Goal: Information Seeking & Learning: Find specific fact

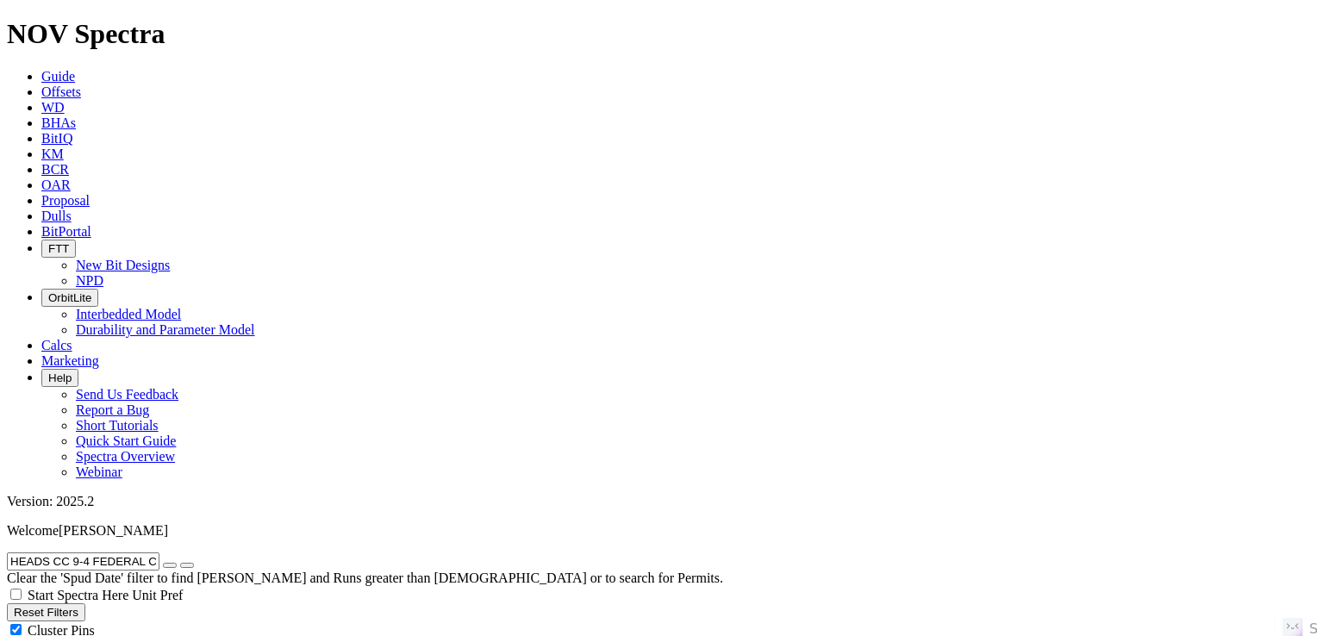
scroll to position [1434, 0]
click at [170, 566] on icon "button" at bounding box center [170, 566] width 0 height 0
click at [160, 553] on input "text" at bounding box center [83, 562] width 153 height 18
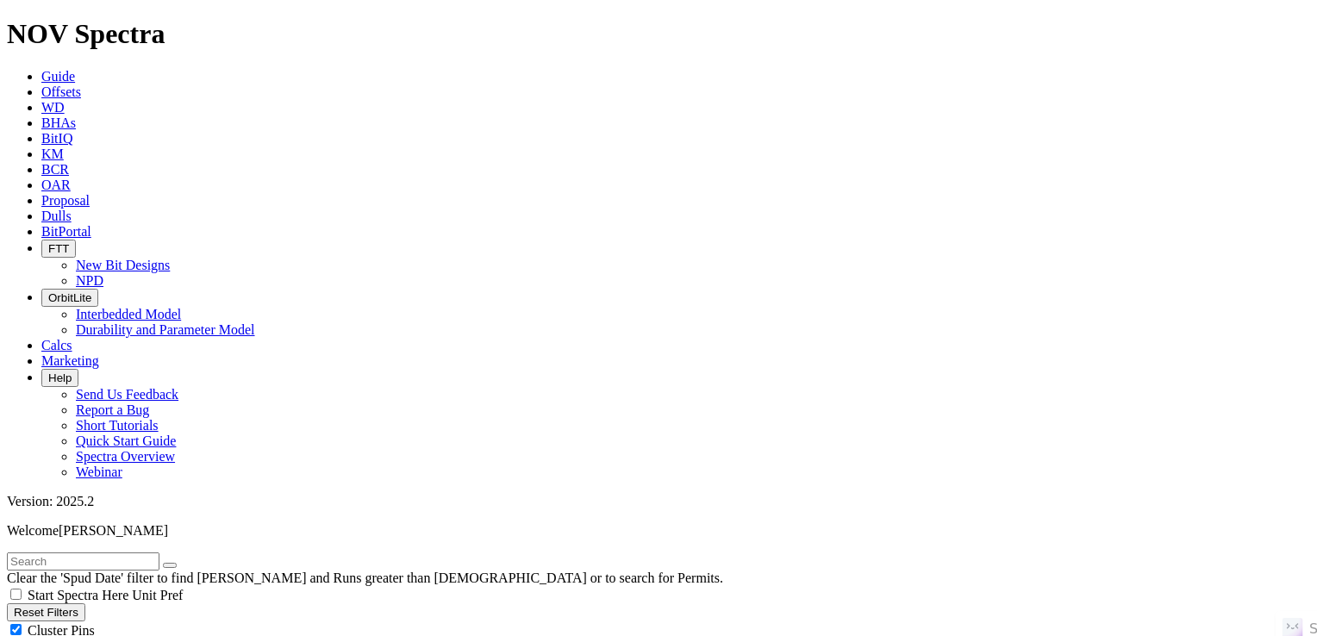
click at [114, 553] on input "text" at bounding box center [83, 562] width 153 height 18
paste input "PEANUT FED 3403 01H"
type input "PEANUT FED 3403 01H"
click at [180, 563] on button "submit" at bounding box center [187, 565] width 14 height 5
click at [194, 563] on button "submit" at bounding box center [187, 565] width 14 height 5
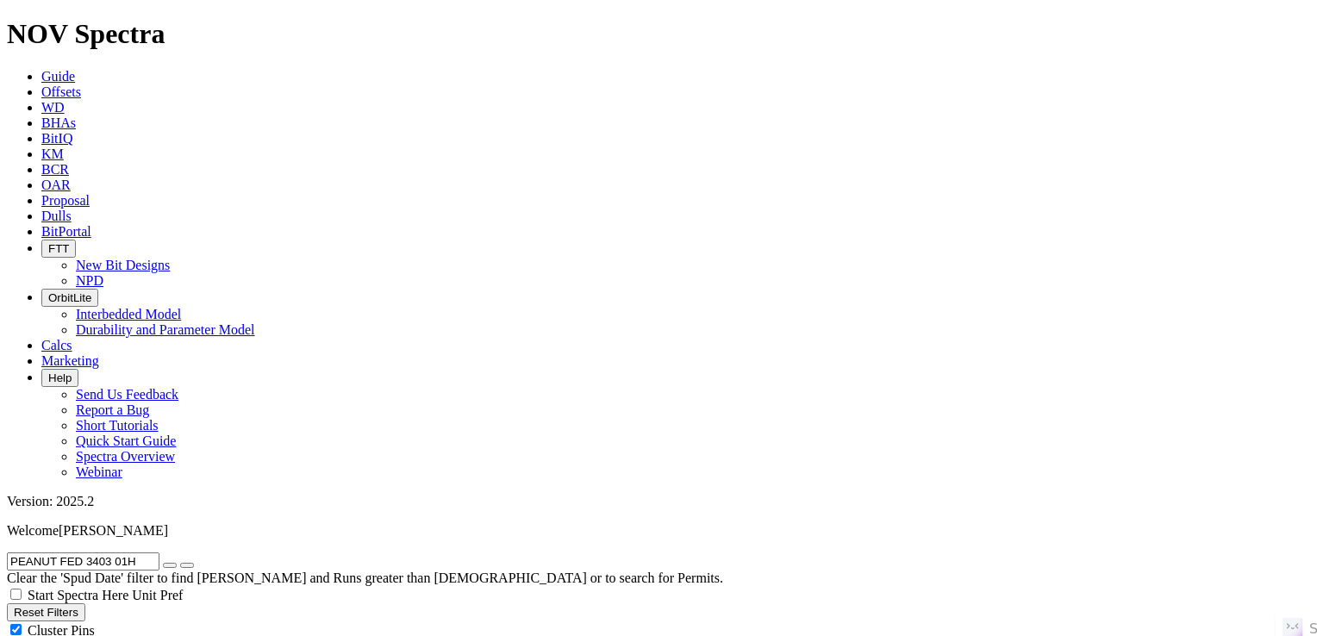
click at [85, 604] on button "Reset Filters" at bounding box center [46, 613] width 78 height 18
checkbox input "true"
select select
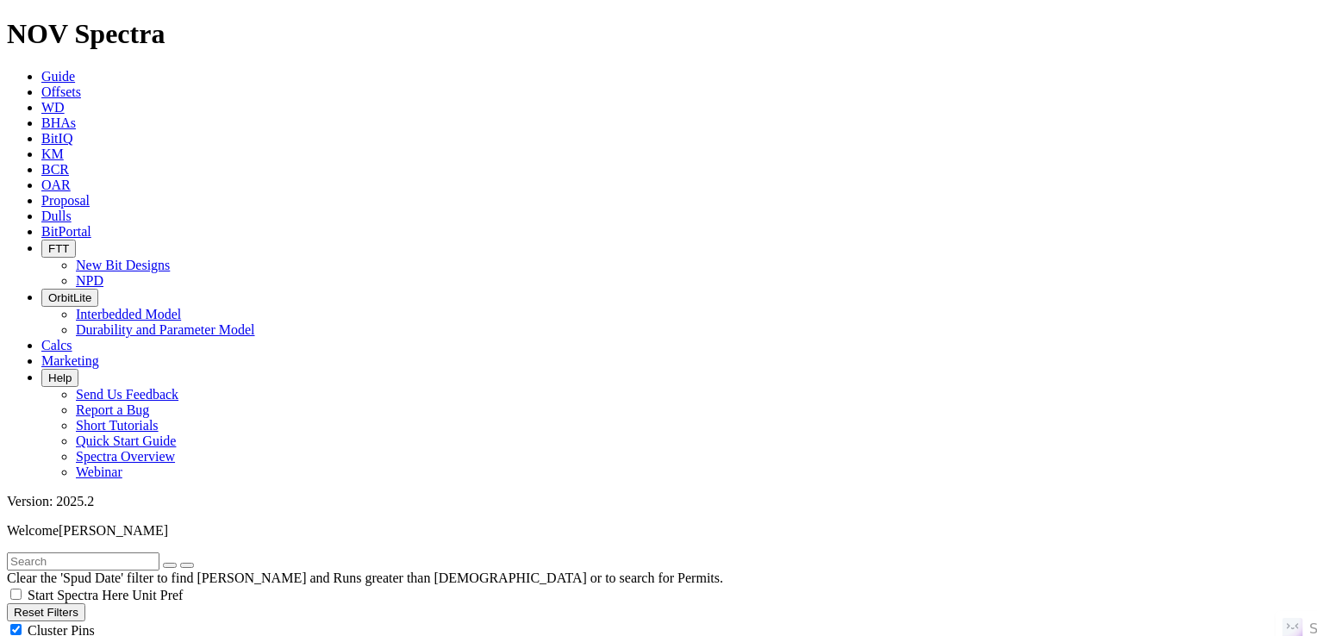
click at [85, 604] on button "Reset Filters" at bounding box center [46, 613] width 78 height 18
radio input "true"
radio input "false"
click at [160, 553] on input "text" at bounding box center [83, 562] width 153 height 18
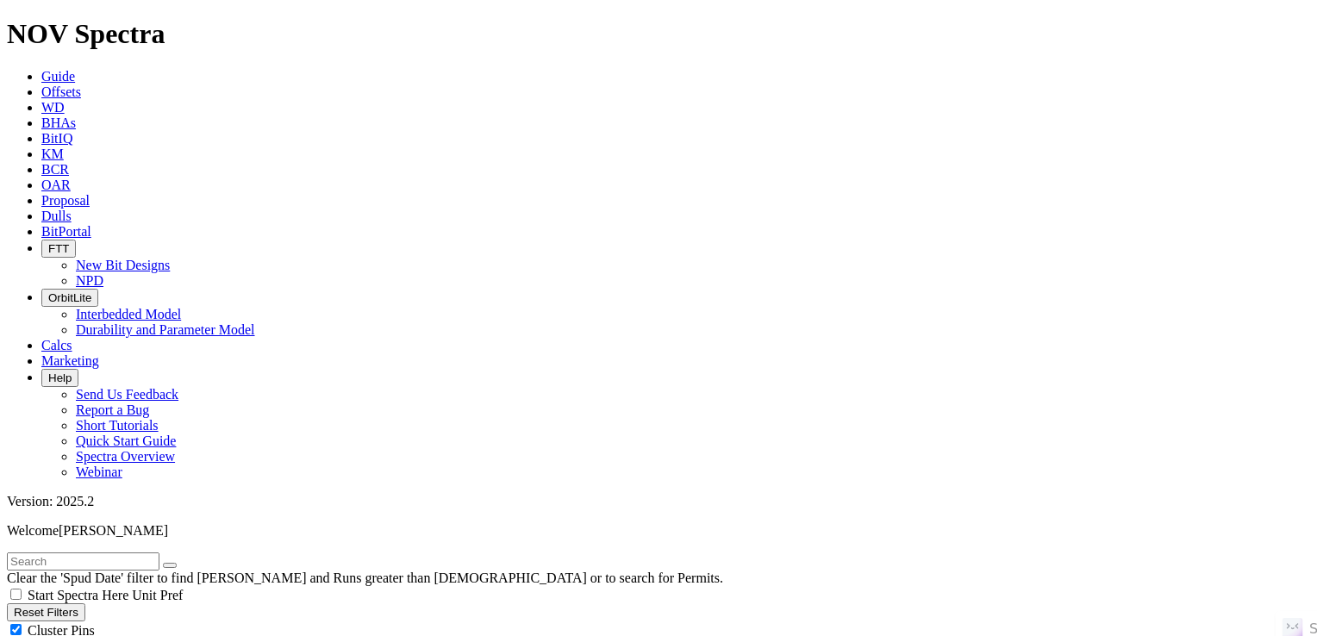
radio input "false"
radio input "true"
click at [160, 553] on input "text" at bounding box center [83, 562] width 153 height 18
paste input "PEANUT FED 3403 01H"
type input "PEANUT FED 3403 01H"
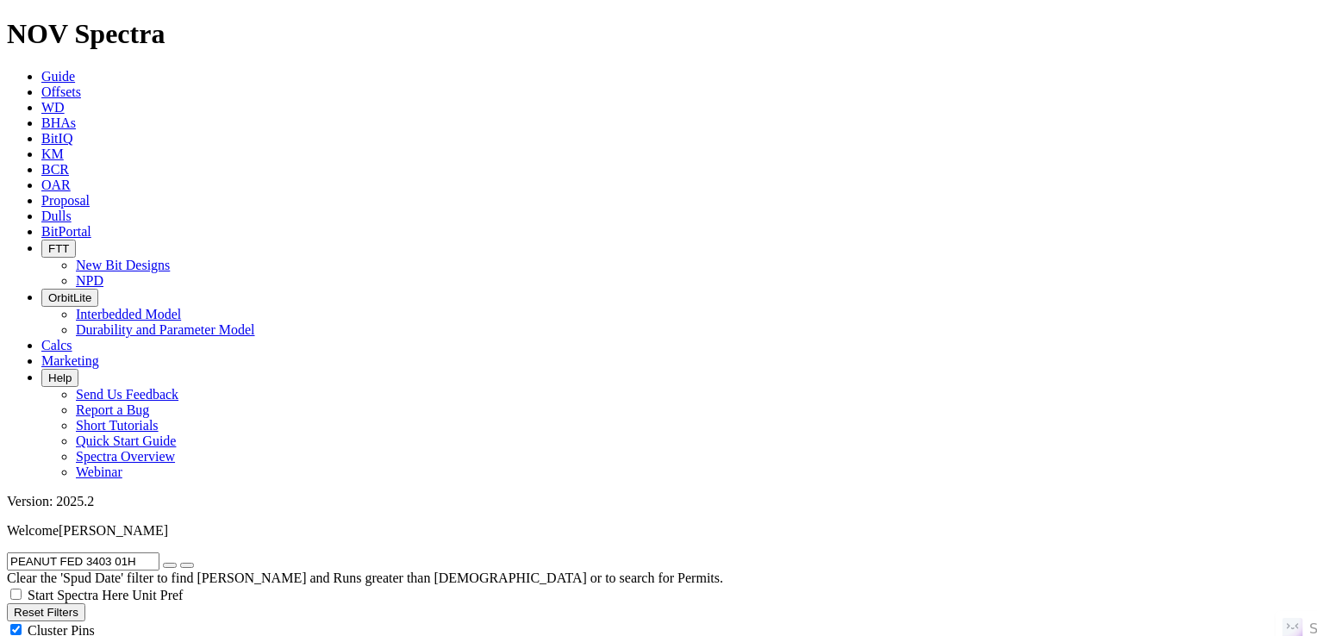
click at [180, 563] on button "submit" at bounding box center [187, 565] width 14 height 5
click at [194, 563] on button "submit" at bounding box center [187, 565] width 14 height 5
radio input "true"
radio input "false"
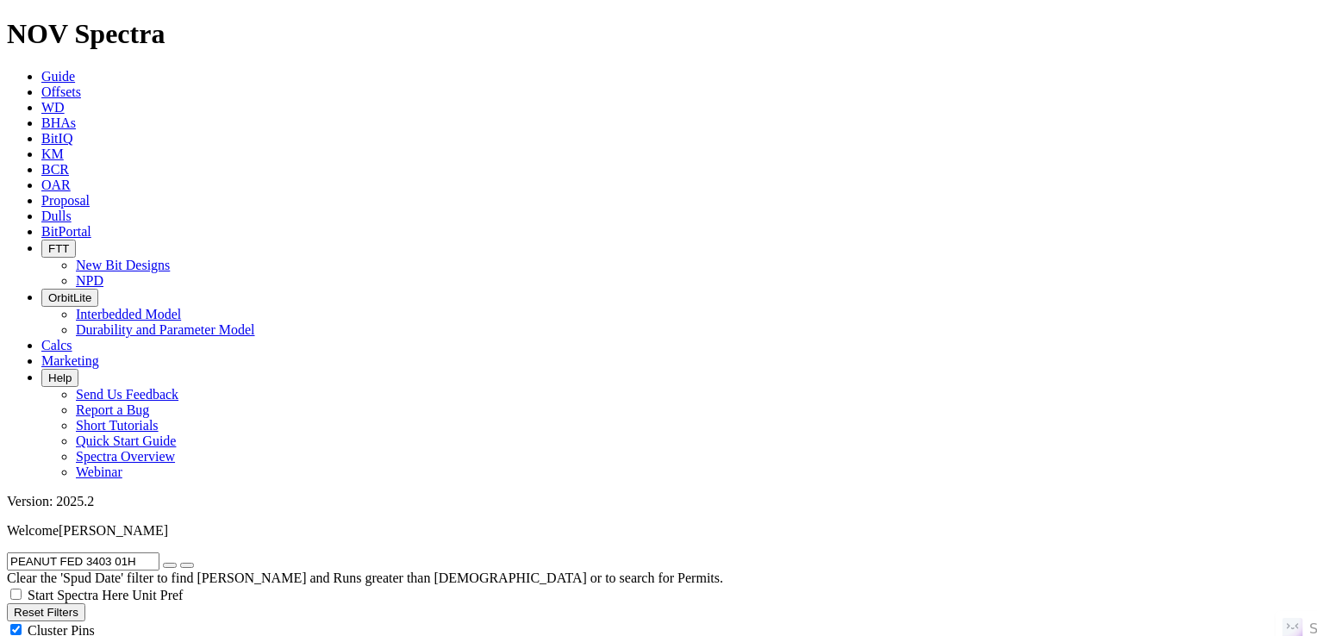
click at [187, 566] on icon "submit" at bounding box center [187, 566] width 0 height 0
checkbox input "true"
click at [187, 566] on icon "submit" at bounding box center [187, 566] width 0 height 0
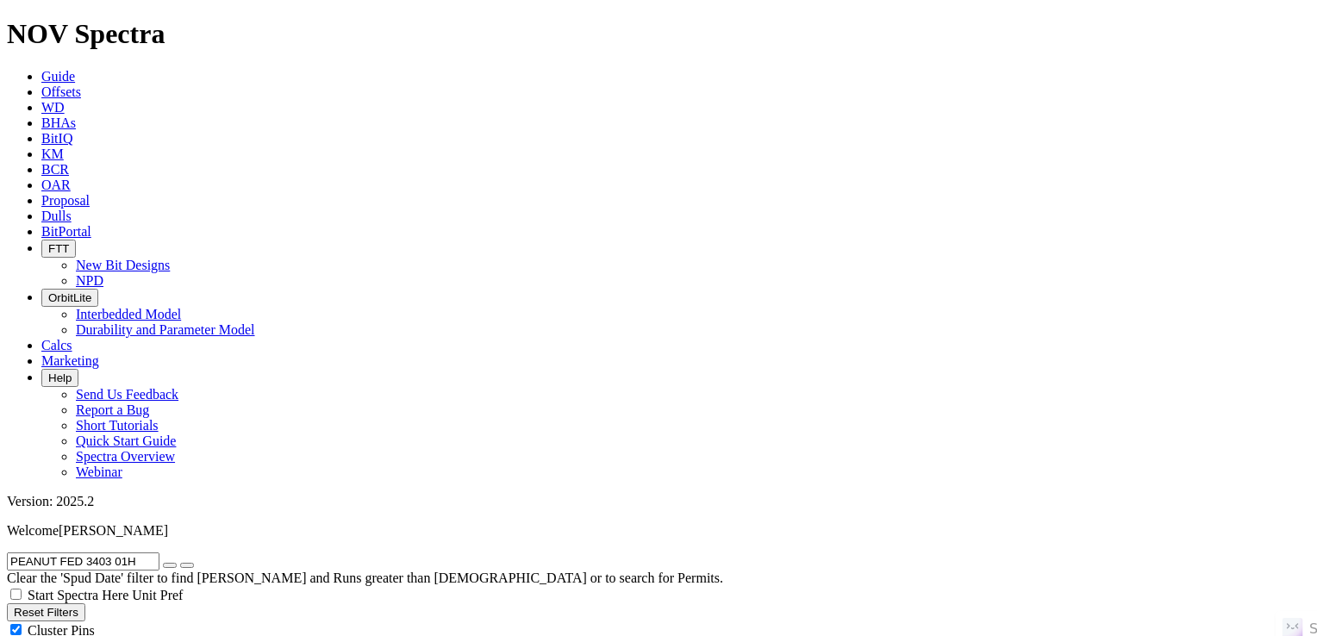
click at [170, 566] on icon "button" at bounding box center [170, 566] width 0 height 0
radio input "false"
radio input "true"
click at [145, 553] on input "text" at bounding box center [83, 562] width 153 height 18
paste input "DJ HORIZONTAL NBR"
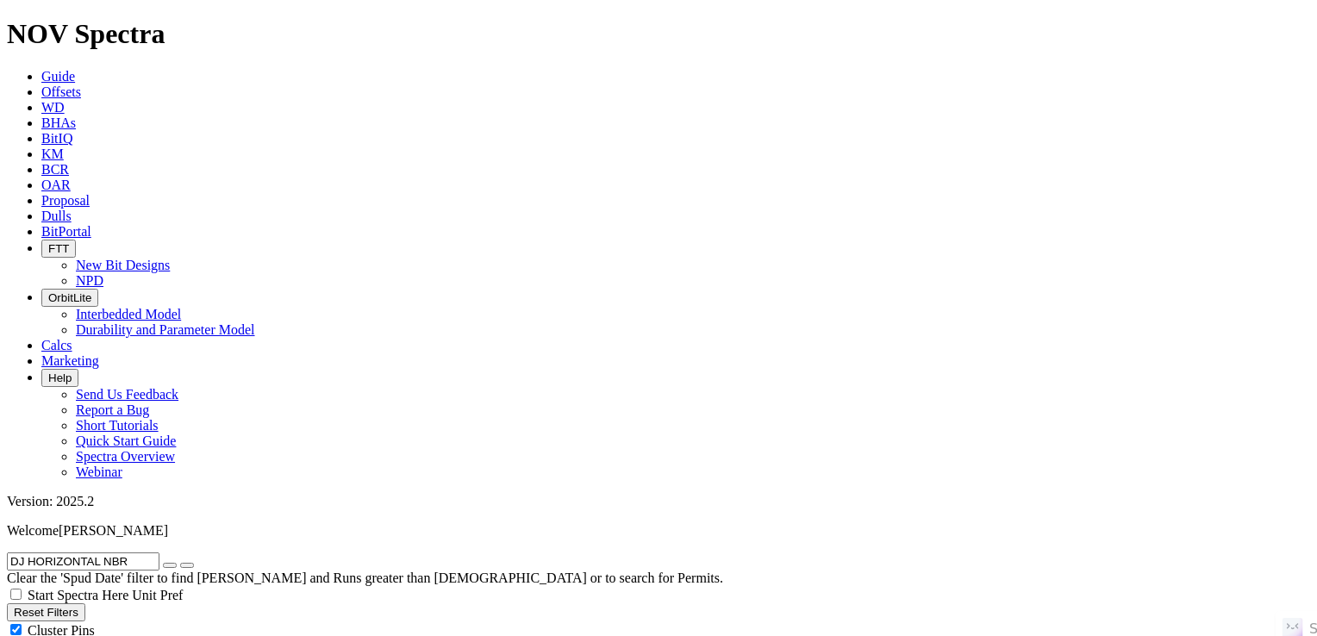
type input "DJ HORIZONTAL NBR"
select select "8.5"
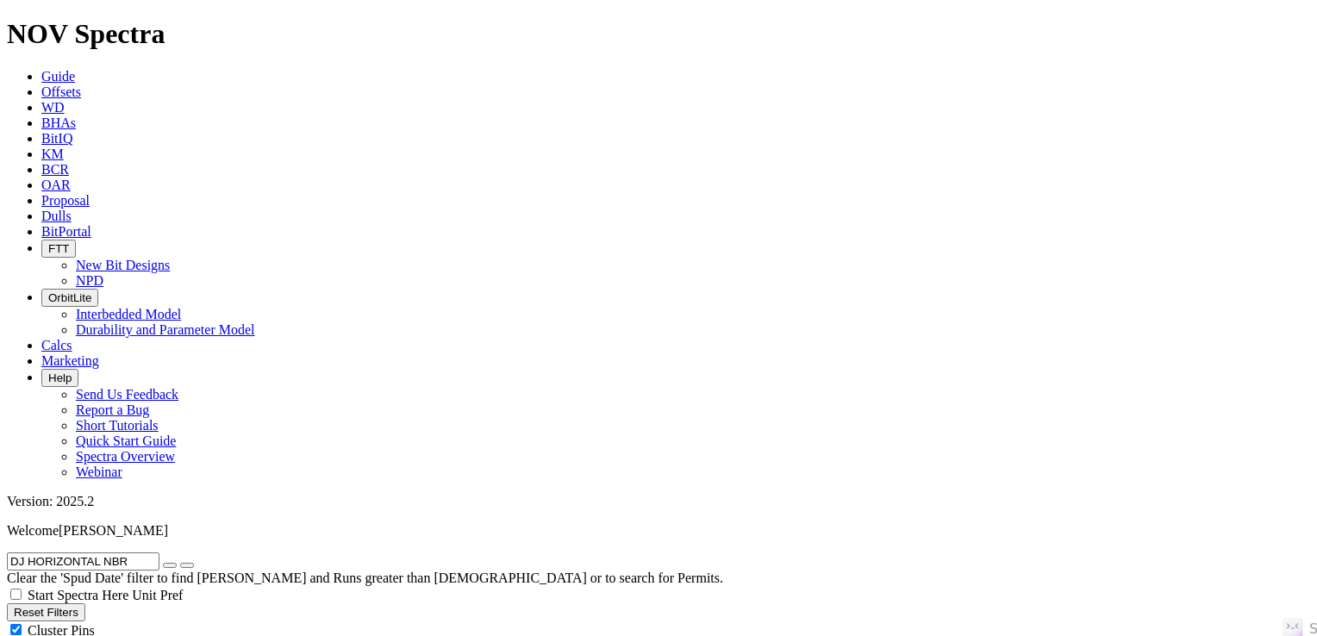
checkbox input "false"
select select "? number:8.5 ?"
click at [170, 566] on icon "button" at bounding box center [170, 566] width 0 height 0
click at [122, 553] on input "text" at bounding box center [83, 562] width 153 height 18
paste input "SHELTON 25W-25-08"
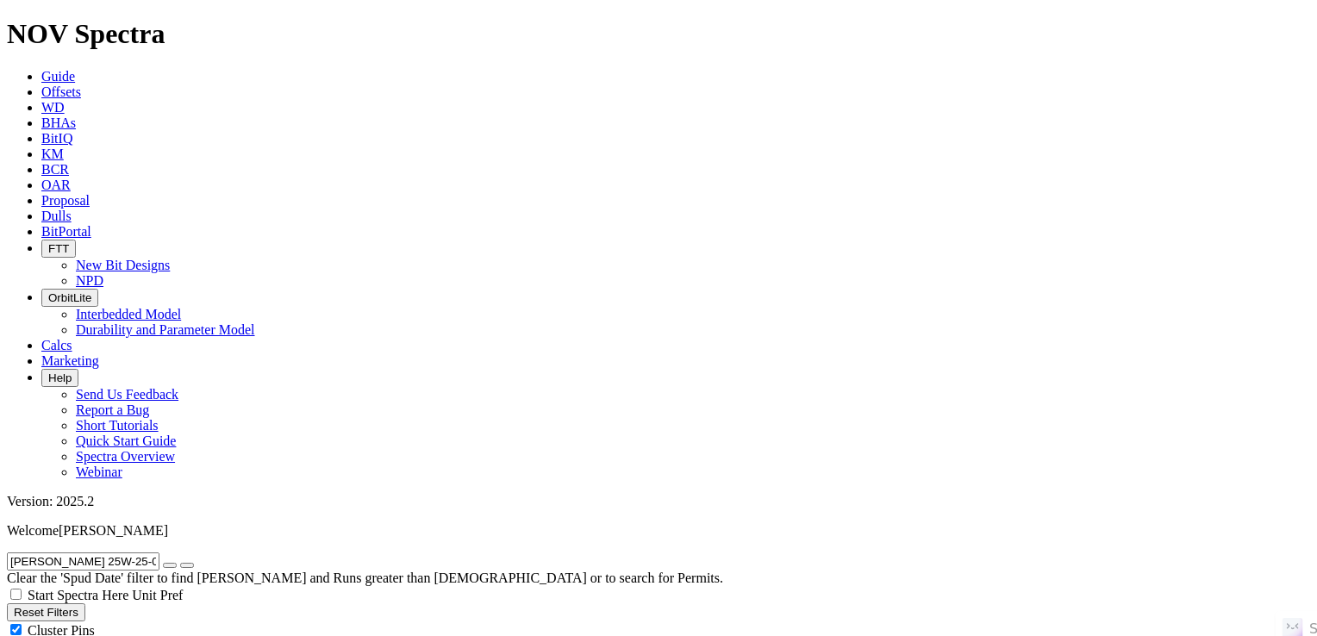
type input "SHELTON 25W-25-08"
click at [194, 563] on button "submit" at bounding box center [187, 565] width 14 height 5
select select
click at [85, 604] on button "Reset Filters" at bounding box center [46, 613] width 78 height 18
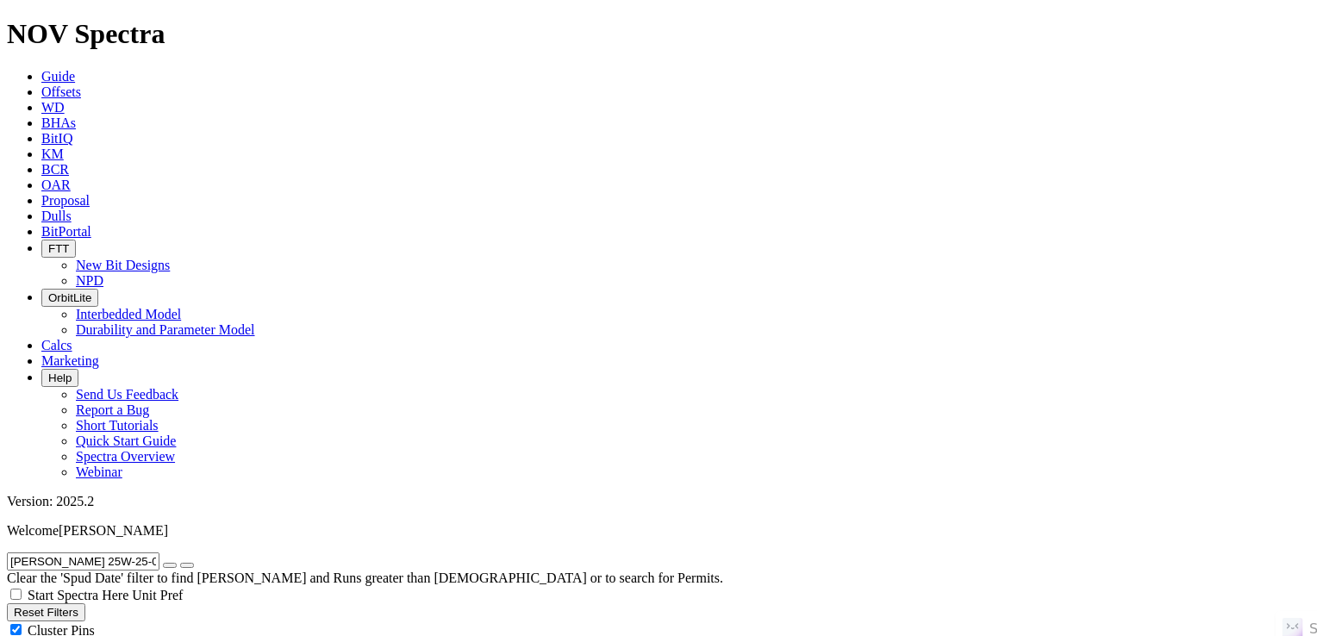
checkbox input "true"
click at [130, 553] on input "text" at bounding box center [83, 562] width 153 height 18
paste input "SHELTON 25W-25-08"
type input "SHELTON 25W-25-08"
click at [187, 566] on icon "submit" at bounding box center [187, 566] width 0 height 0
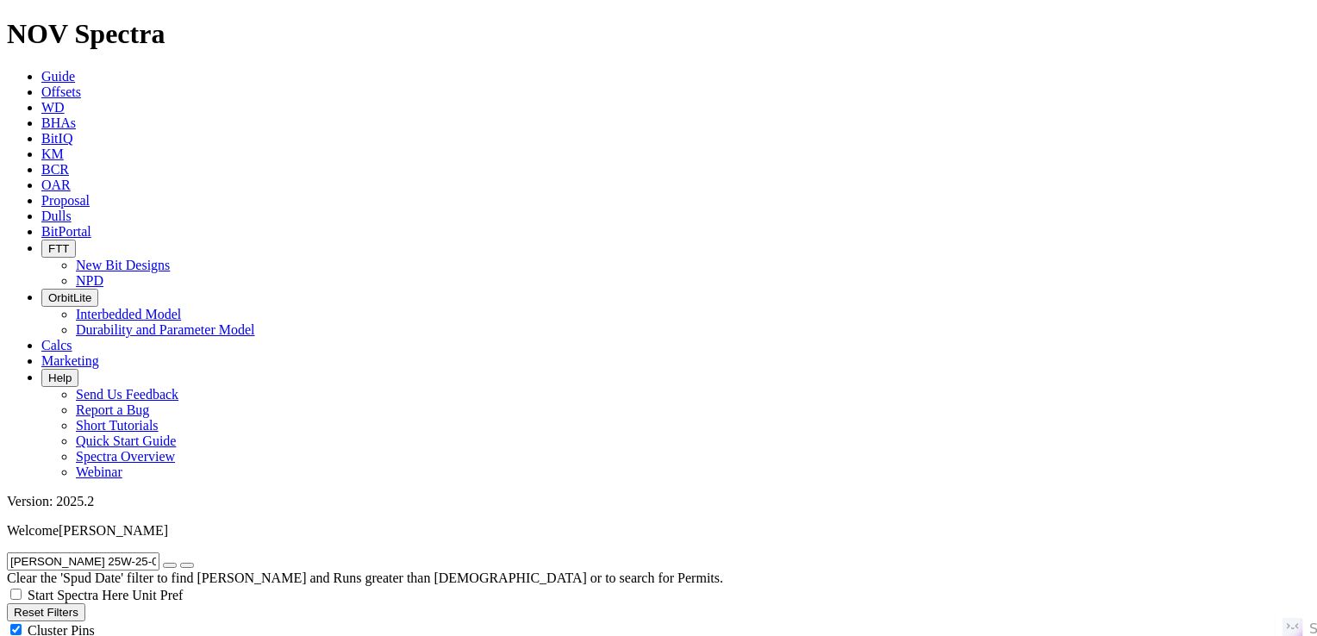
radio input "true"
radio input "false"
click at [194, 563] on button "submit" at bounding box center [187, 565] width 14 height 5
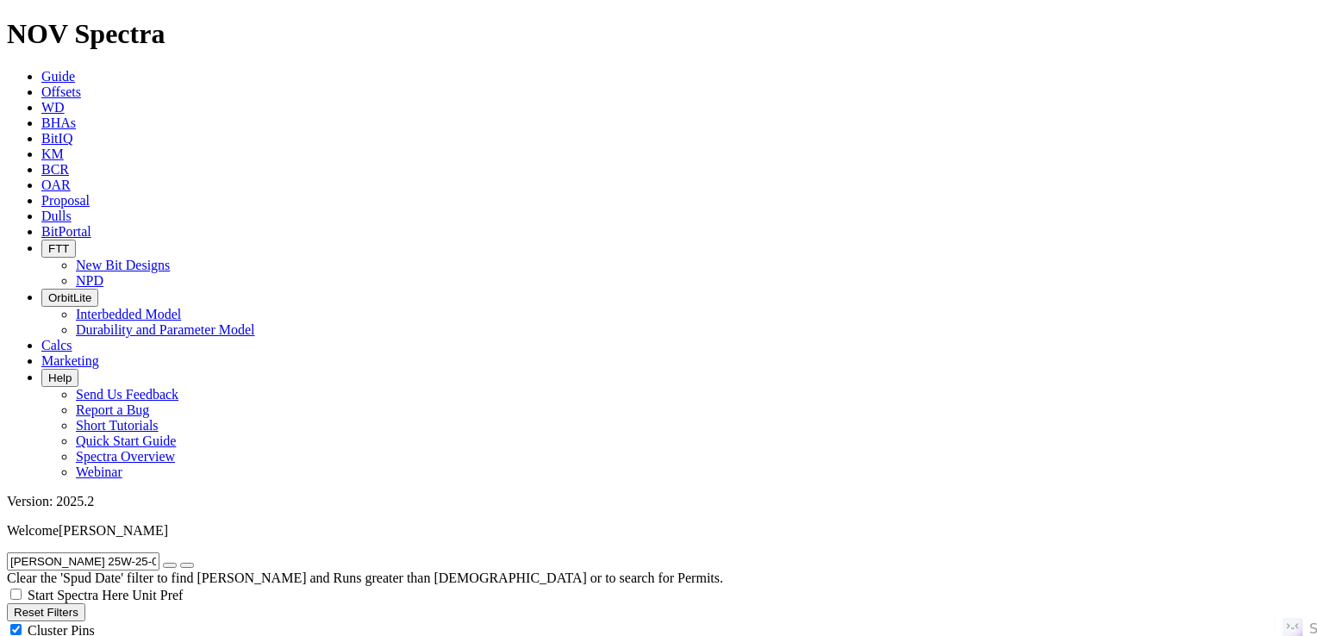
click at [187, 566] on icon "submit" at bounding box center [187, 566] width 0 height 0
click at [95, 623] on span "Cluster Pins" at bounding box center [61, 630] width 67 height 15
checkbox input "false"
click at [187, 566] on icon "submit" at bounding box center [187, 566] width 0 height 0
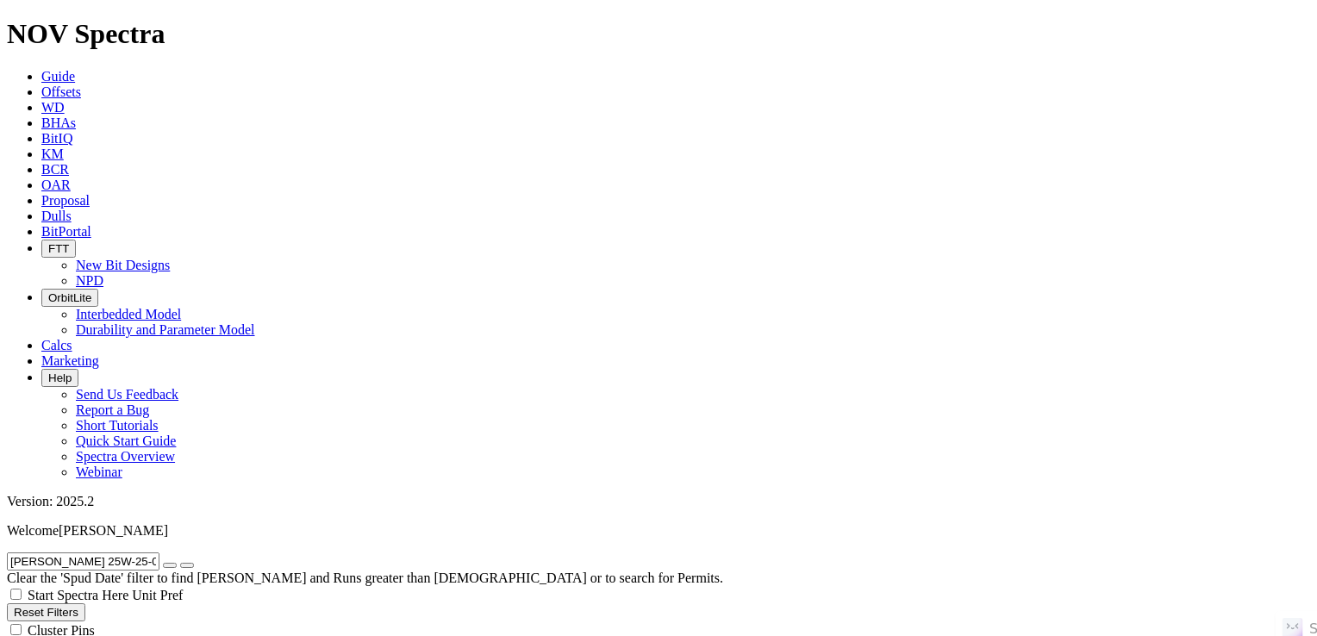
checkbox input "true"
click at [194, 563] on button "submit" at bounding box center [187, 565] width 14 height 5
drag, startPoint x: 205, startPoint y: 72, endPoint x: 172, endPoint y: 77, distance: 33.0
click at [170, 566] on icon "button" at bounding box center [170, 566] width 0 height 0
radio input "false"
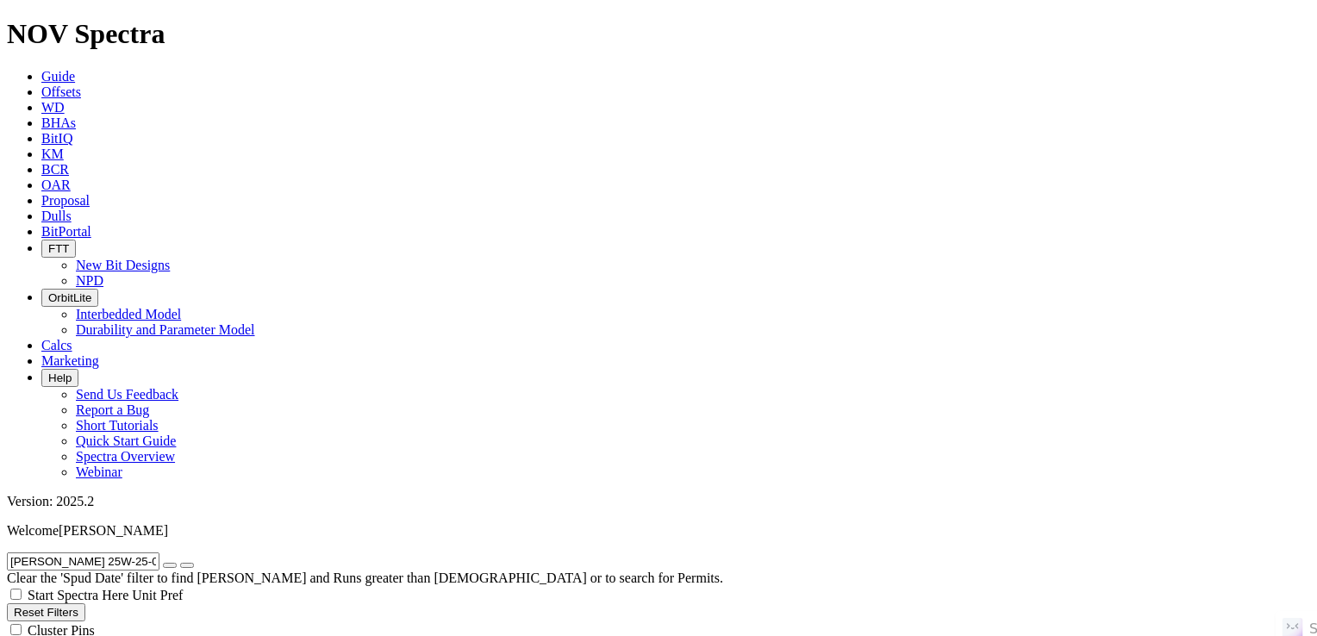
radio input "true"
click at [158, 553] on input "text" at bounding box center [83, 562] width 153 height 18
paste input "BIJOU 3-65 19-24 4BH"
type input "BIJOU 3-65 19-24 4BH"
click at [187, 566] on icon "submit" at bounding box center [187, 566] width 0 height 0
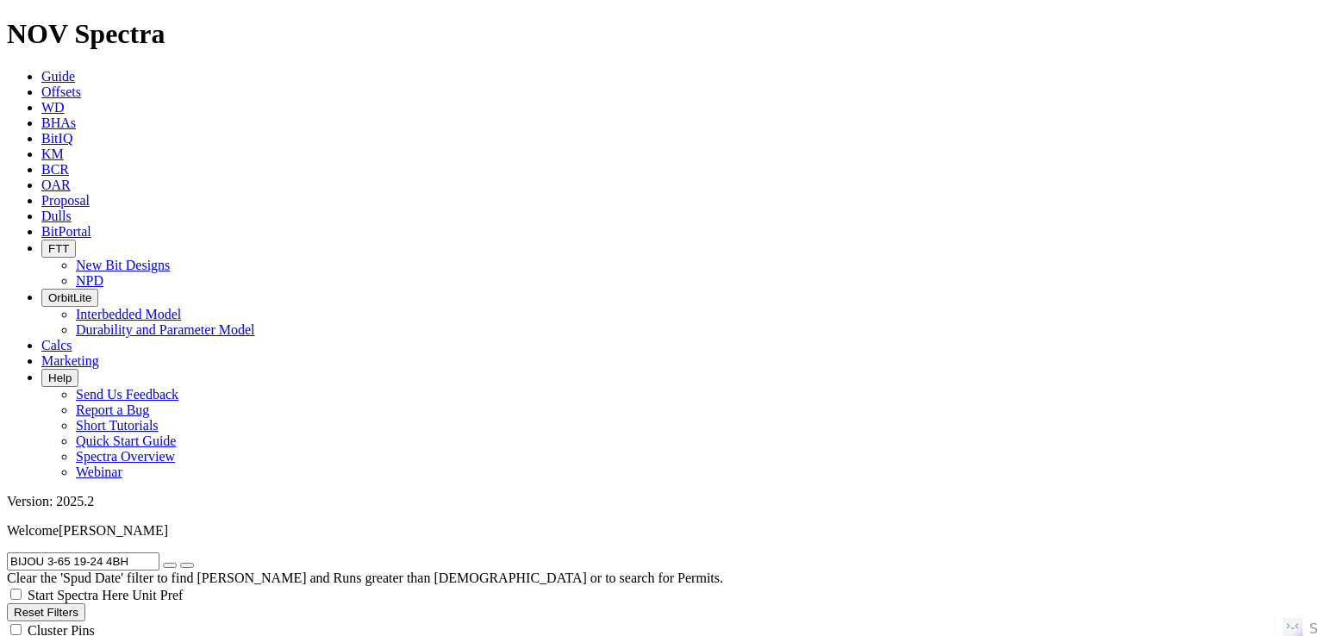
radio input "true"
radio input "false"
radio input "true"
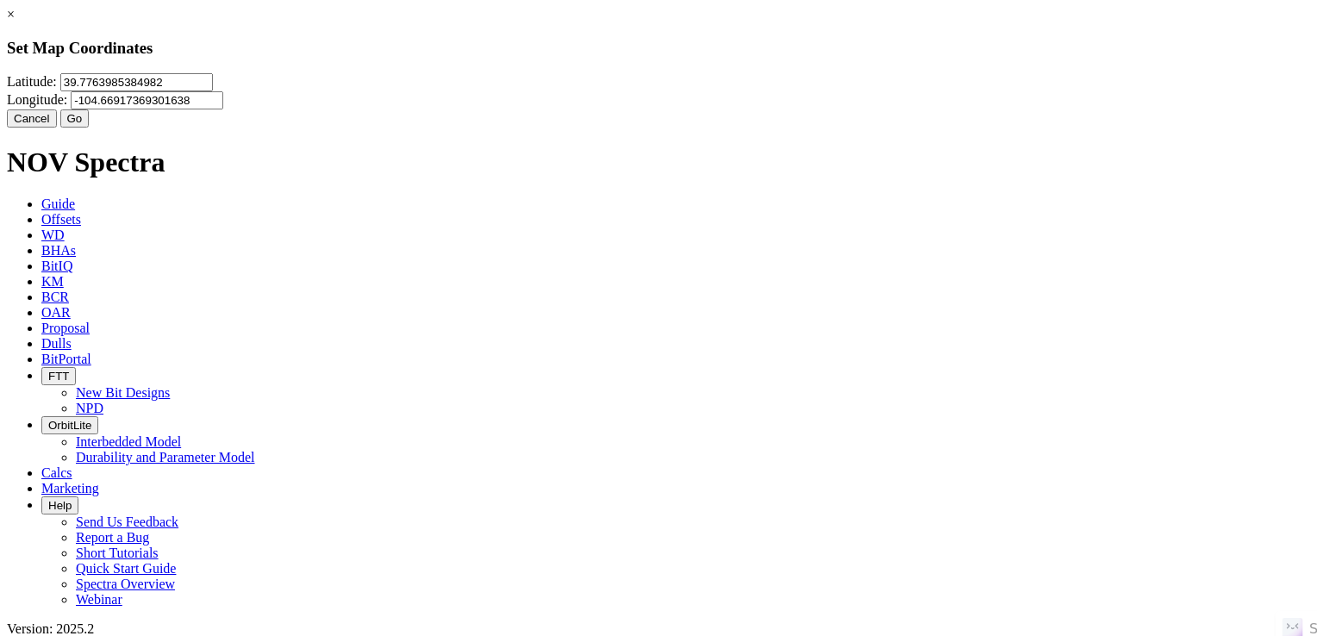
drag, startPoint x: 563, startPoint y: 110, endPoint x: 352, endPoint y: 109, distance: 211.2
click at [352, 106] on div "× Set Map Coordinates Latitude: 39.7763985384982 Longitude: -104.66917369301638…" at bounding box center [659, 67] width 1304 height 121
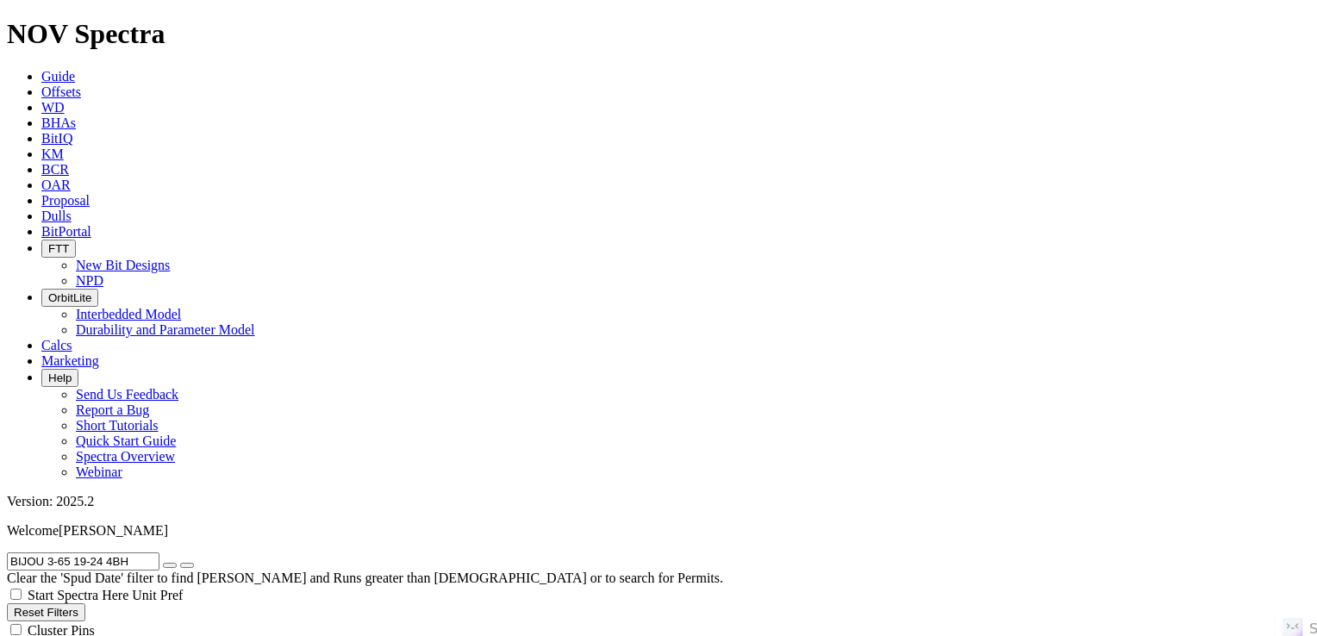
click at [85, 604] on button "Reset Filters" at bounding box center [46, 613] width 78 height 18
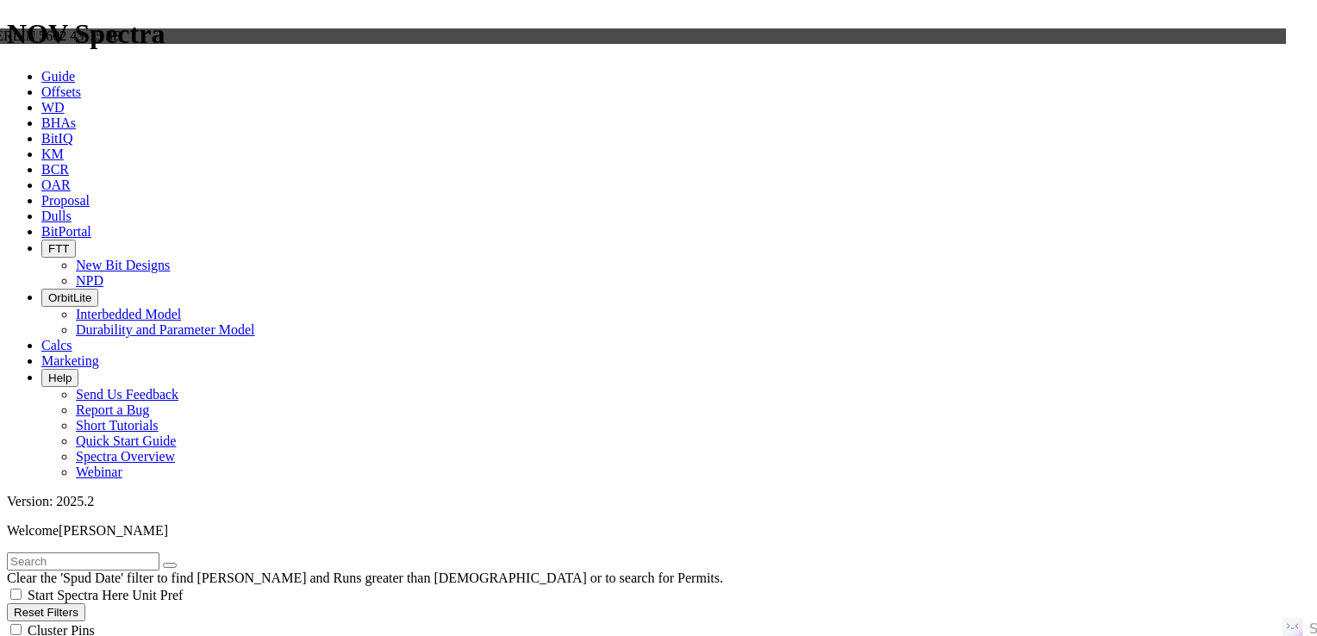
radio input "true"
radio input "false"
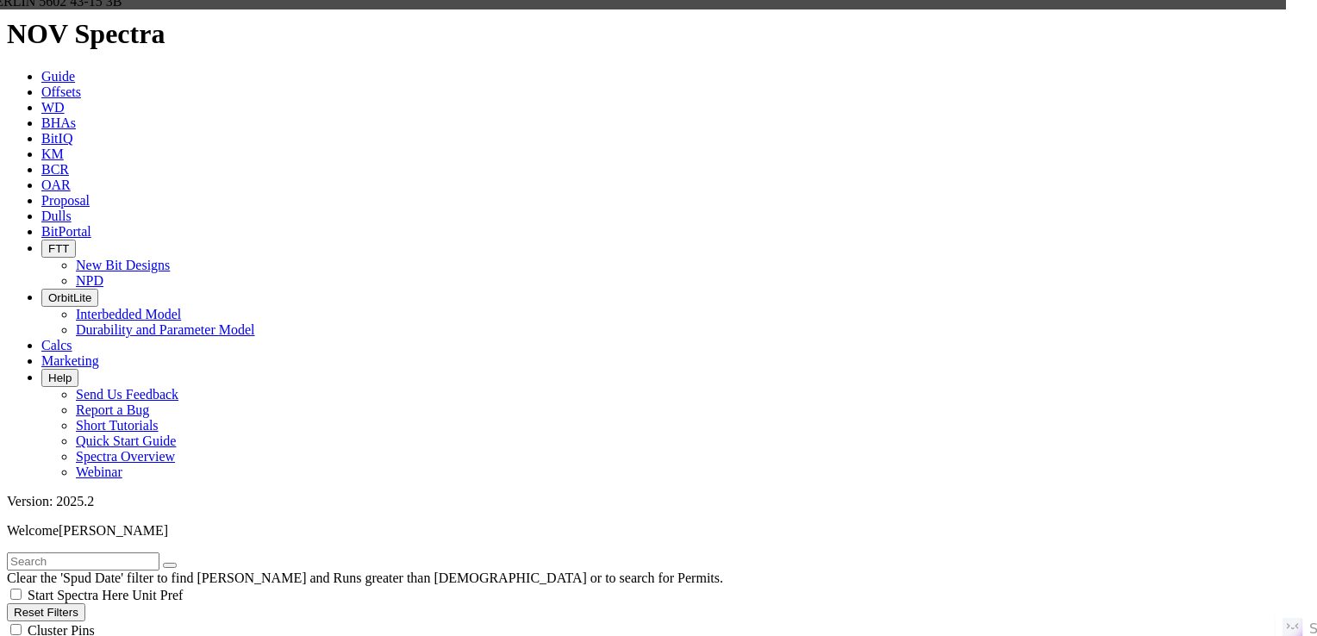
click at [122, 553] on input "text" at bounding box center [83, 562] width 153 height 18
paste input "BOB FED #3671-11-2-4W NH"
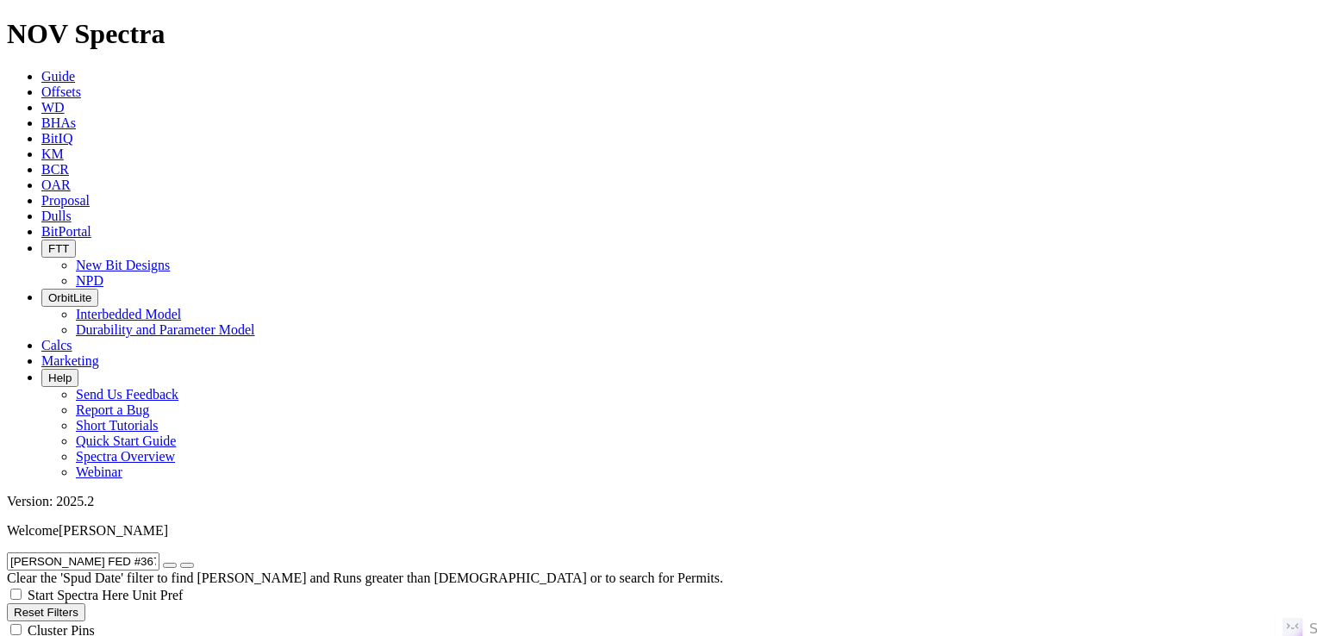
click at [122, 553] on input "BOB FED #3671-11-2-4W NH" at bounding box center [83, 562] width 153 height 18
type input "BOB FED #3671-11-2-4W NH"
click at [187, 566] on icon "submit" at bounding box center [187, 566] width 0 height 0
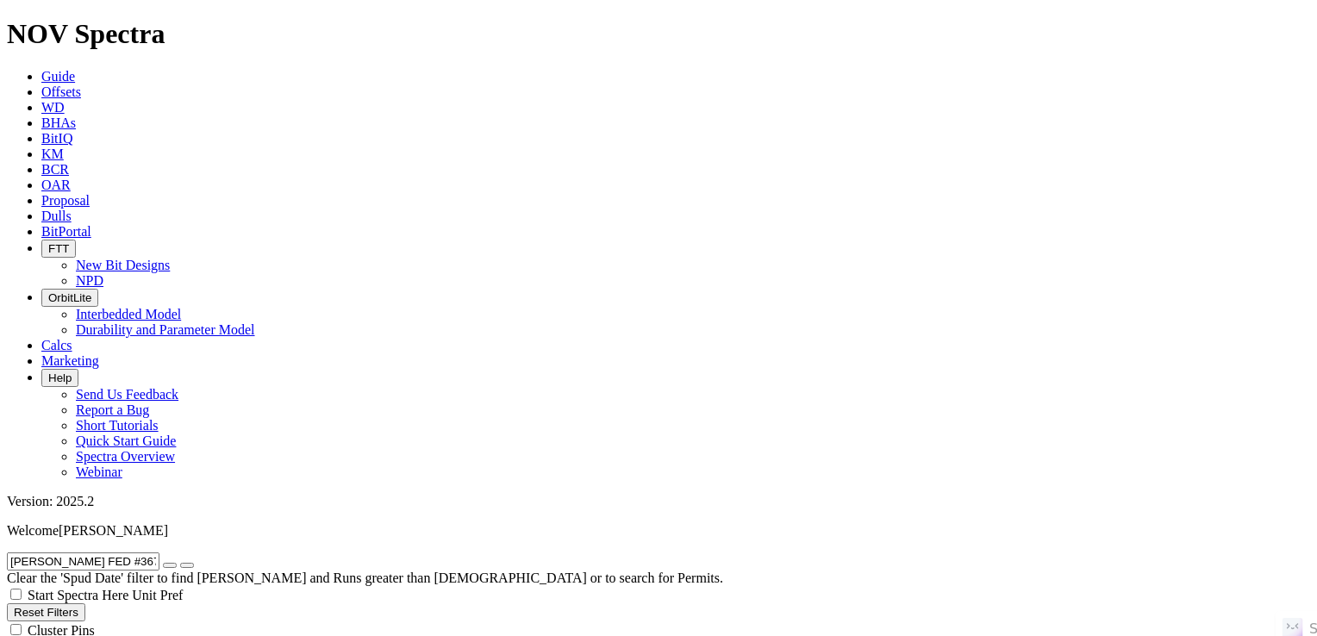
type input "1/1/22"
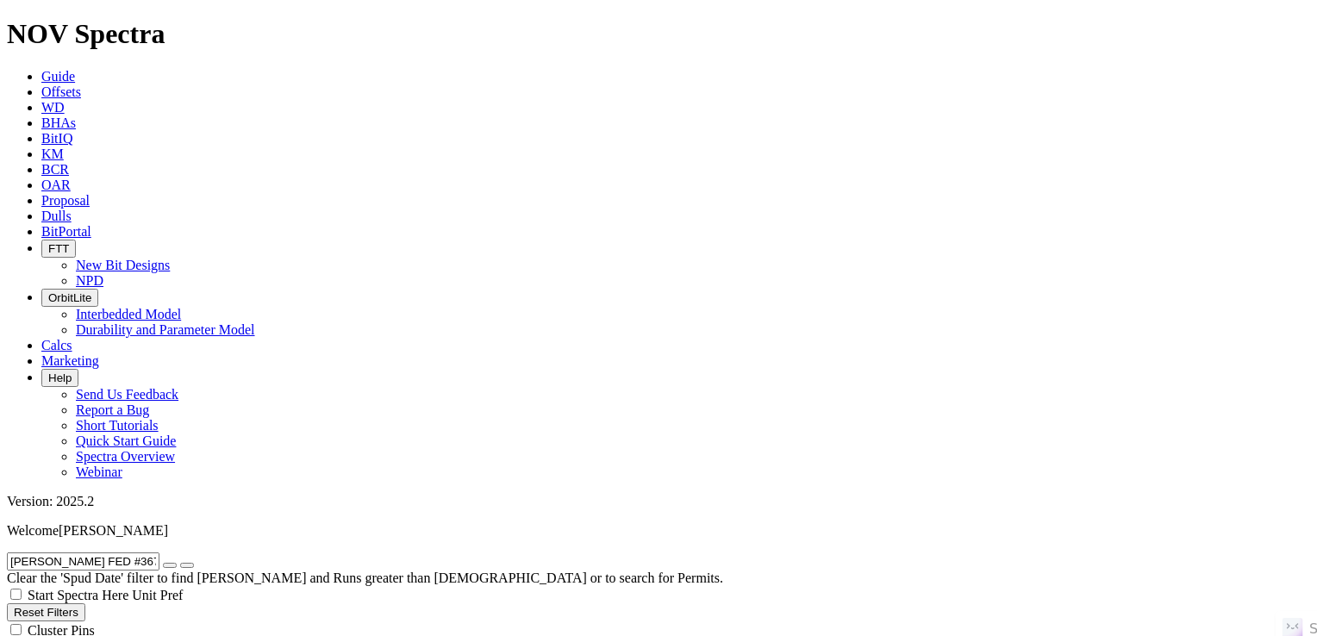
type input "12/31/24"
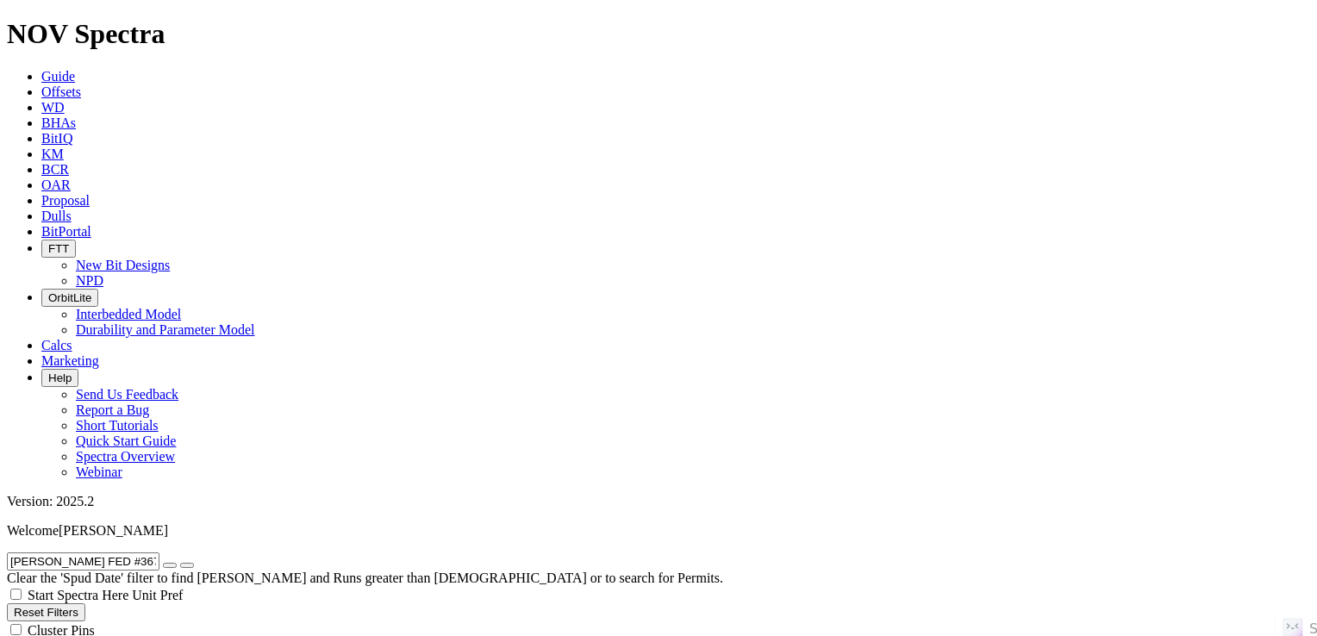
checkbox input "false"
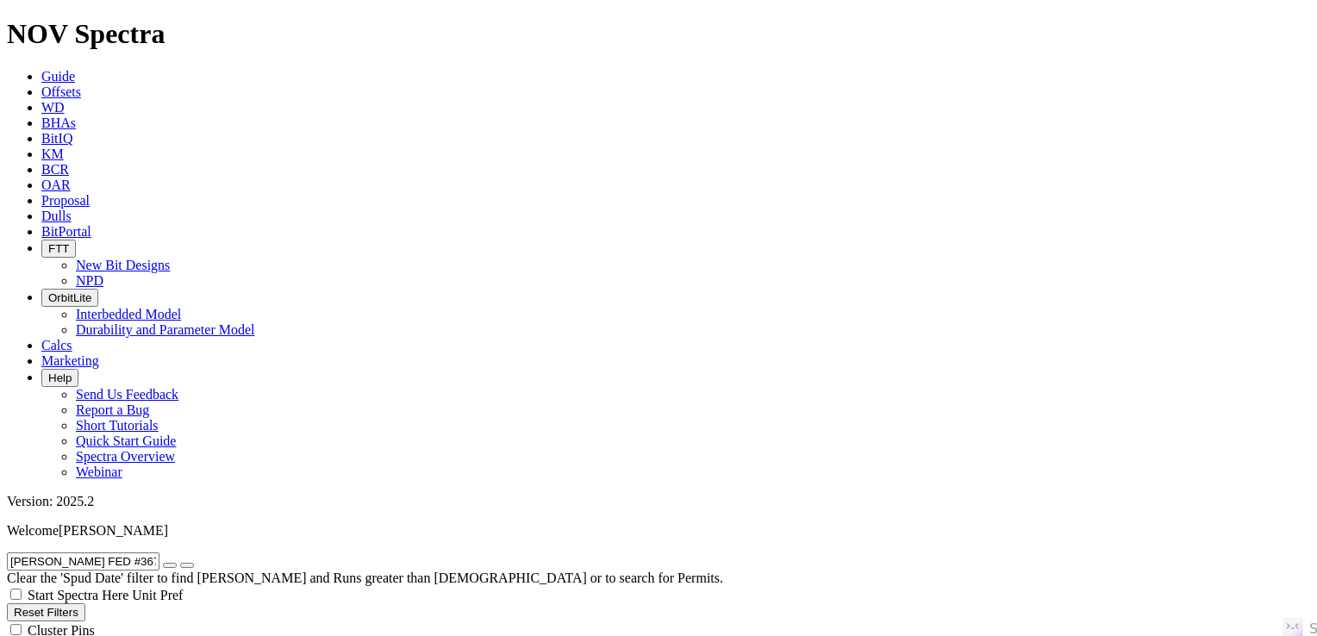
checkbox input "false"
click at [871, 553] on div "BOB FED #3671-11-2-4W NH Clear the 'Spud Date' filter to find Wells and Runs gr…" at bounding box center [659, 578] width 1304 height 51
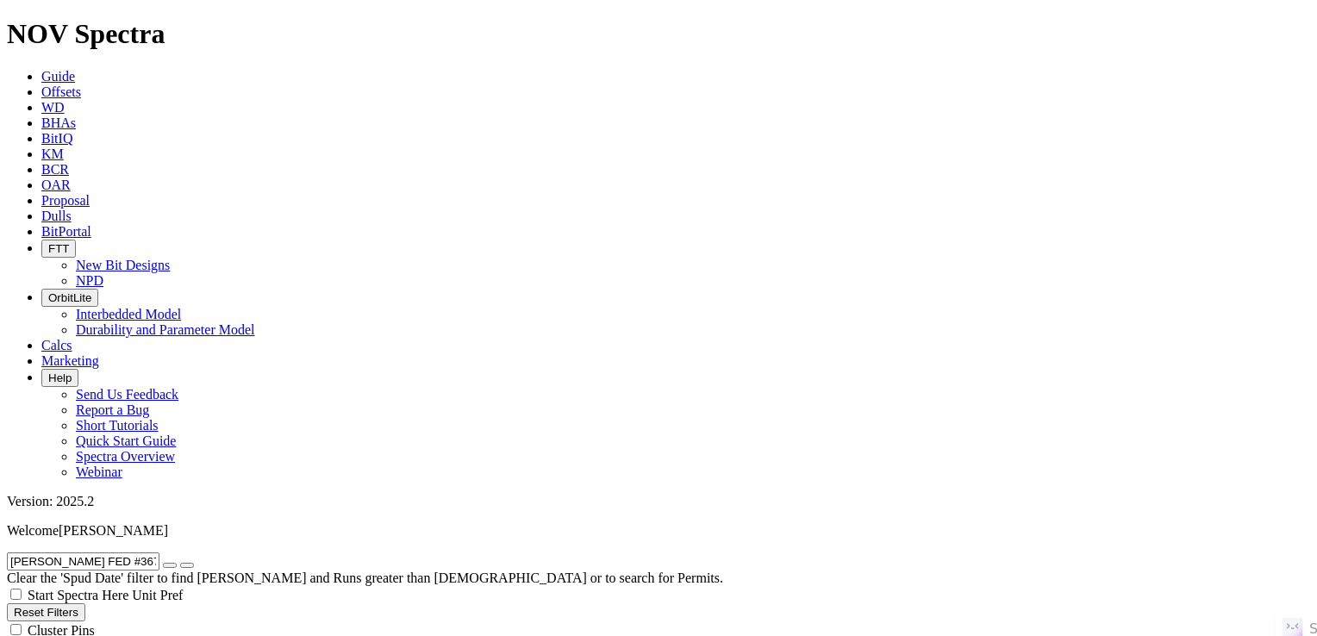
scroll to position [97, 0]
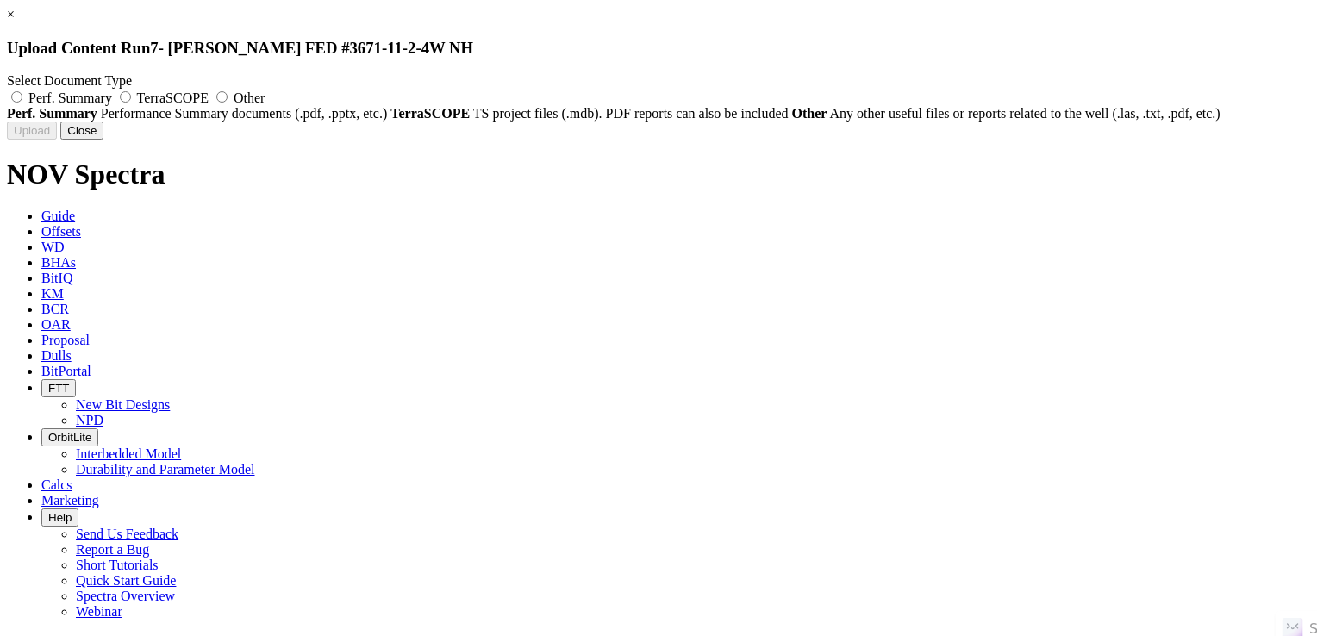
click at [15, 22] on link "×" at bounding box center [11, 14] width 8 height 15
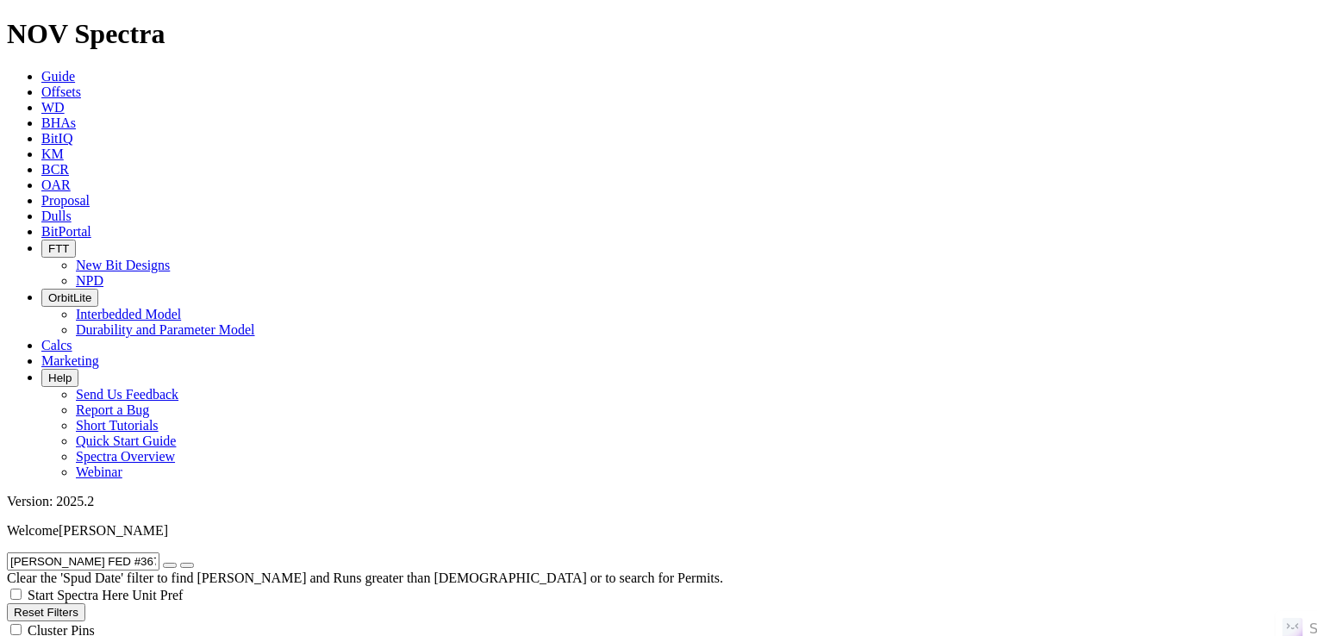
scroll to position [139, 0]
radio input "false"
radio input "true"
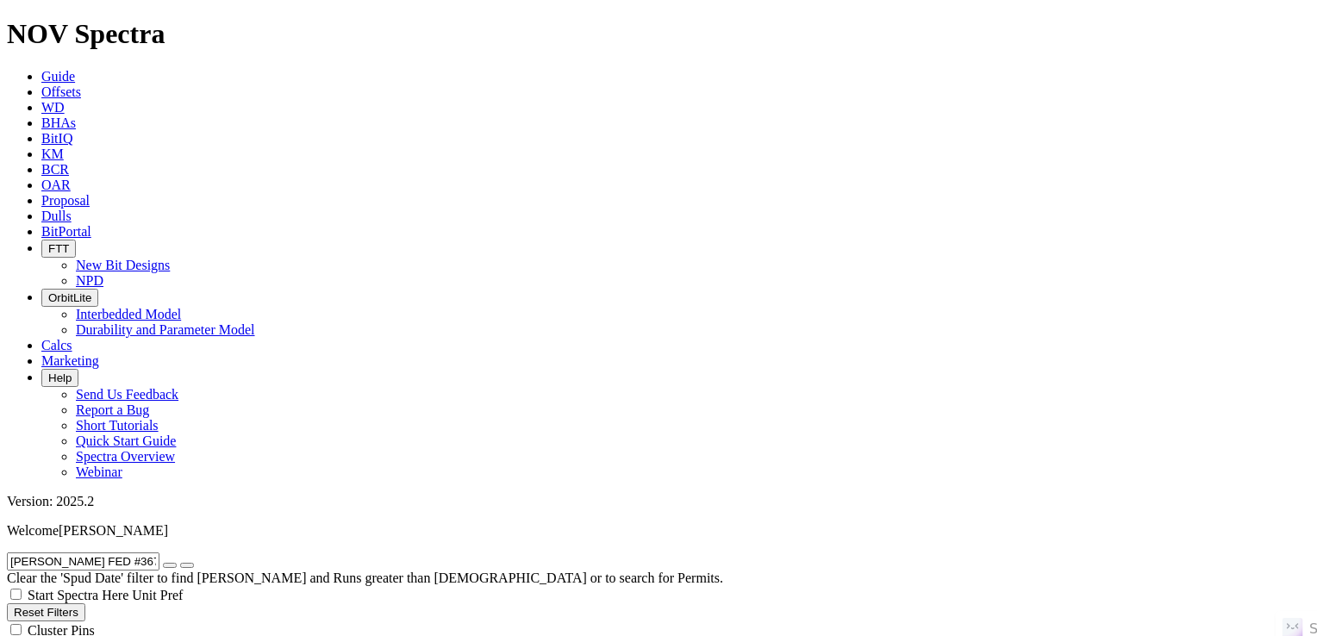
scroll to position [716, 0]
drag, startPoint x: 1023, startPoint y: 227, endPoint x: 704, endPoint y: 300, distance: 326.5
click at [82, 604] on button "Reset Filters" at bounding box center [46, 613] width 78 height 18
checkbox input "true"
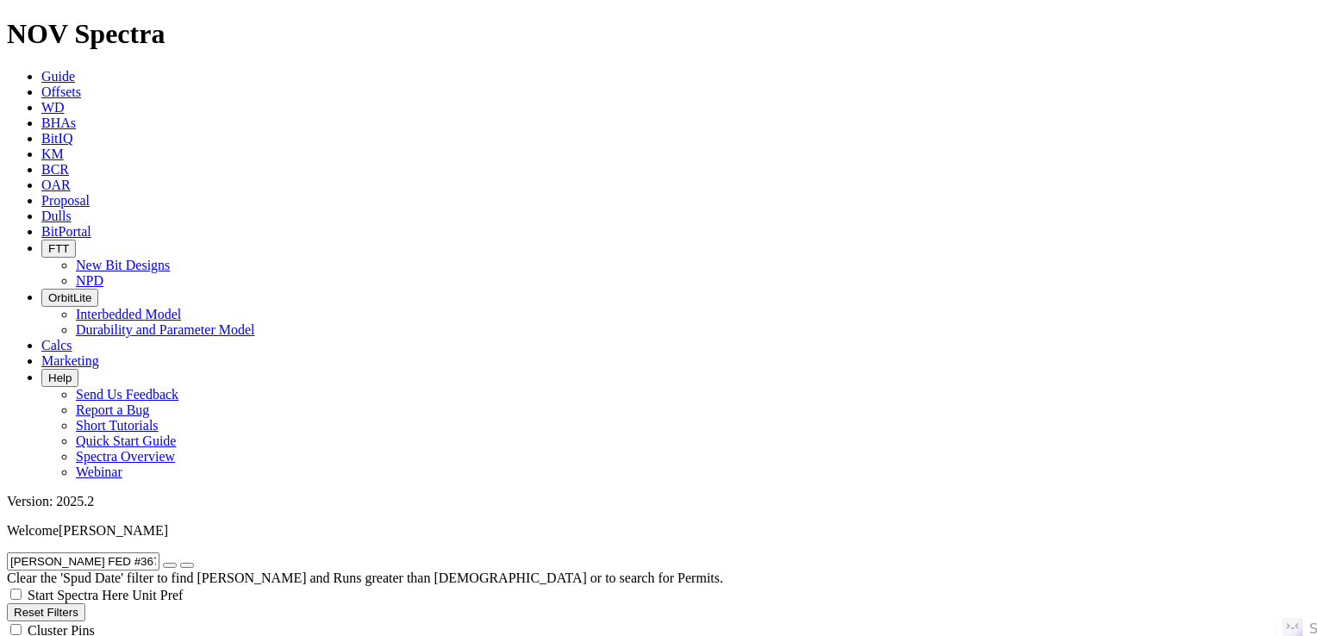
type input "9/18/23"
type input "9/18/25"
click at [82, 604] on button "Reset Filters" at bounding box center [46, 613] width 78 height 18
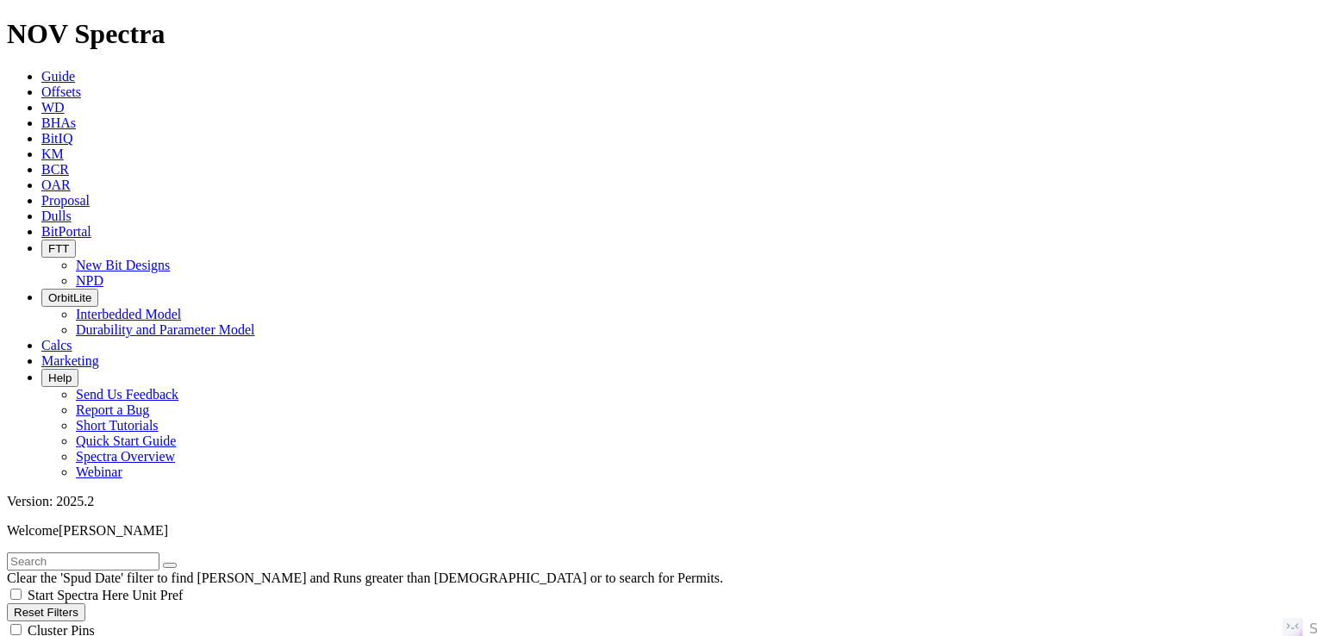
click at [82, 604] on button "Reset Filters" at bounding box center [46, 613] width 78 height 18
radio input "true"
radio input "false"
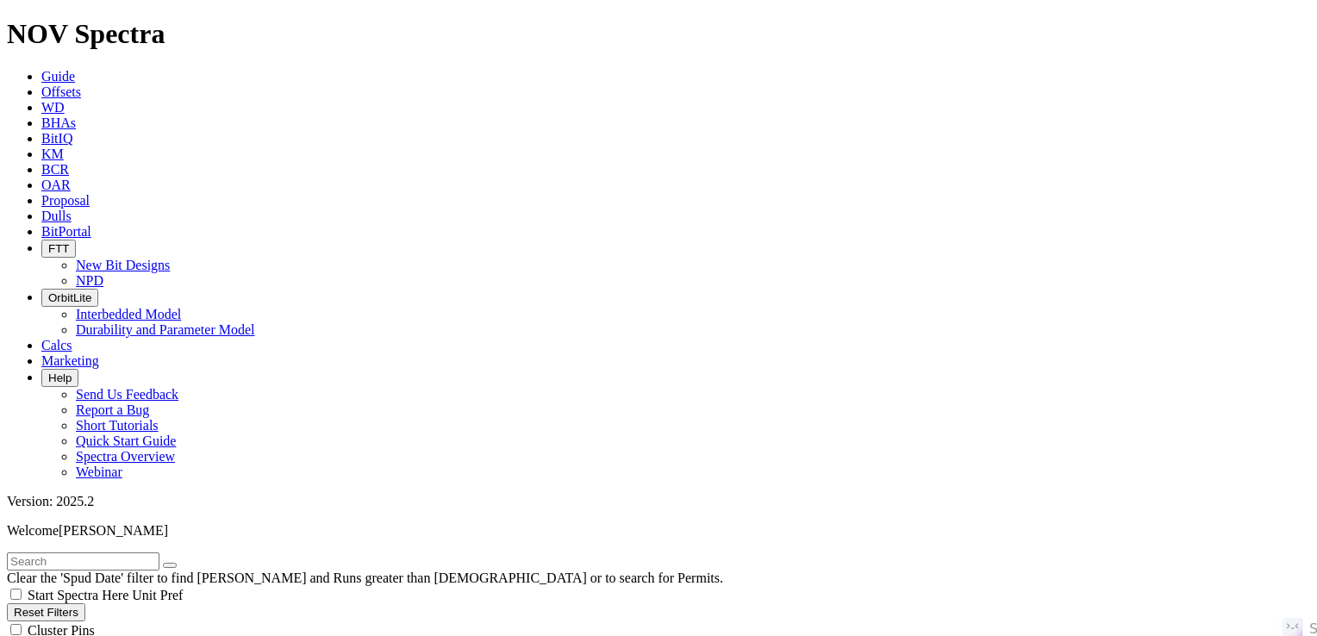
scroll to position [86, 0]
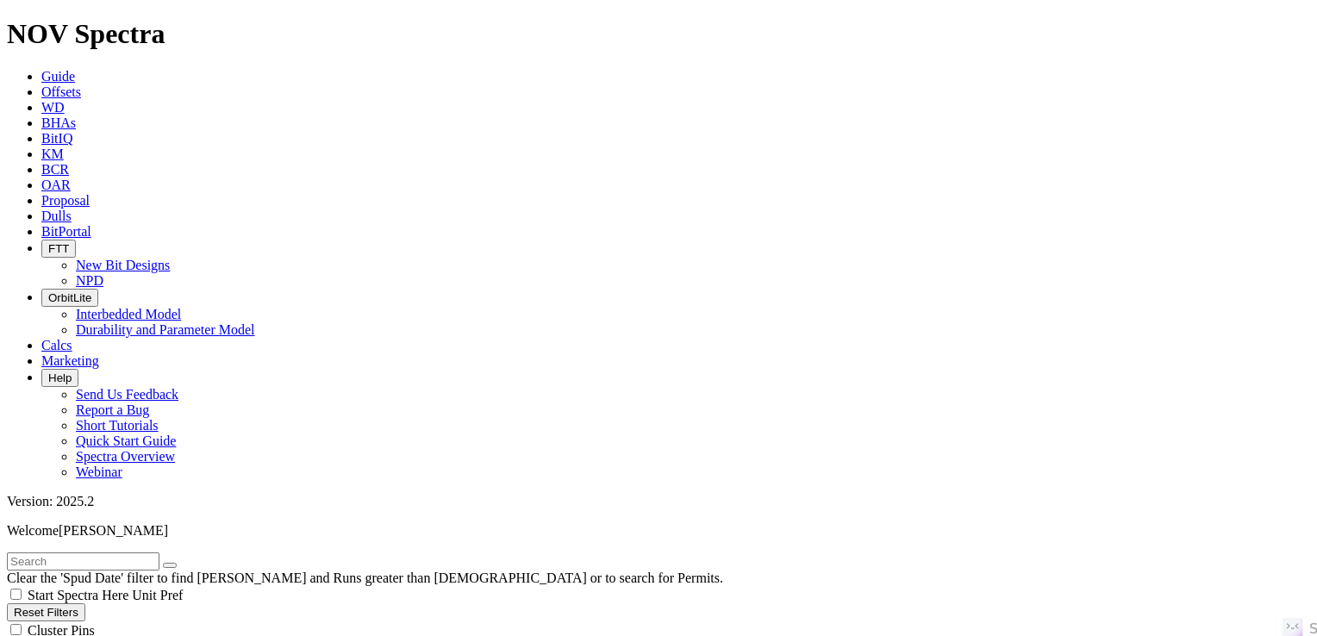
type input "1/1/22"
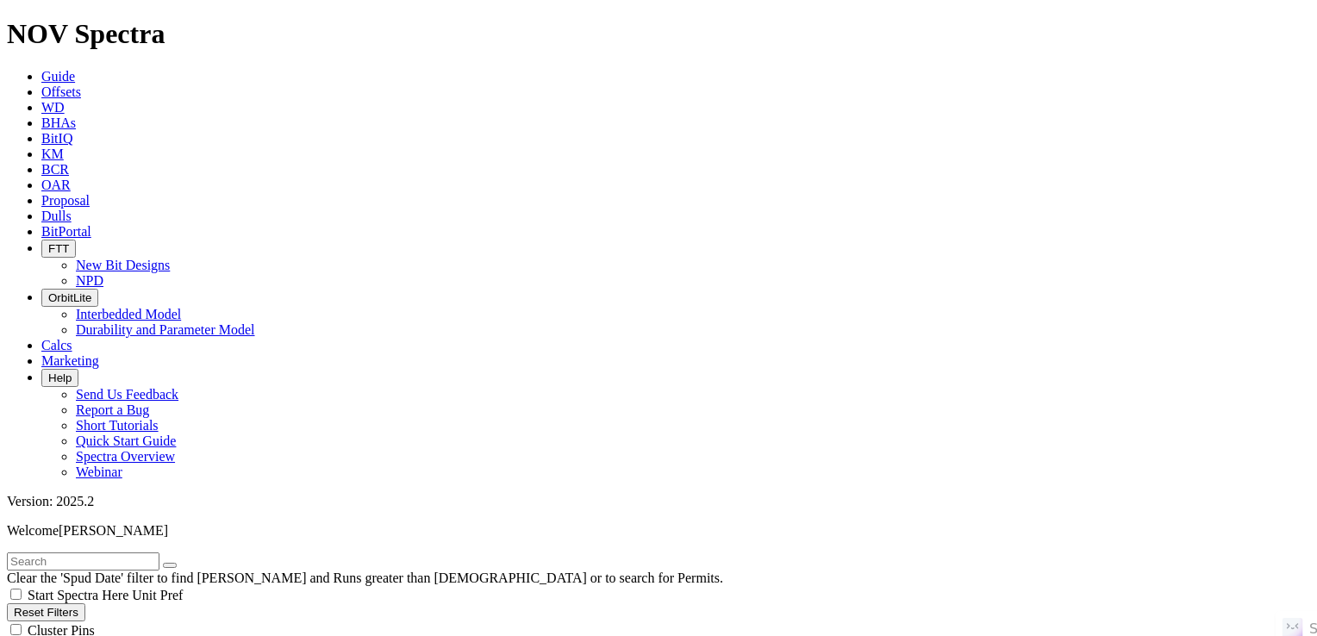
type input "12/31/24"
click at [124, 553] on input "text" at bounding box center [83, 562] width 153 height 18
paste input "BOB FED #3671-11-2-4W NH"
type input "BOB FED #3671-11-2-4W NH"
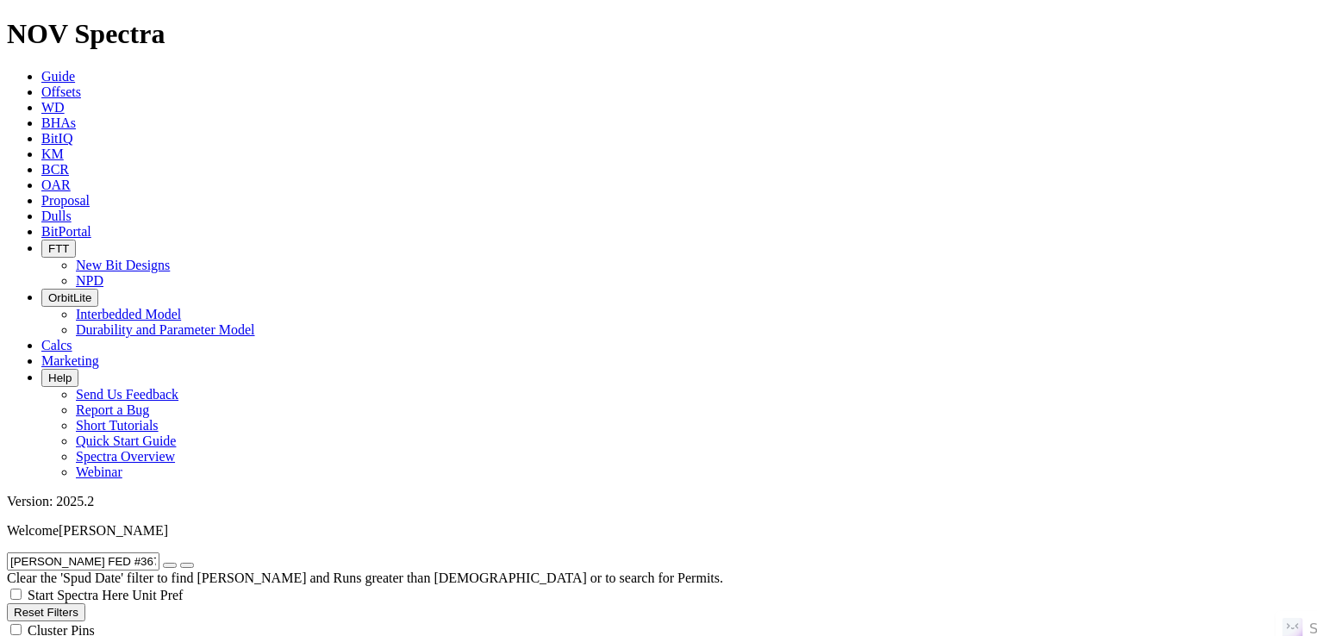
click at [187, 566] on icon "submit" at bounding box center [187, 566] width 0 height 0
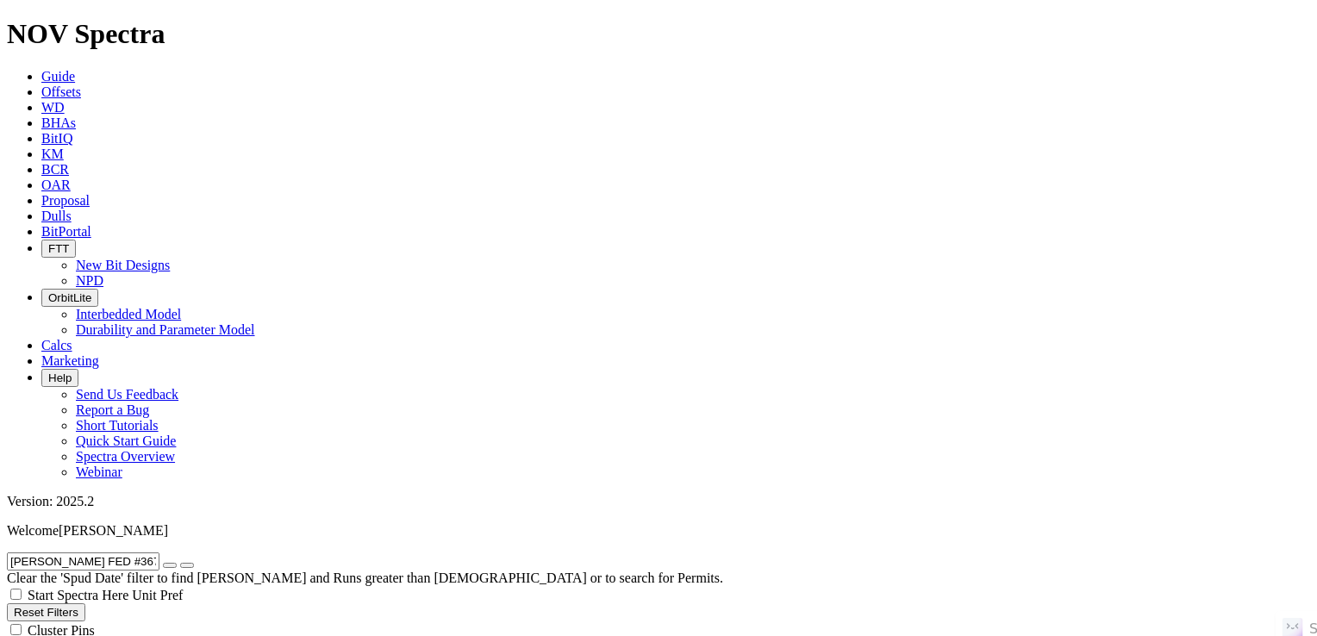
click at [137, 553] on input "[PERSON_NAME] FED #3671-11-2-4W NH" at bounding box center [83, 562] width 153 height 18
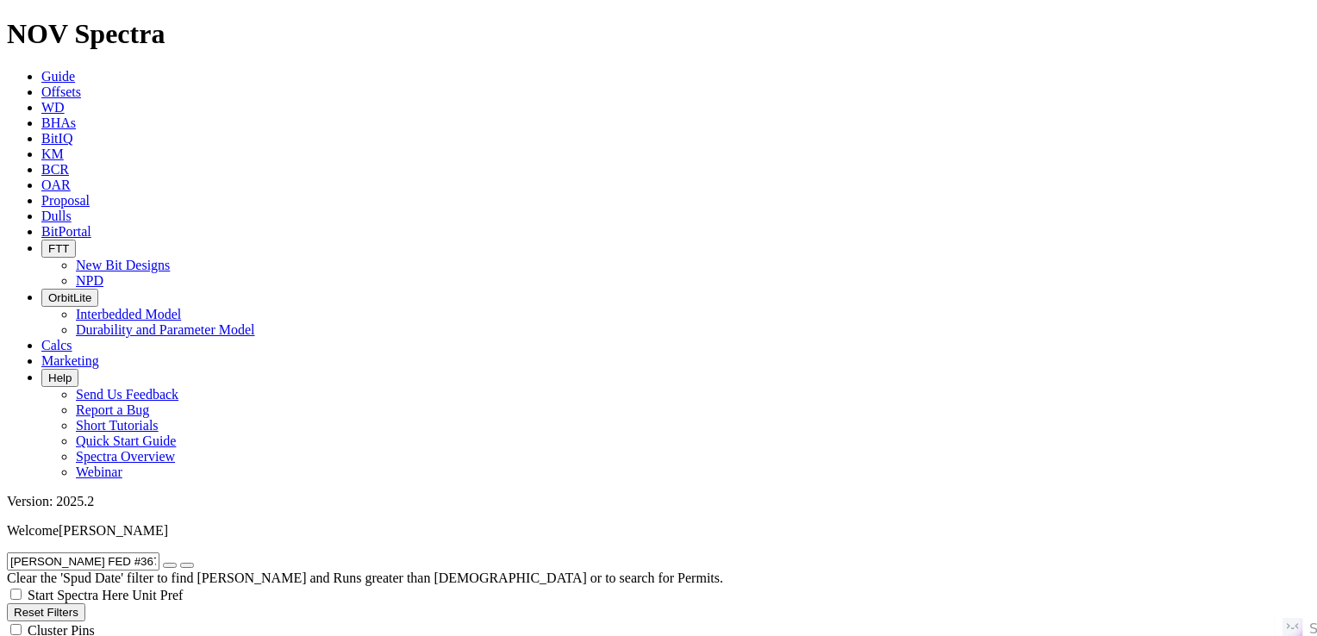
checkbox input "false"
checkbox input "true"
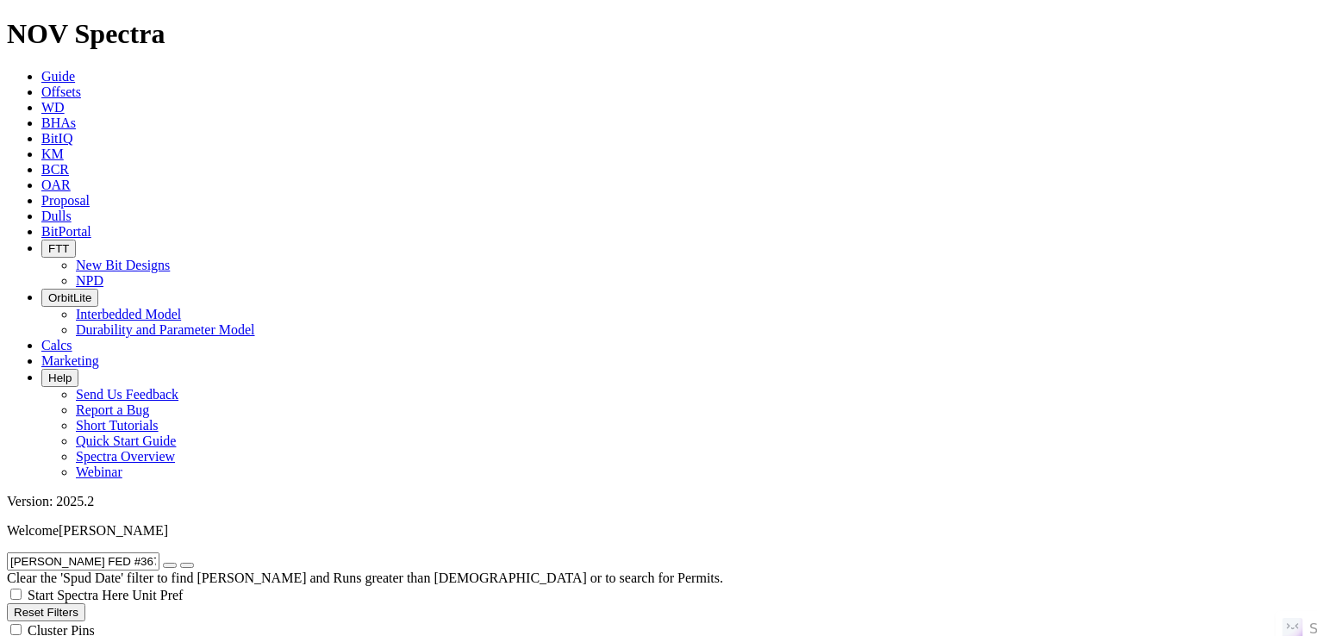
checkbox input "false"
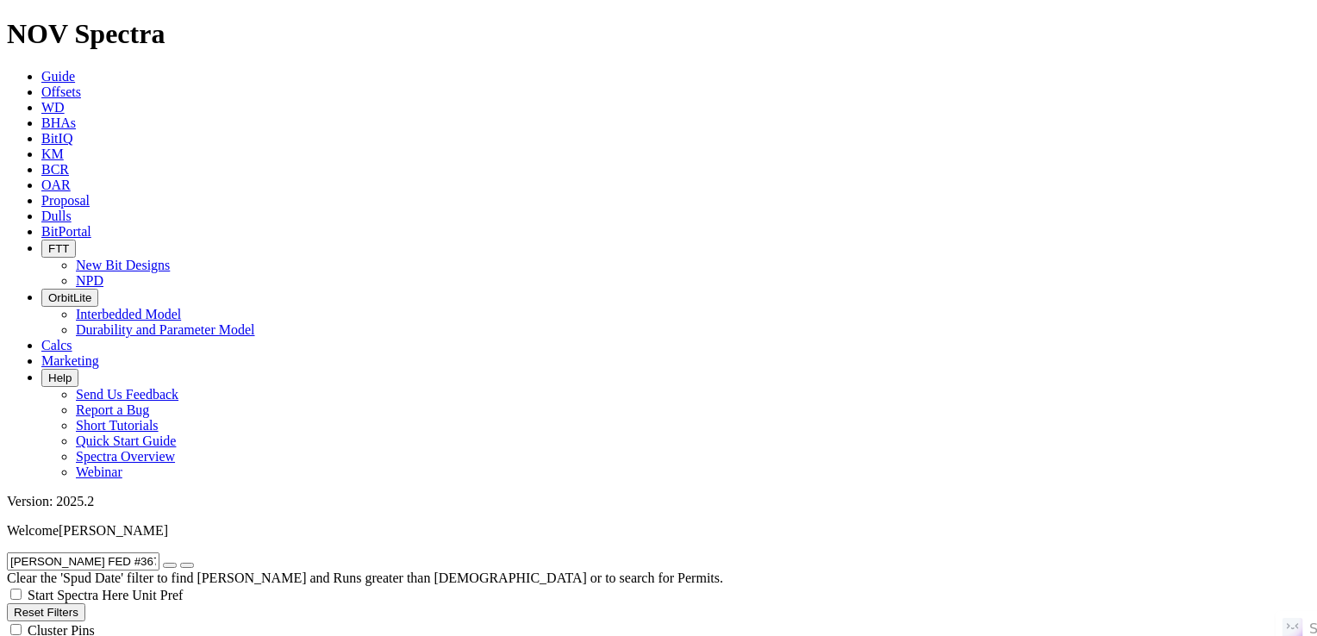
checkbox input "false"
drag, startPoint x: 1053, startPoint y: 315, endPoint x: 1159, endPoint y: 388, distance: 128.9
drag, startPoint x: 1088, startPoint y: 322, endPoint x: 1158, endPoint y: 321, distance: 69.9
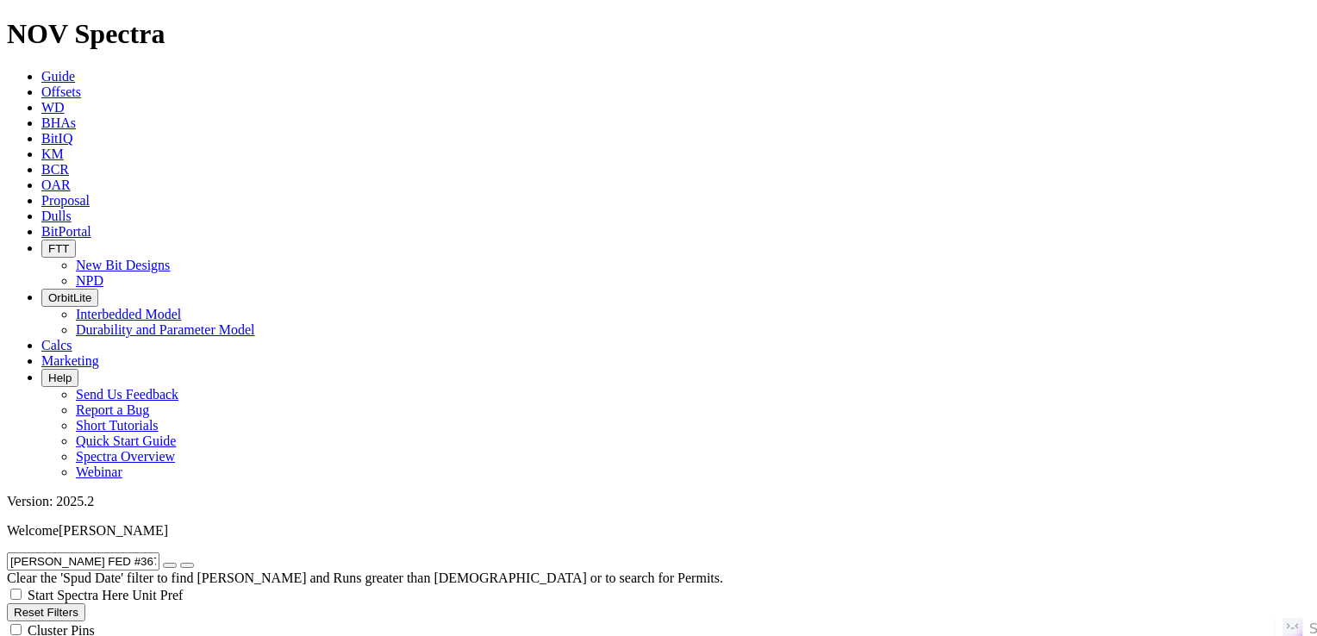
click at [170, 566] on icon "button" at bounding box center [170, 566] width 0 height 0
radio input "false"
radio input "true"
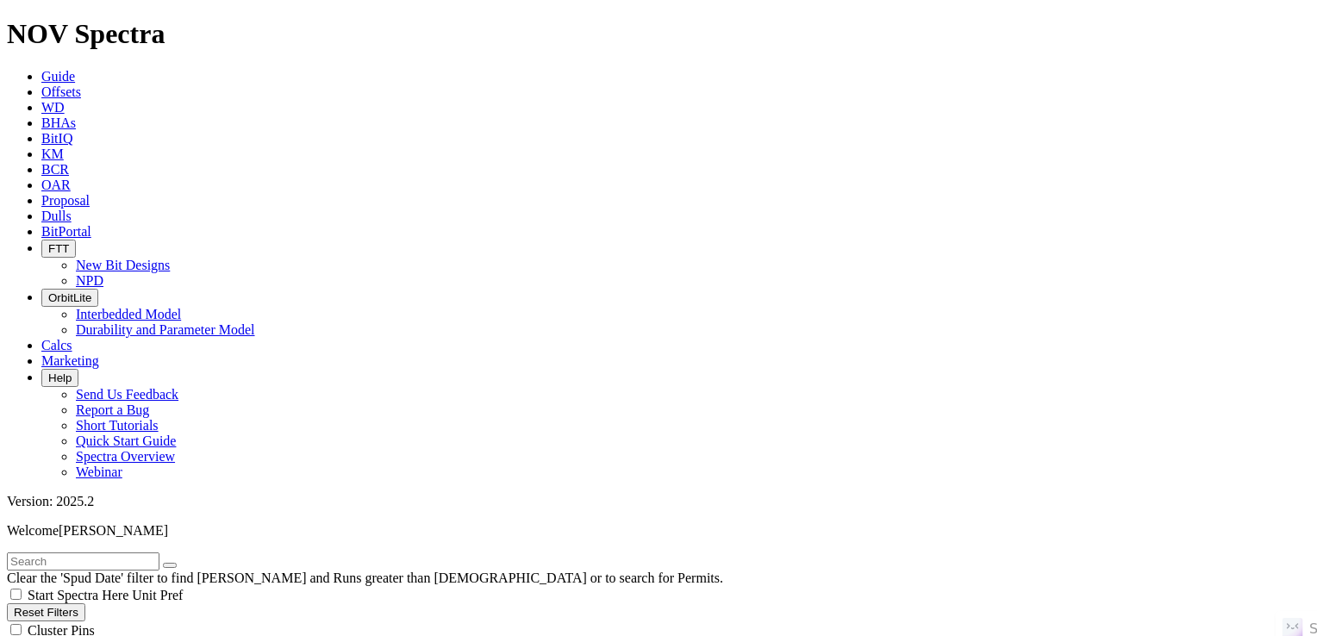
scroll to position [630, 0]
click at [160, 553] on input "text" at bounding box center [83, 562] width 153 height 18
paste input "GRANT-JACKSON C 503CH"
type input "GRANT-JACKSON C 503CH"
click at [180, 563] on button "submit" at bounding box center [187, 565] width 14 height 5
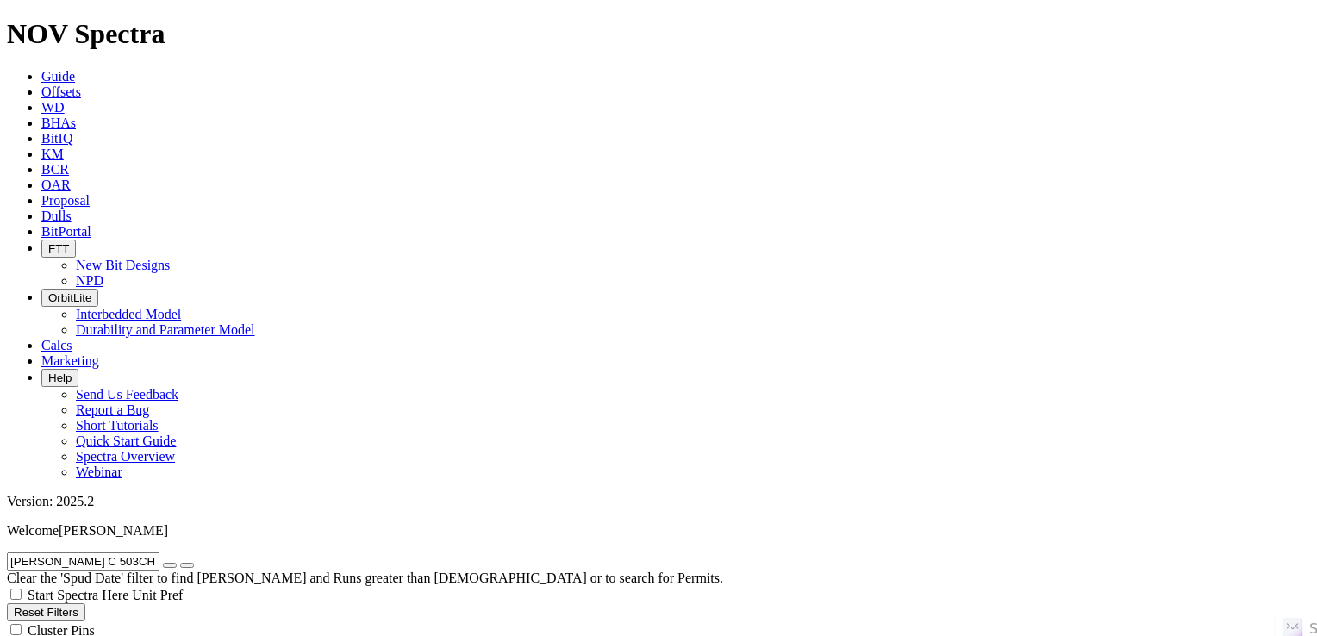
click at [177, 563] on button "button" at bounding box center [170, 565] width 14 height 5
click at [160, 553] on input "text" at bounding box center [83, 562] width 153 height 18
paste input "ROWDY THE COWBOY 42-30 E 7WA"
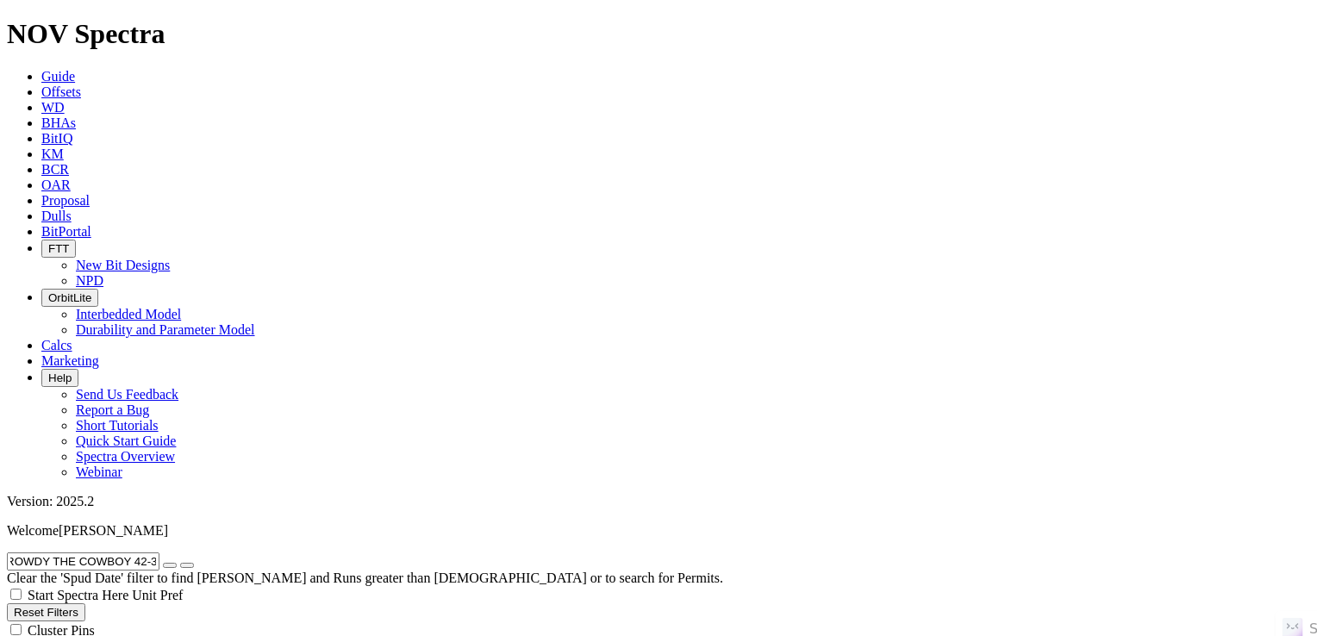
type input "ROWDY THE COWBOY 42-30 E 7WA"
click at [194, 563] on button "submit" at bounding box center [187, 565] width 14 height 5
click at [85, 604] on button "Reset Filters" at bounding box center [46, 613] width 78 height 18
checkbox input "true"
type input "9/18/23"
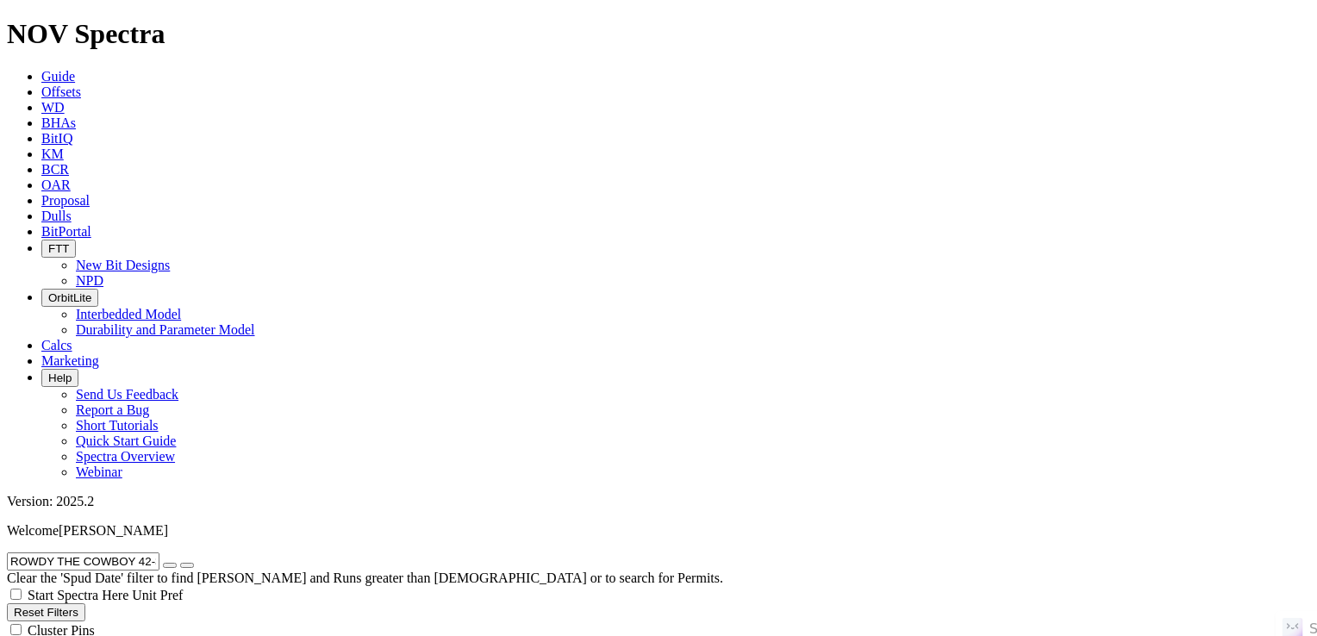
type input "9/18/25"
click at [160, 553] on input "text" at bounding box center [83, 562] width 153 height 18
paste input "ROWDY THE COWBOY 42-30 E 7WA"
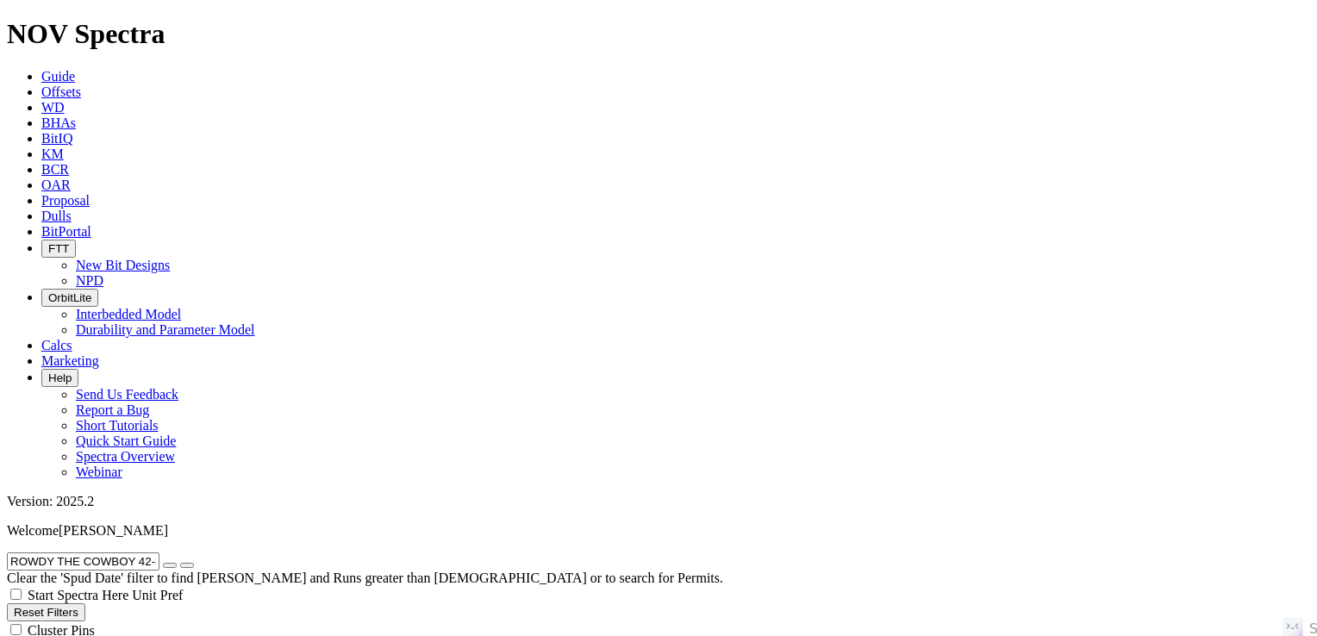
scroll to position [0, 4]
type input "ROWDY THE COWBOY 42-30 E 7WA"
radio input "true"
radio input "false"
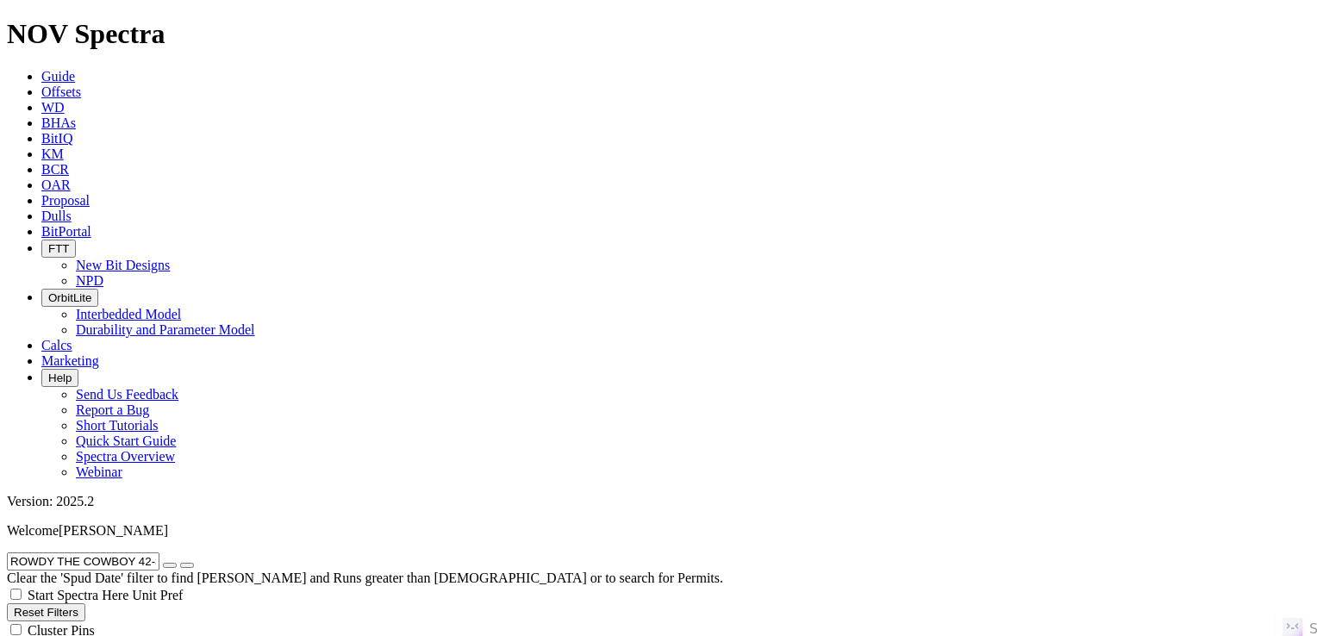
radio input "false"
radio input "true"
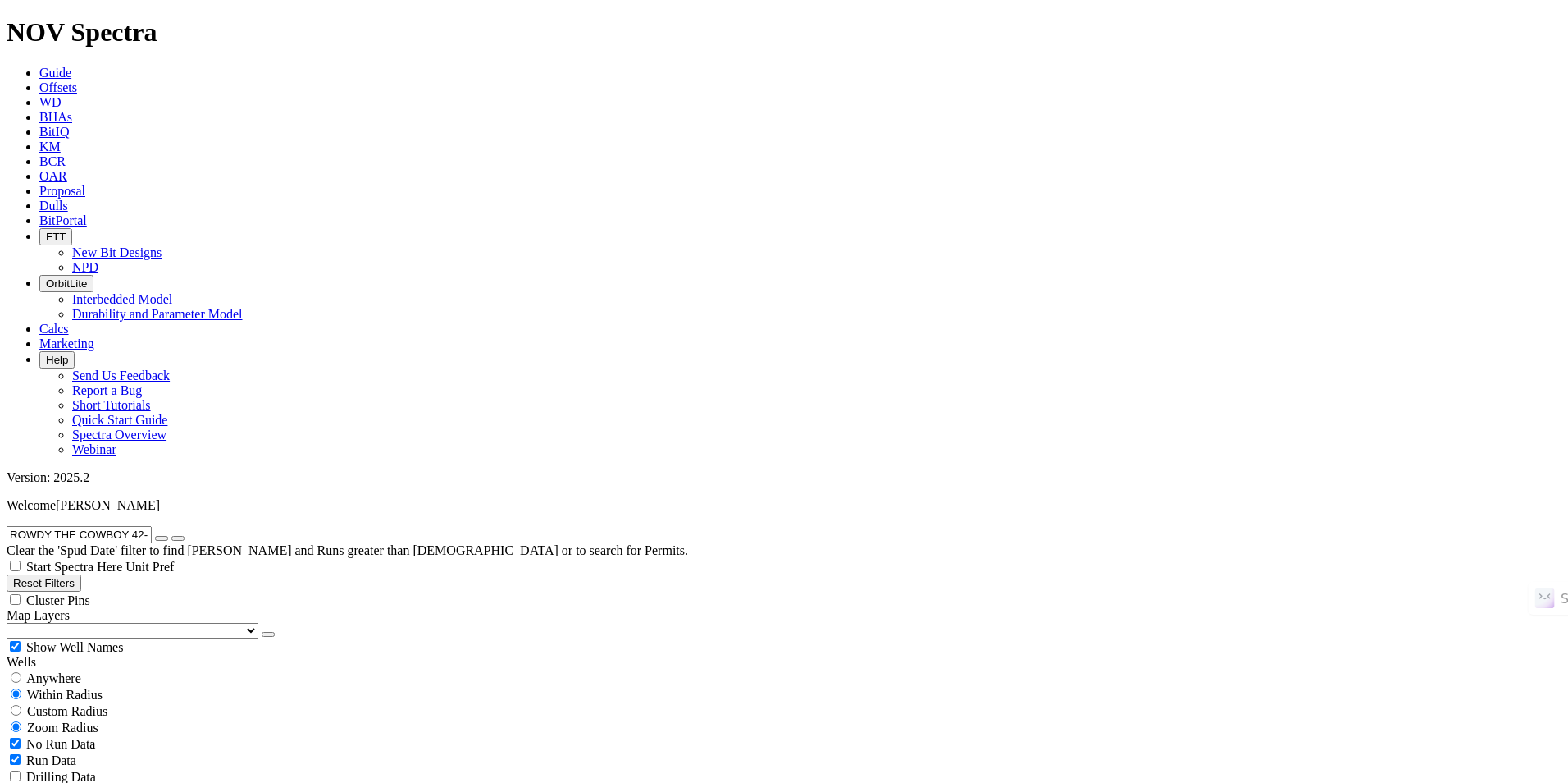
click at [168, 536] on button "button" at bounding box center [162, 538] width 13 height 5
click at [74, 575] on button "Reset Filters" at bounding box center [44, 583] width 74 height 17
type input "9/18/23"
type input "9/18/25"
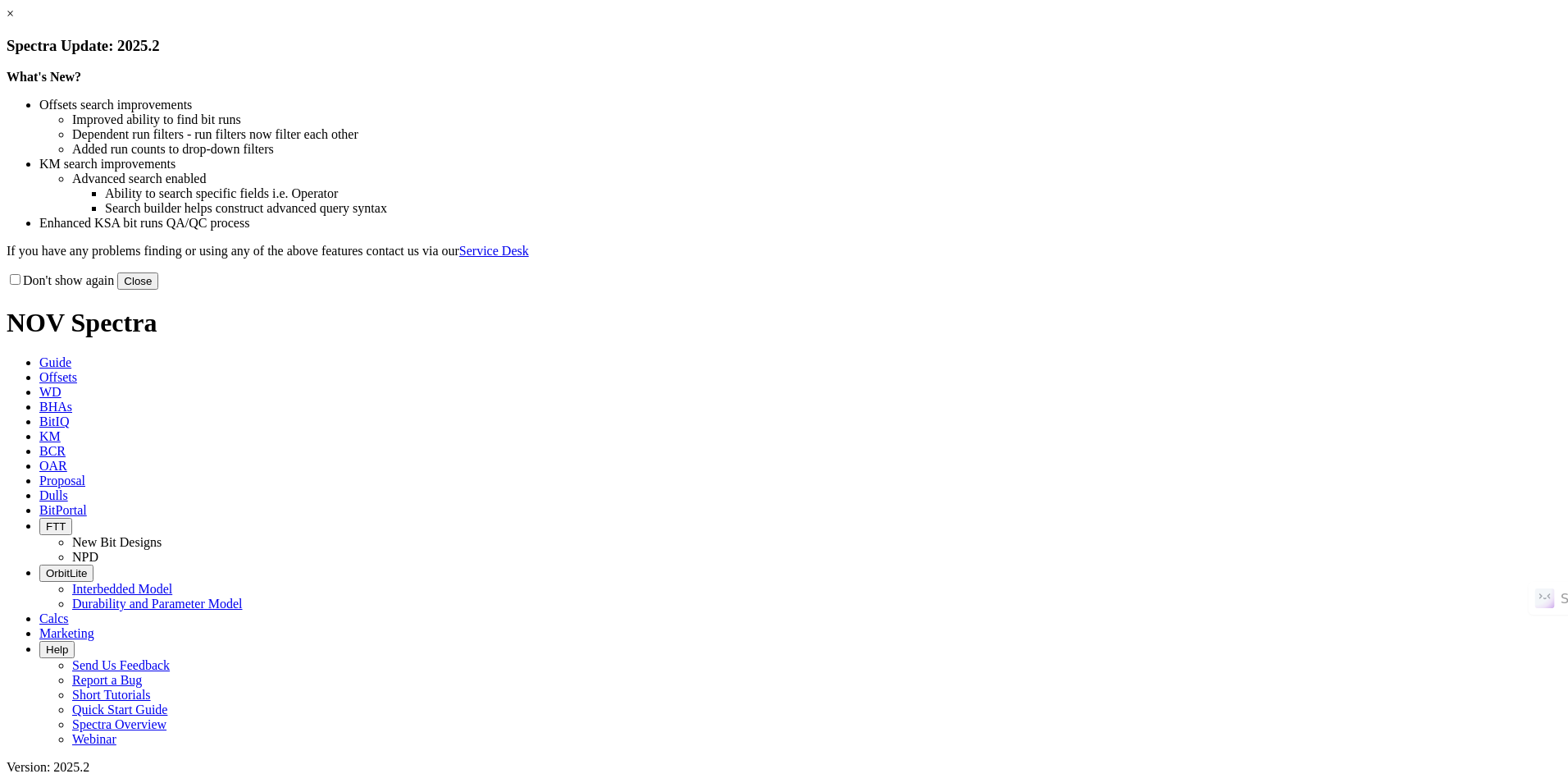
click at [158, 289] on button "Close" at bounding box center [137, 281] width 41 height 17
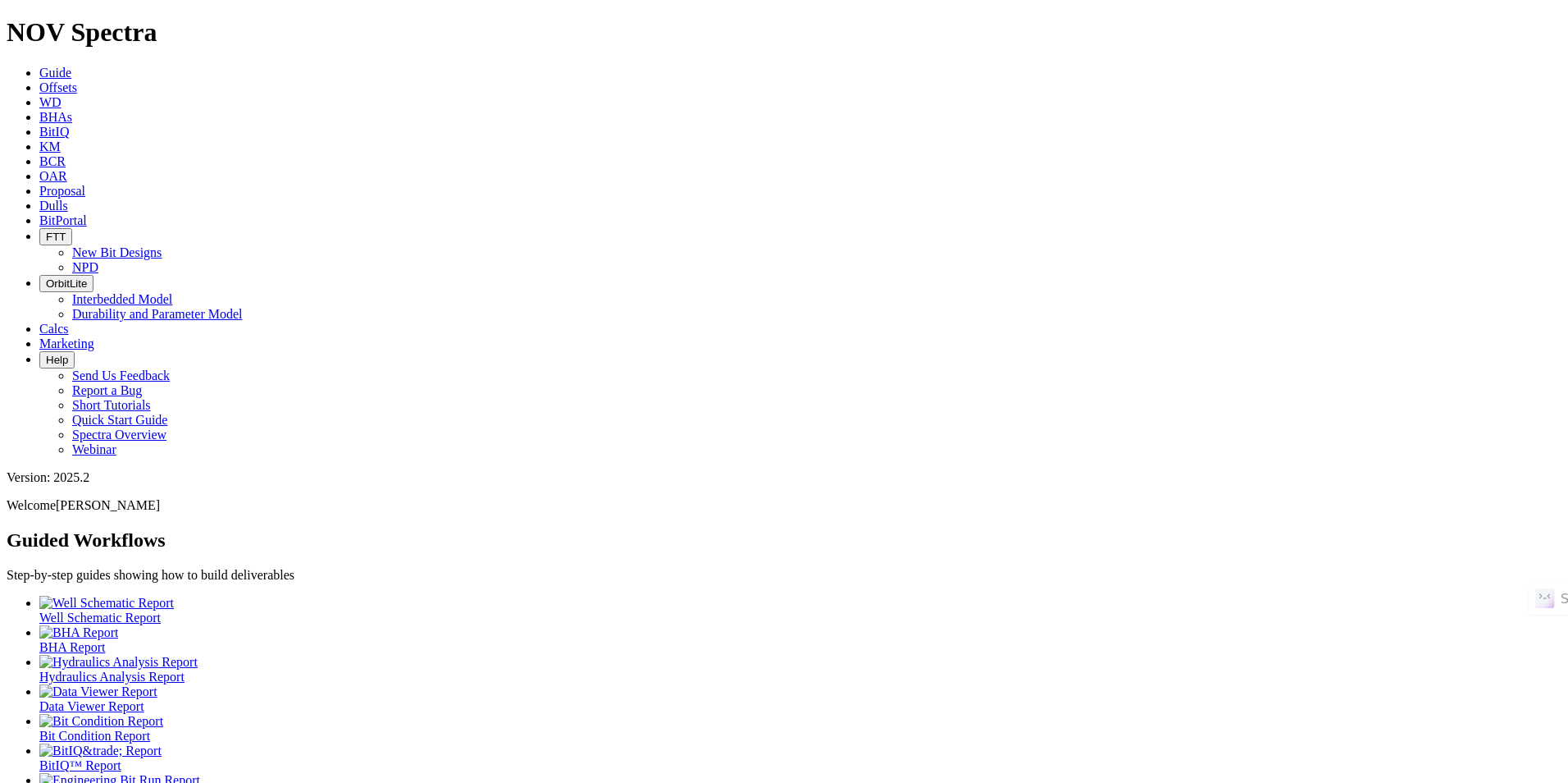
click at [77, 80] on span "Offsets" at bounding box center [58, 87] width 38 height 14
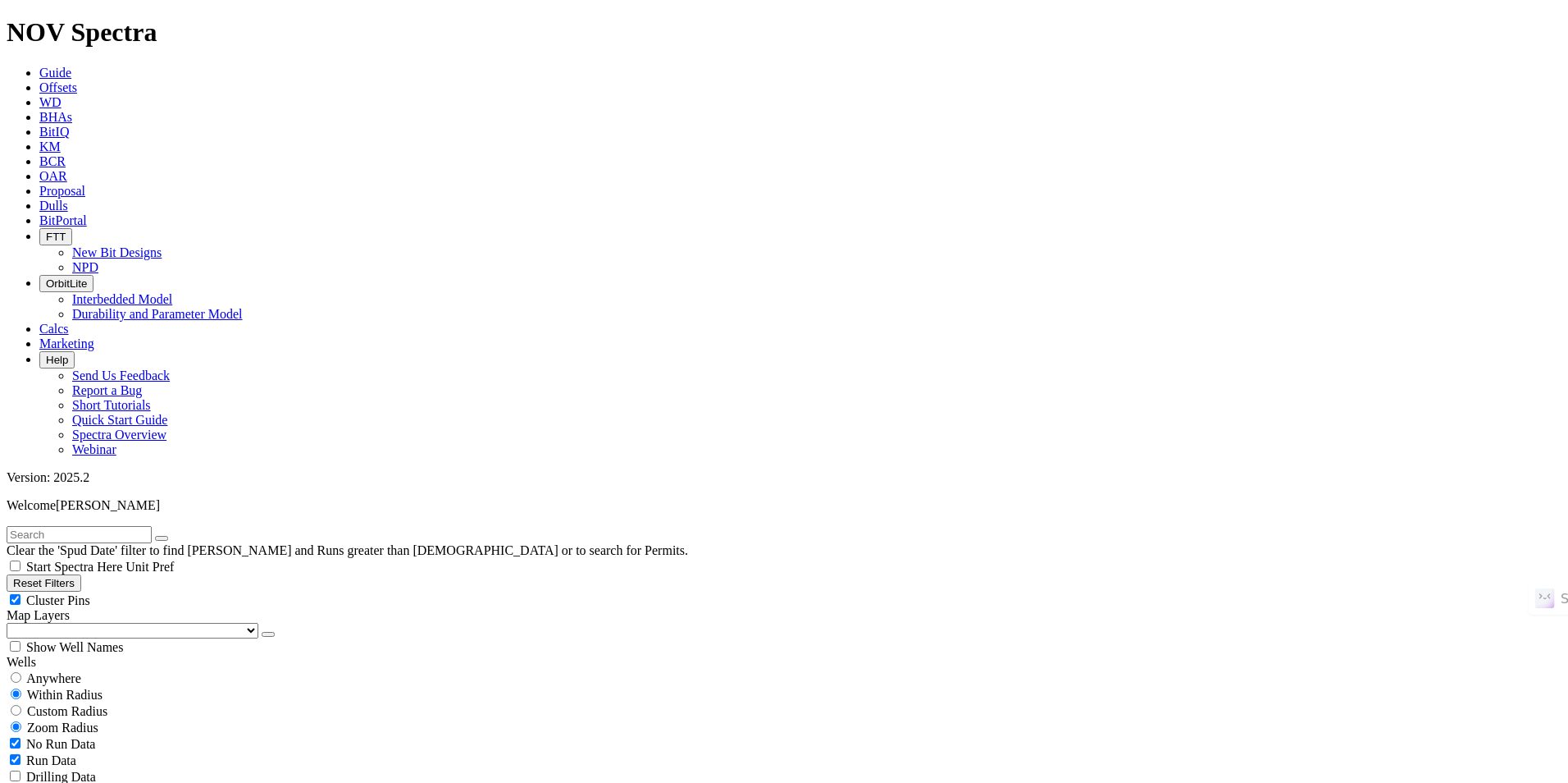
click at [81, 575] on button "Reset Filters" at bounding box center [44, 583] width 74 height 17
click at [98, 670] on div "Anywhere" at bounding box center [784, 677] width 1555 height 16
radio input "true"
radio input "false"
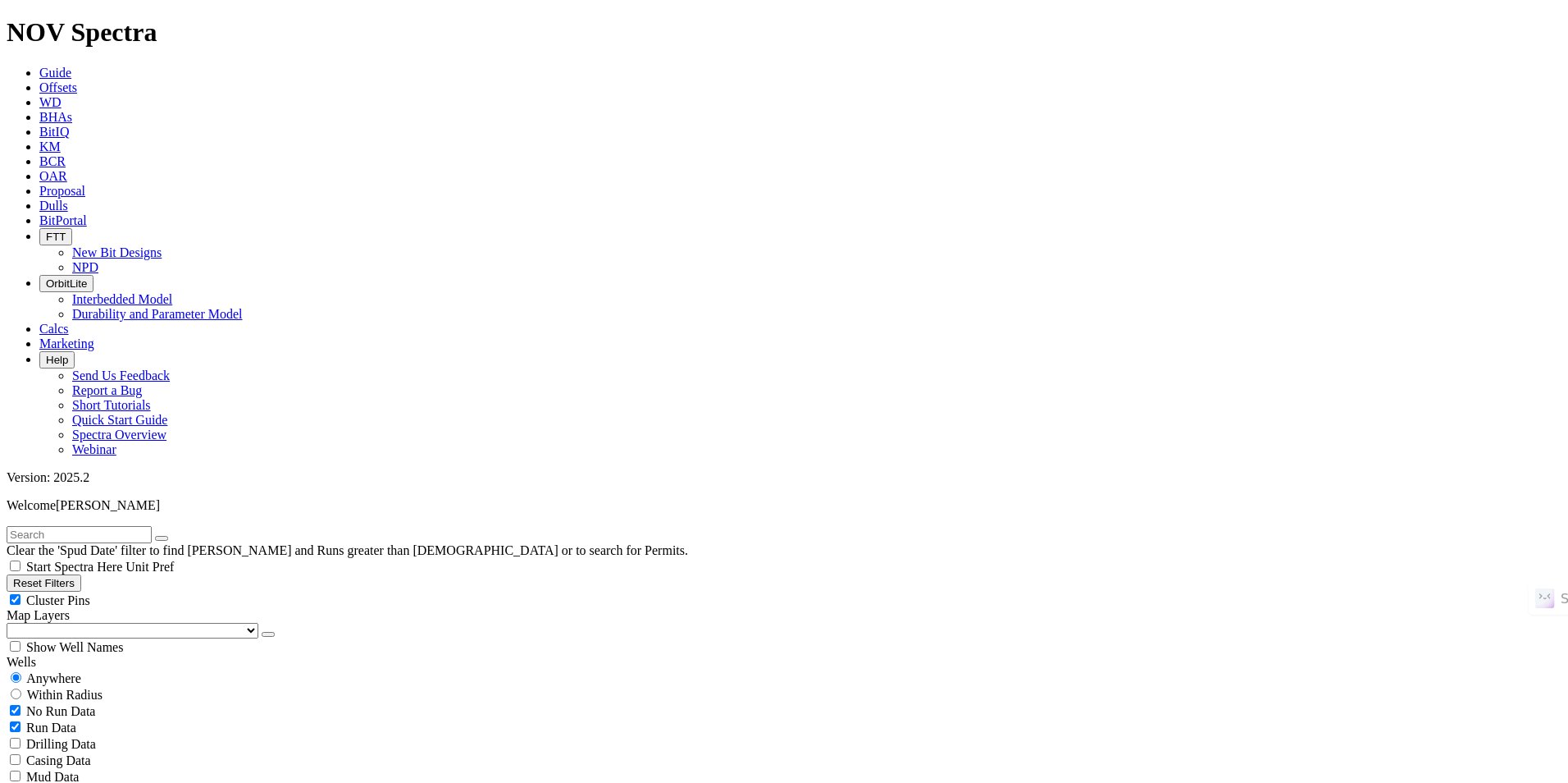
radio input "true"
click at [71, 66] on link "Guide" at bounding box center [55, 72] width 32 height 14
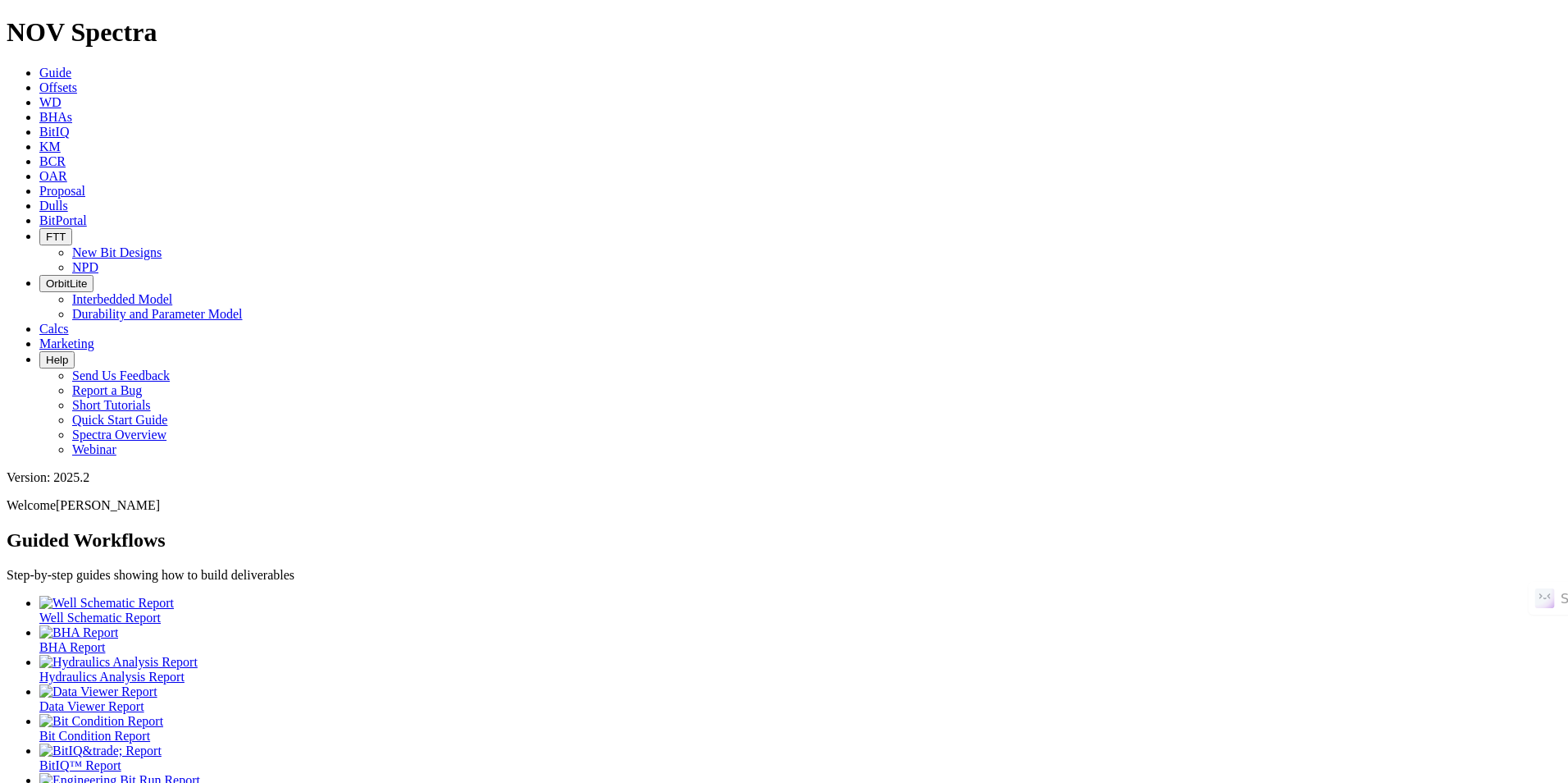
click at [77, 80] on span "Offsets" at bounding box center [58, 87] width 38 height 14
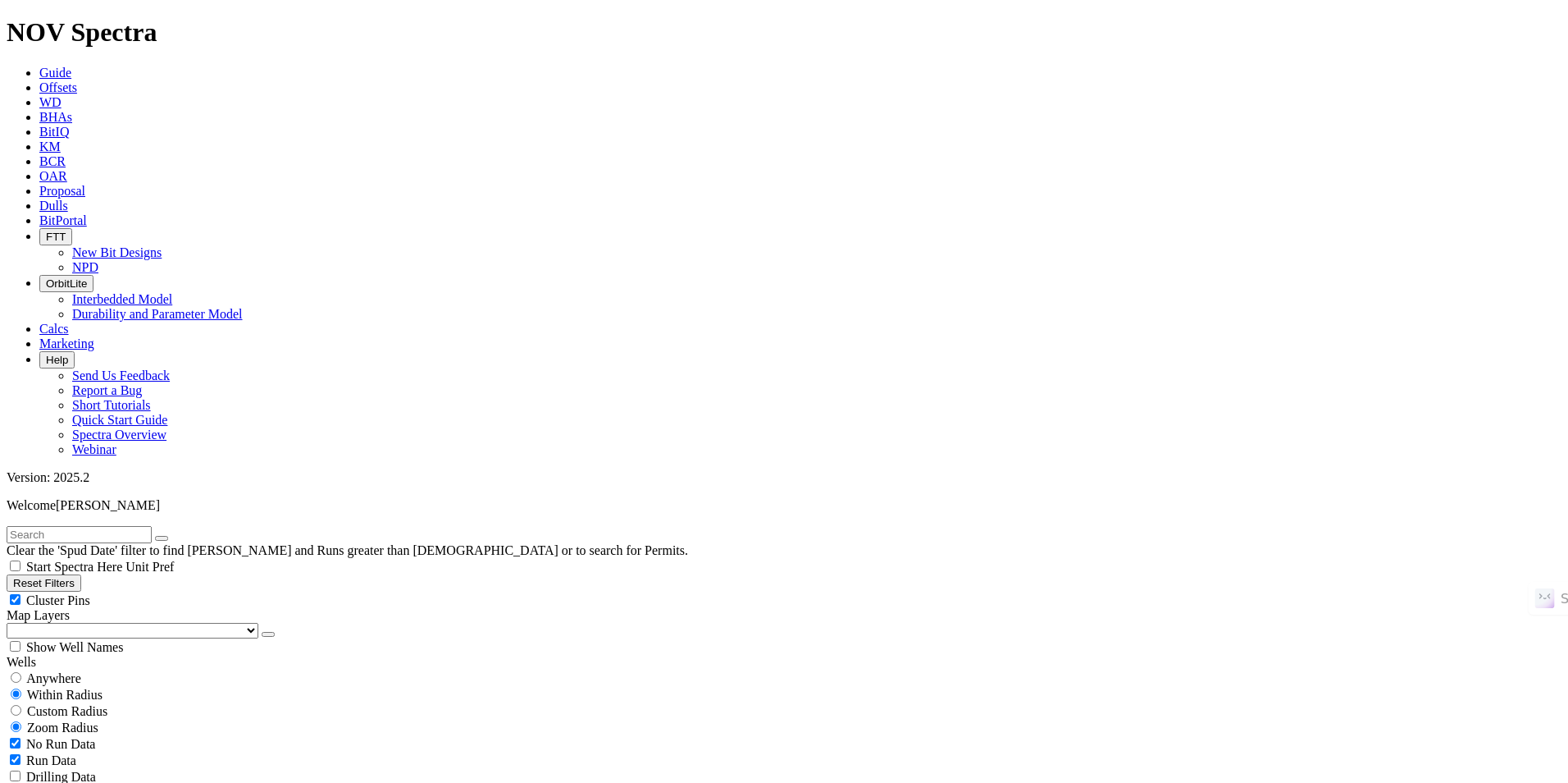
click at [71, 66] on span "Guide" at bounding box center [55, 72] width 32 height 14
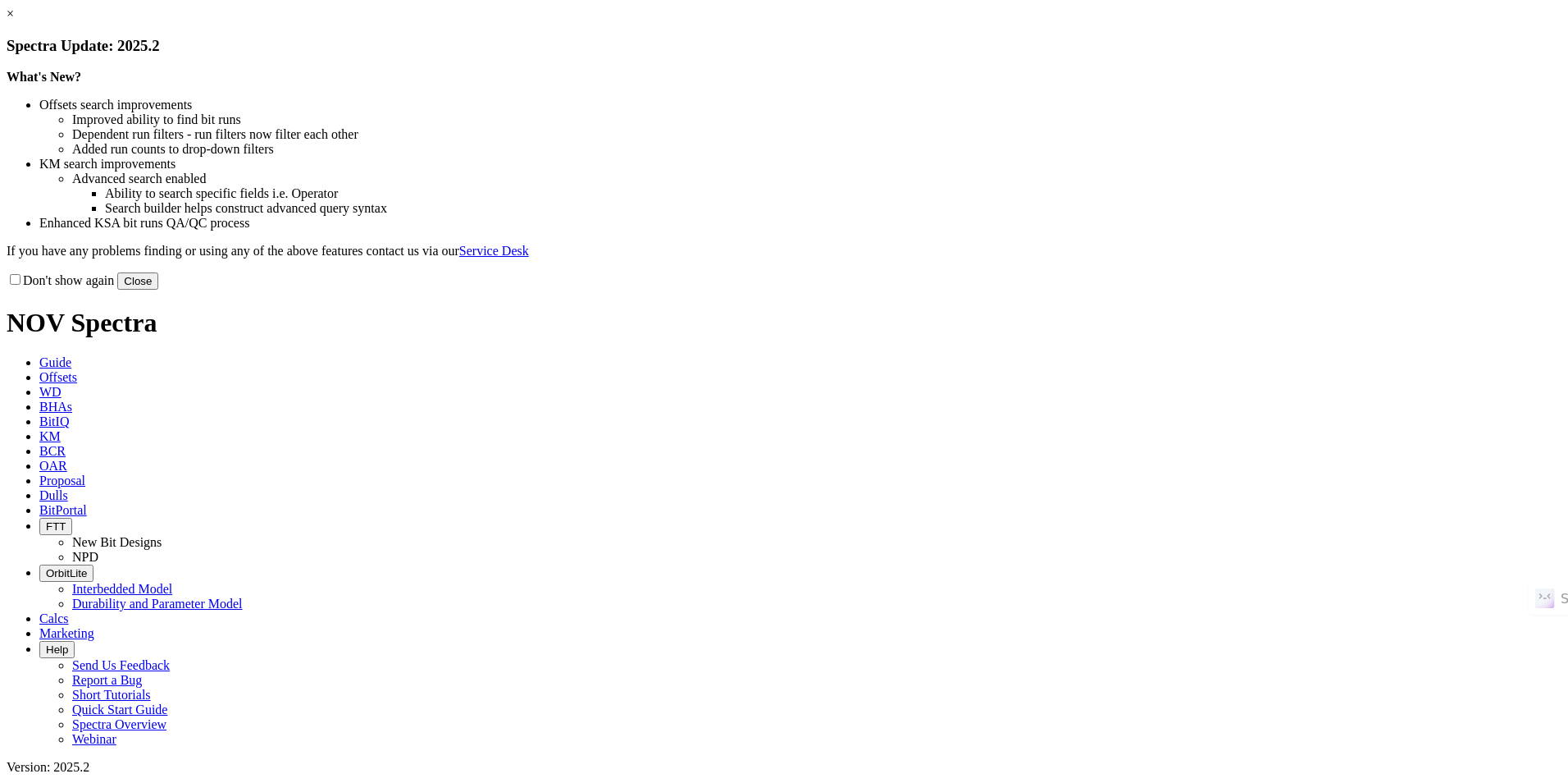
click at [158, 289] on button "Close" at bounding box center [137, 281] width 41 height 17
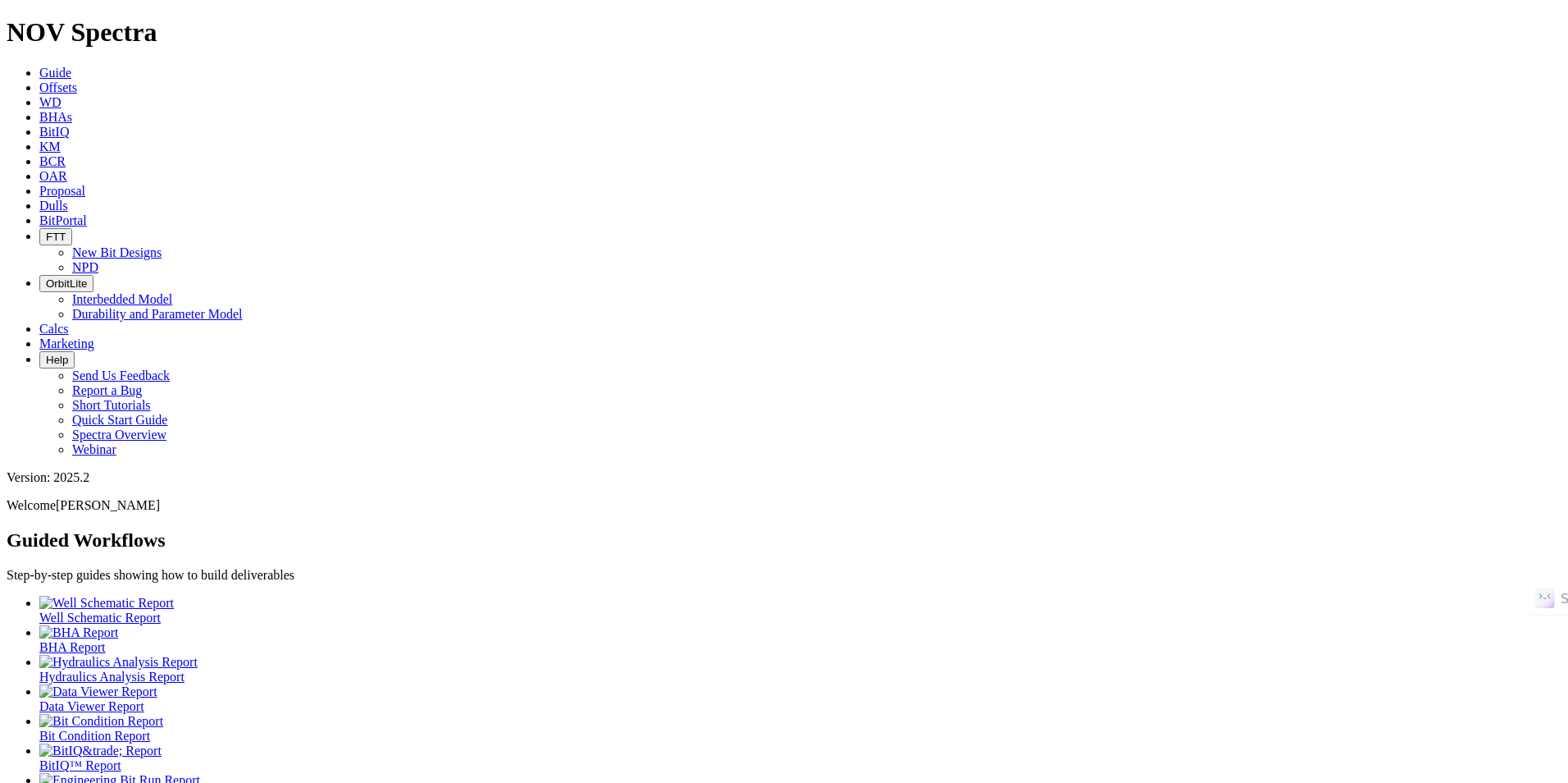
click at [39, 80] on icon at bounding box center [39, 87] width 0 height 14
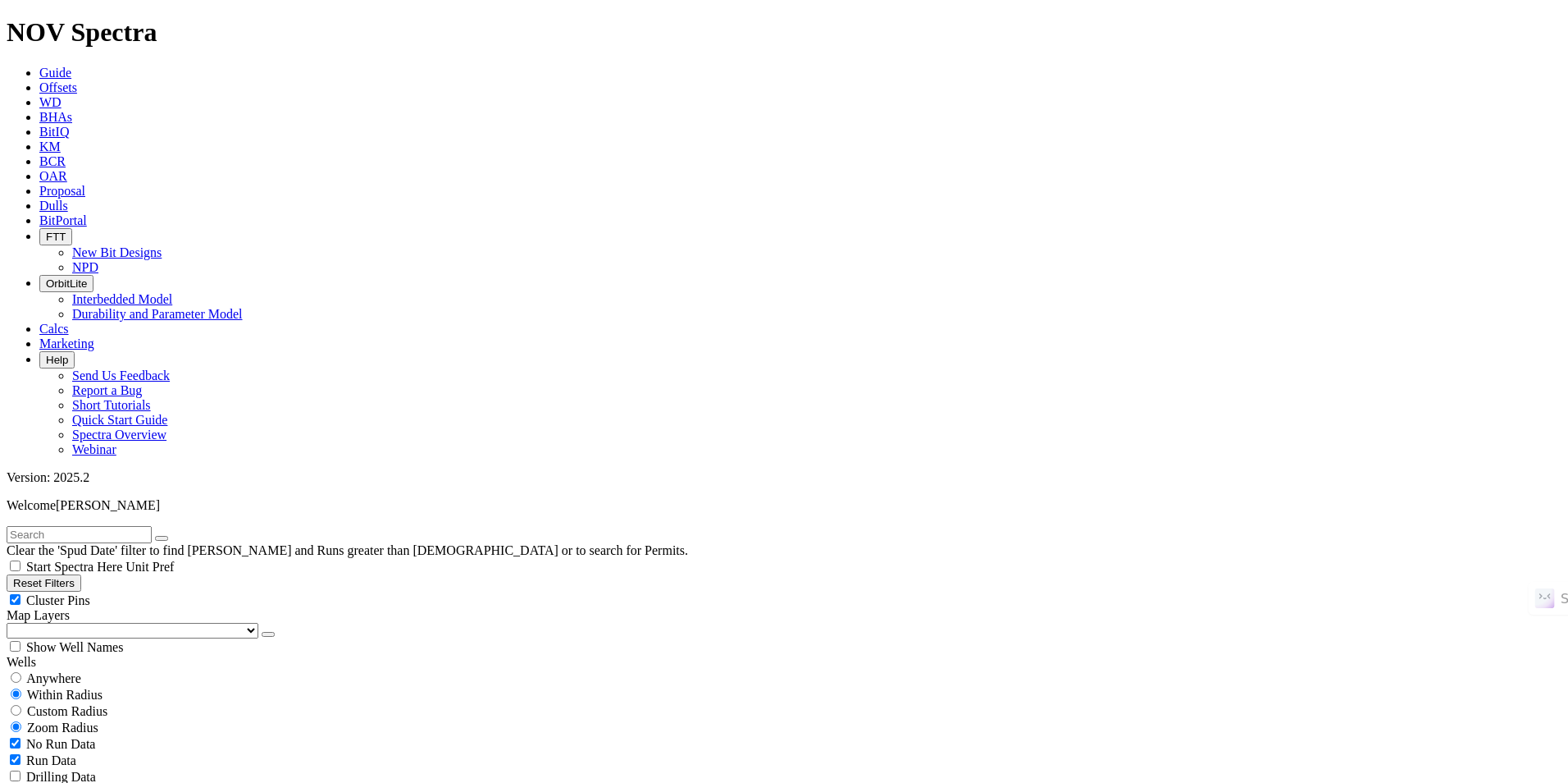
click at [81, 575] on button "Reset Filters" at bounding box center [44, 583] width 74 height 17
type input "[DATE]"
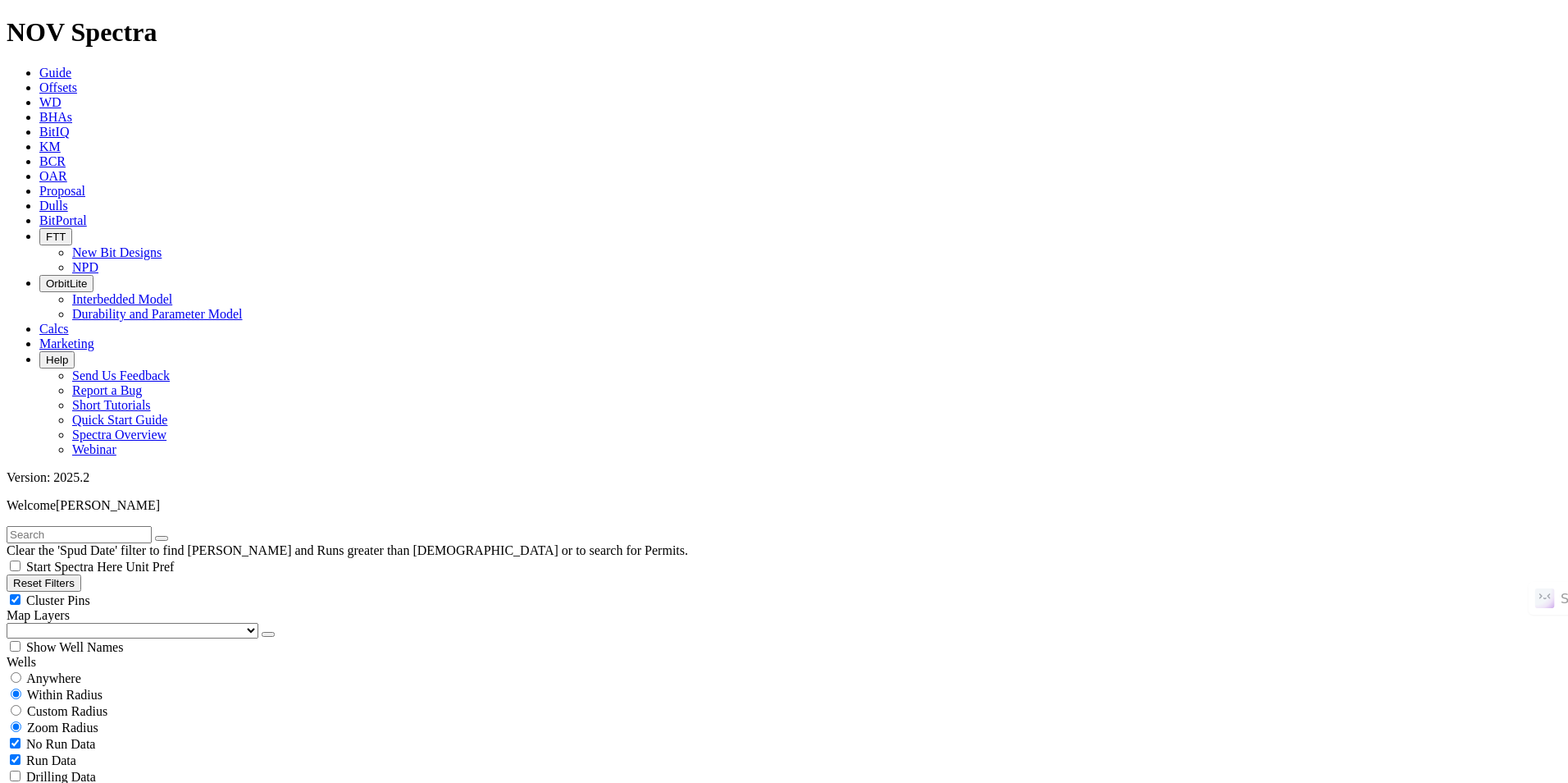
click at [80, 526] on input "text" at bounding box center [79, 535] width 145 height 17
click at [90, 593] on span "Cluster Pins" at bounding box center [58, 599] width 64 height 14
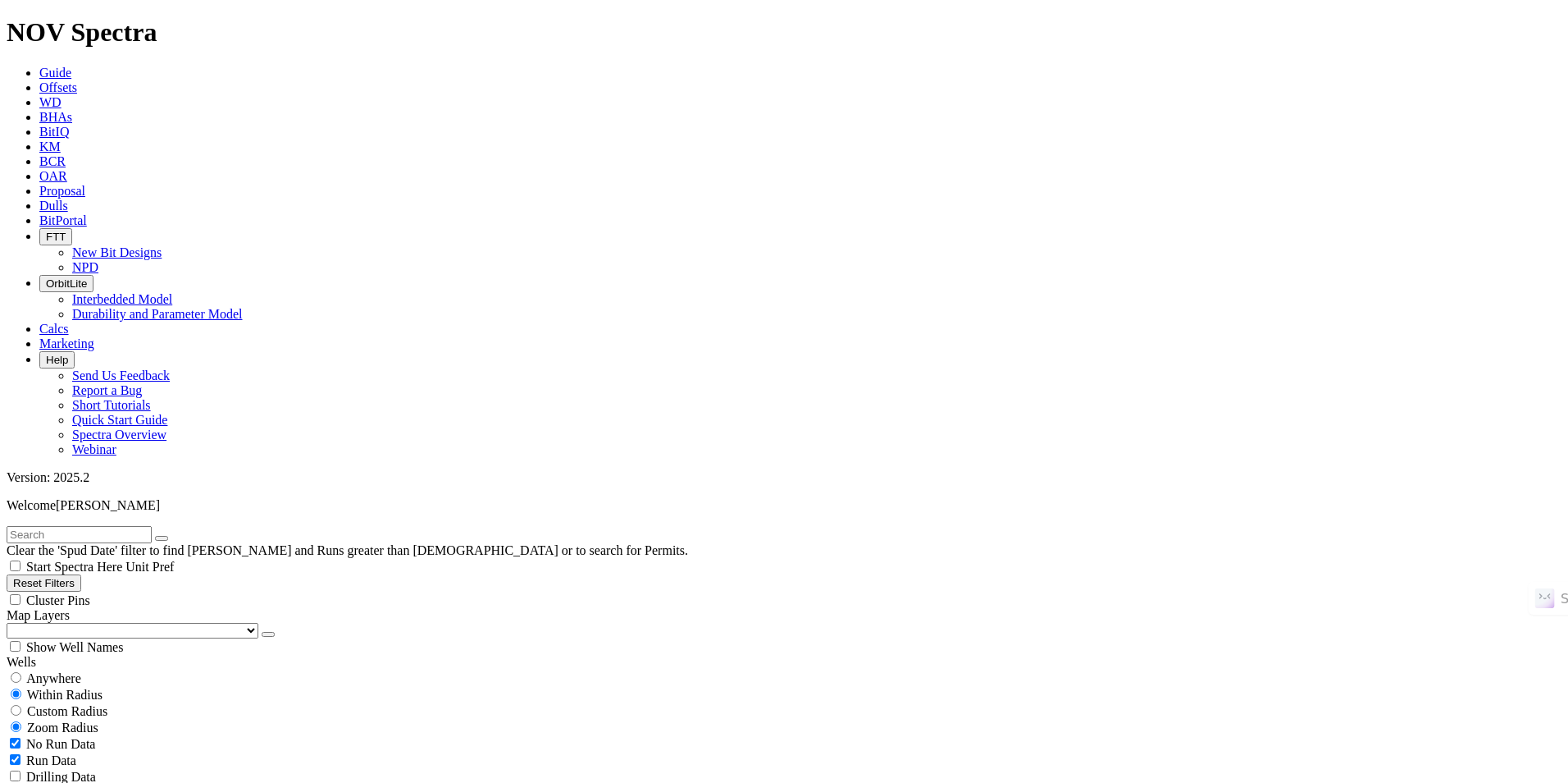
click at [90, 593] on span "Cluster Pins" at bounding box center [58, 599] width 64 height 14
checkbox input "true"
click at [81, 671] on span "Anywhere" at bounding box center [54, 677] width 55 height 14
radio input "true"
radio input "false"
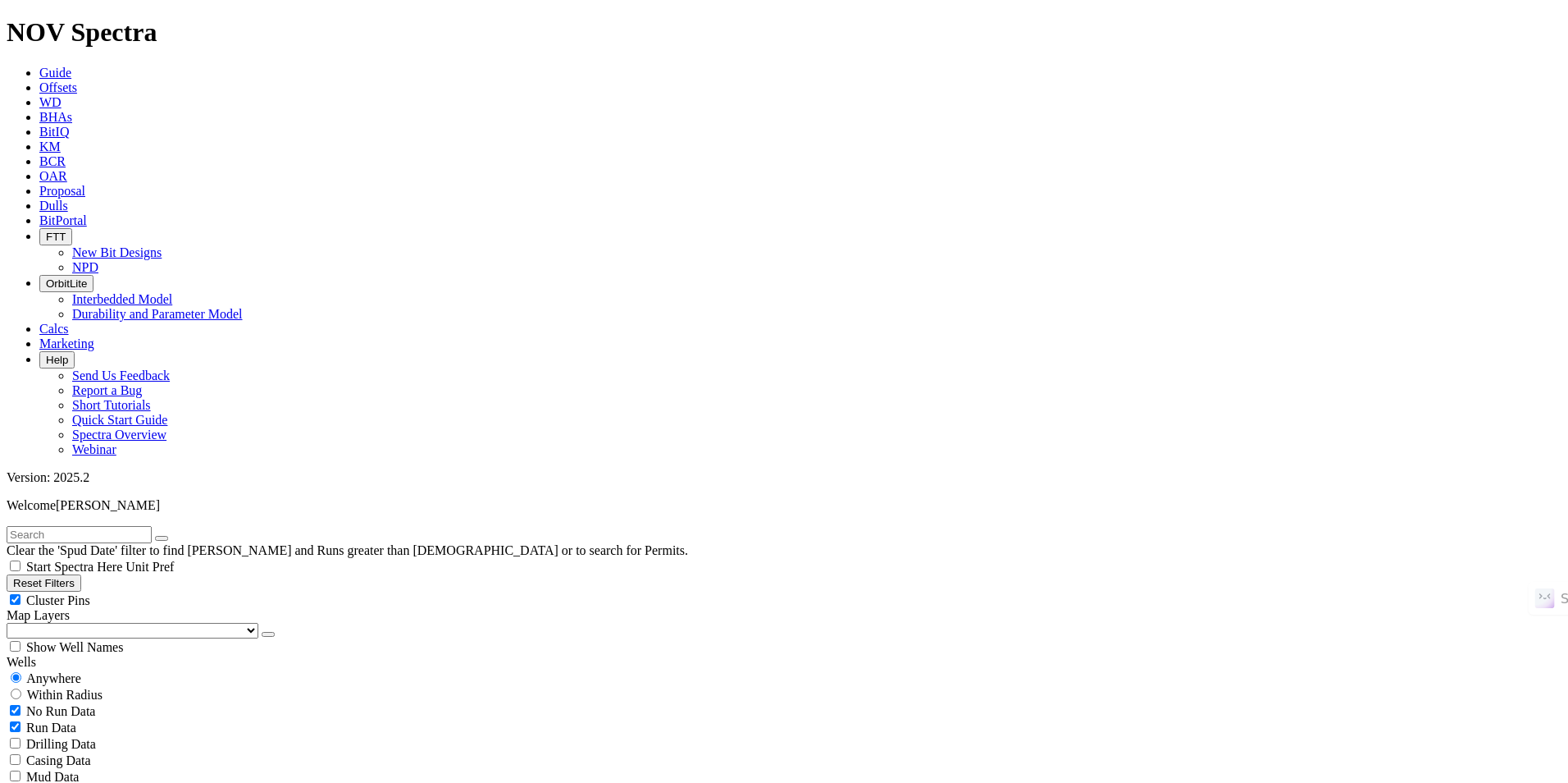
click at [145, 526] on input "text" at bounding box center [79, 535] width 145 height 17
paste input "POKER LAKE 23 DTD FEDERAL COM 152H"
type input "POKER LAKE 23 DTD FEDERAL COM 152H"
click at [184, 536] on button "submit" at bounding box center [178, 538] width 13 height 5
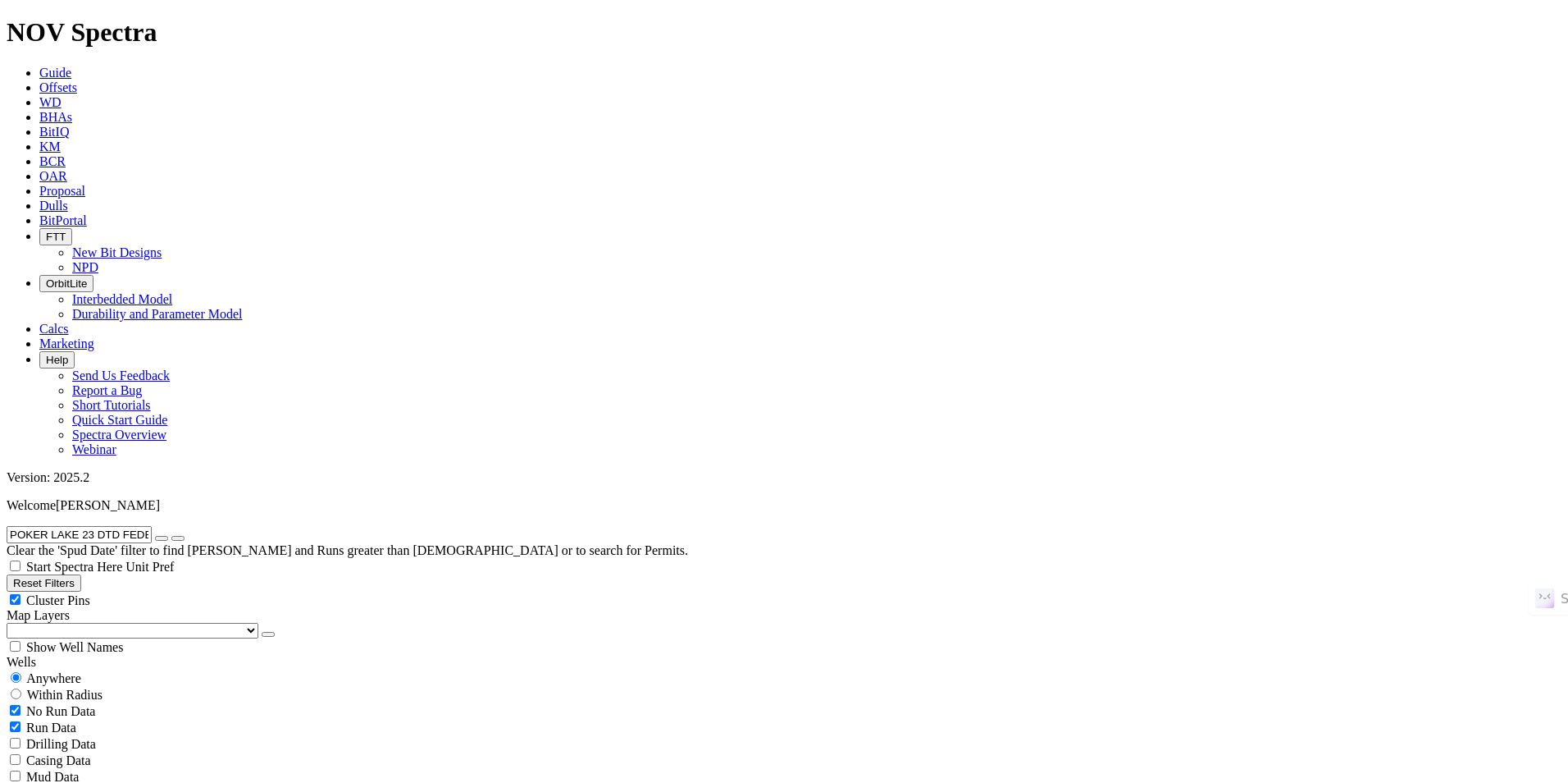
scroll to position [164, 0]
click at [168, 536] on button "button" at bounding box center [162, 538] width 13 height 5
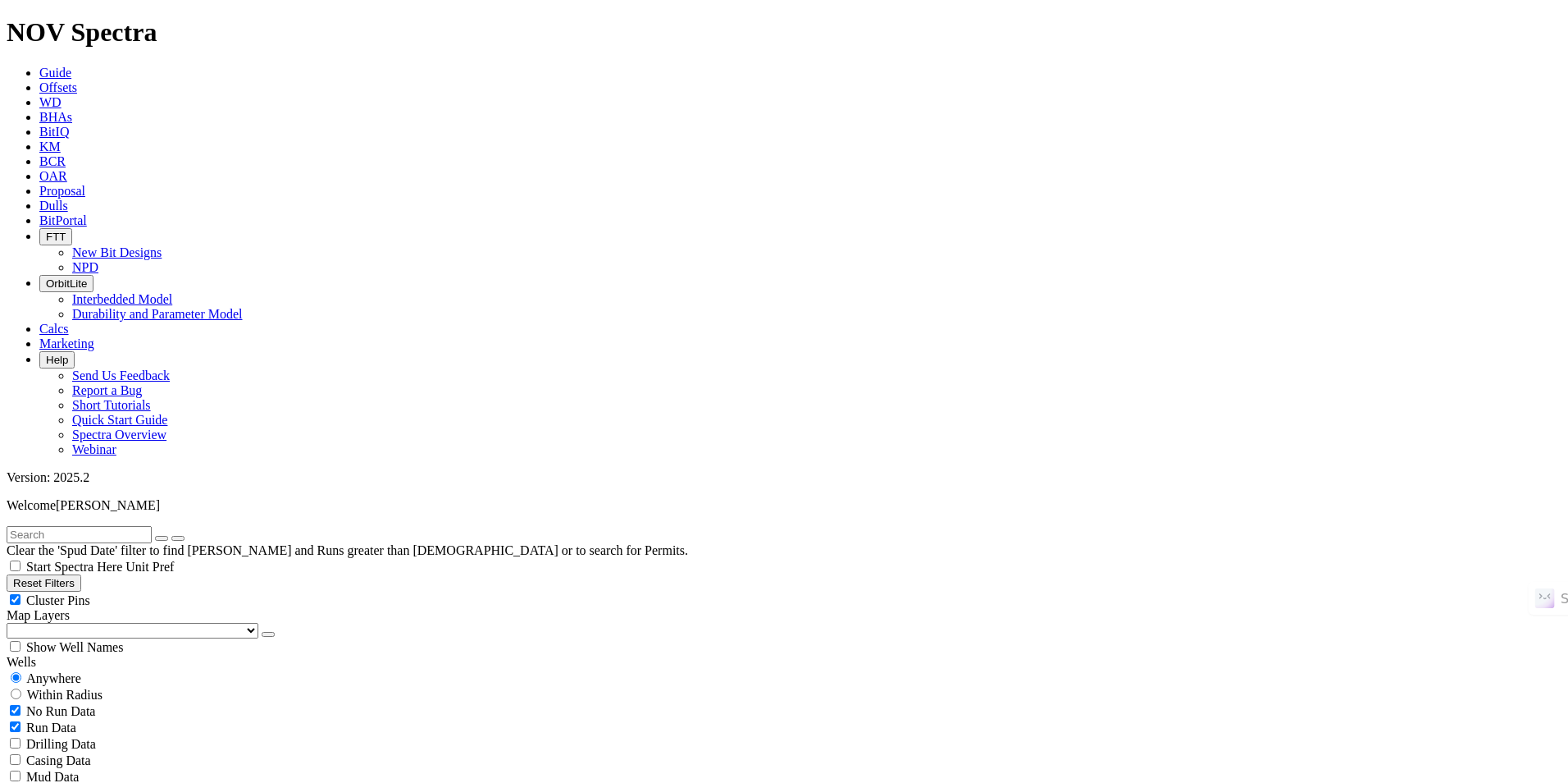
radio input "false"
radio input "true"
click at [152, 526] on input "text" at bounding box center [79, 535] width 145 height 17
paste input "POKER LAKE 23 DTD FEDERAL COM 152H"
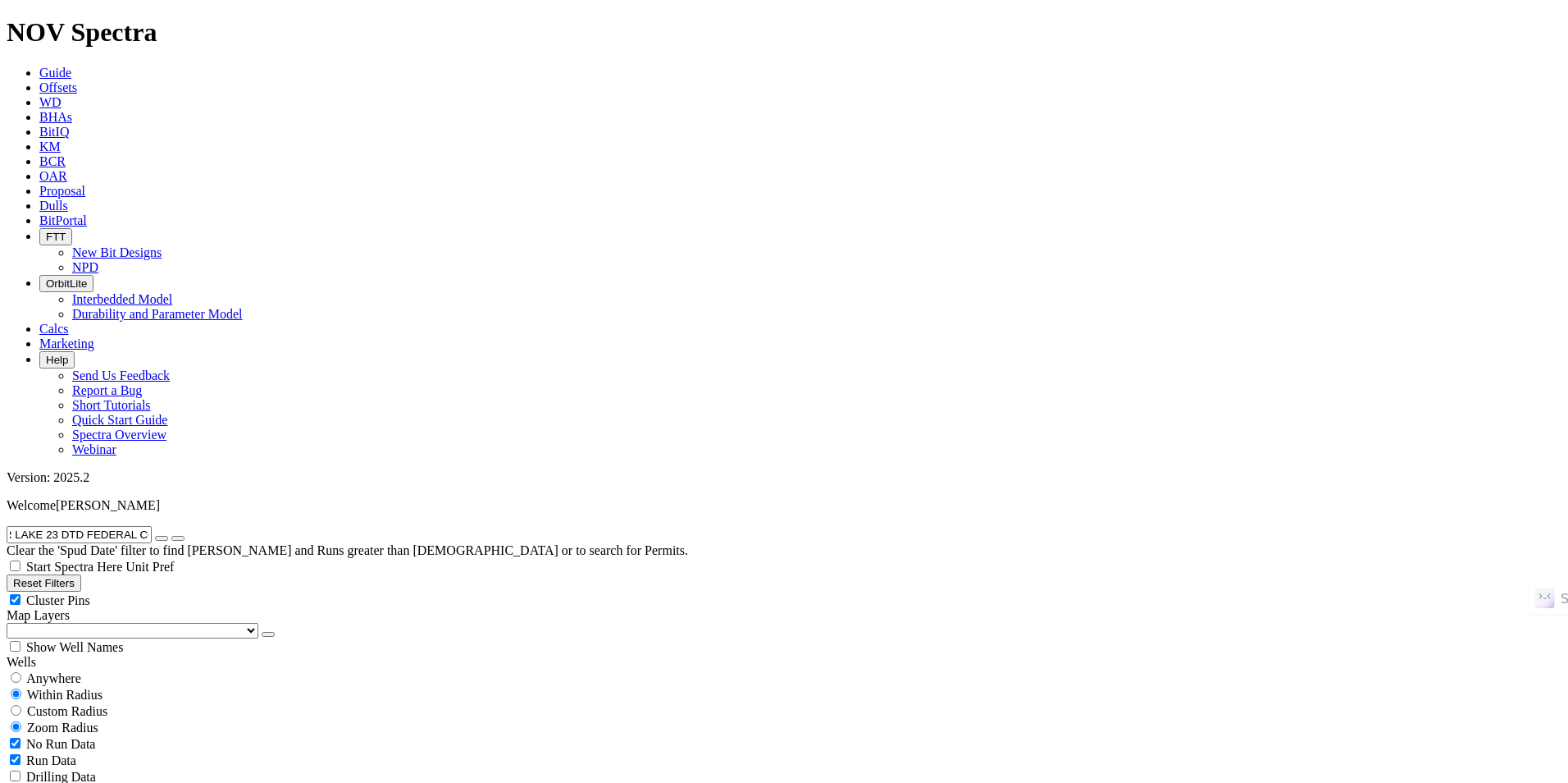
type input "POKER LAKE 23 DTD FEDERAL COM 152H"
click at [184, 536] on button "submit" at bounding box center [178, 538] width 13 height 5
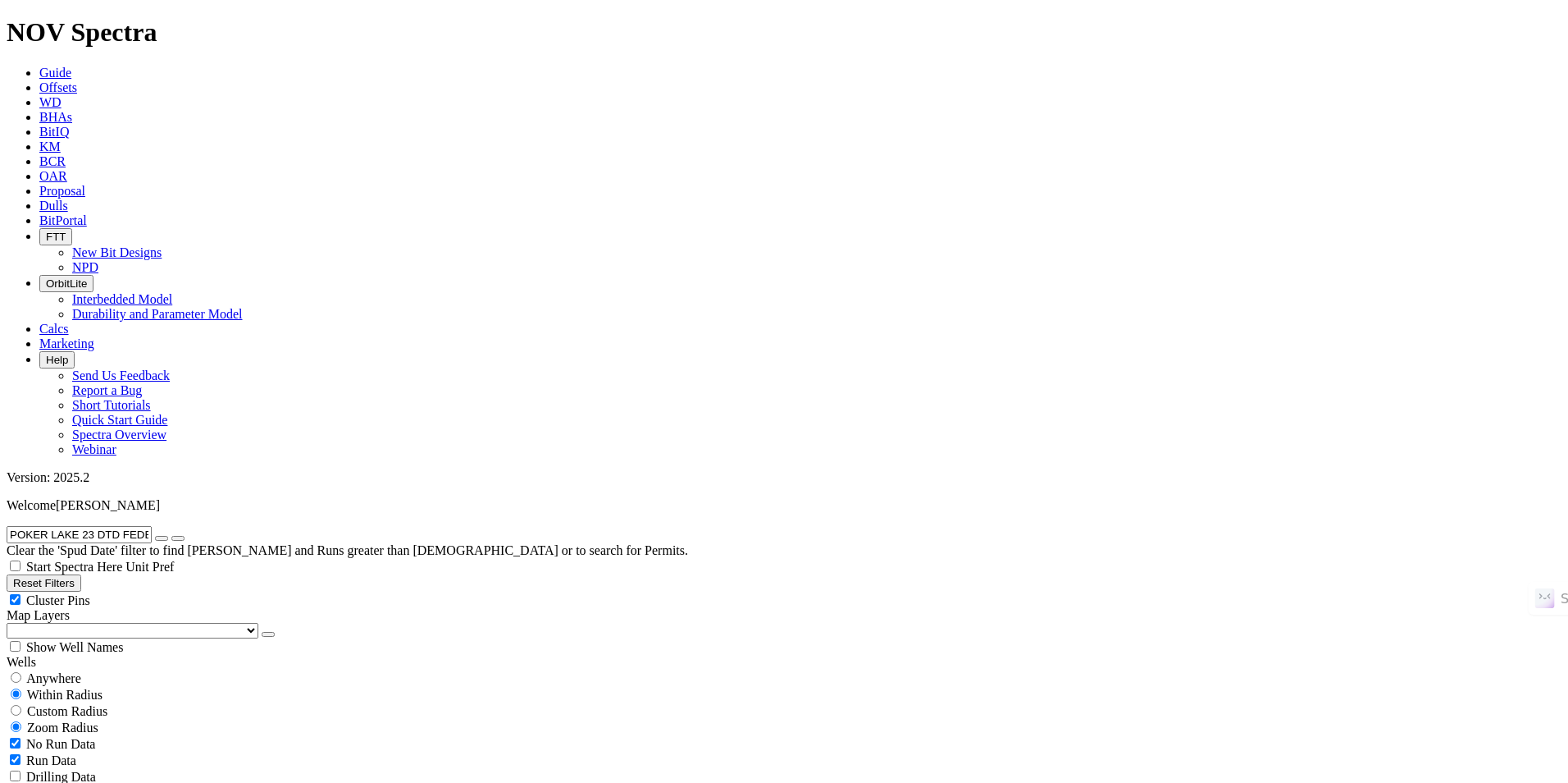
drag, startPoint x: 1312, startPoint y: 717, endPoint x: 1336, endPoint y: 715, distance: 24.1
drag, startPoint x: 1336, startPoint y: 715, endPoint x: 1481, endPoint y: 677, distance: 149.9
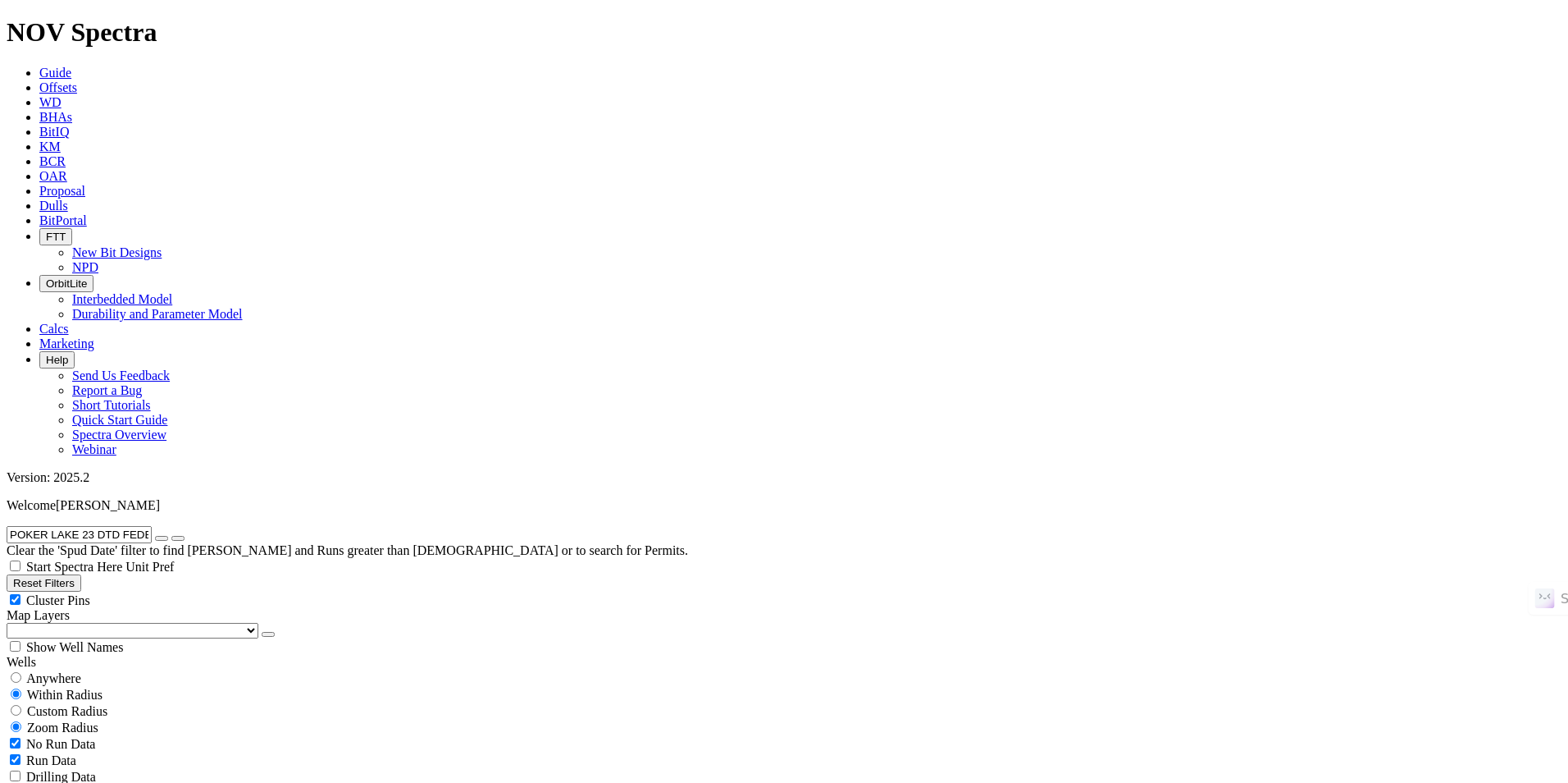
click at [152, 526] on input "POKER LAKE 23 DTD FEDERAL COM 152H" at bounding box center [79, 535] width 145 height 17
click at [162, 538] on icon "button" at bounding box center [162, 538] width 0 height 0
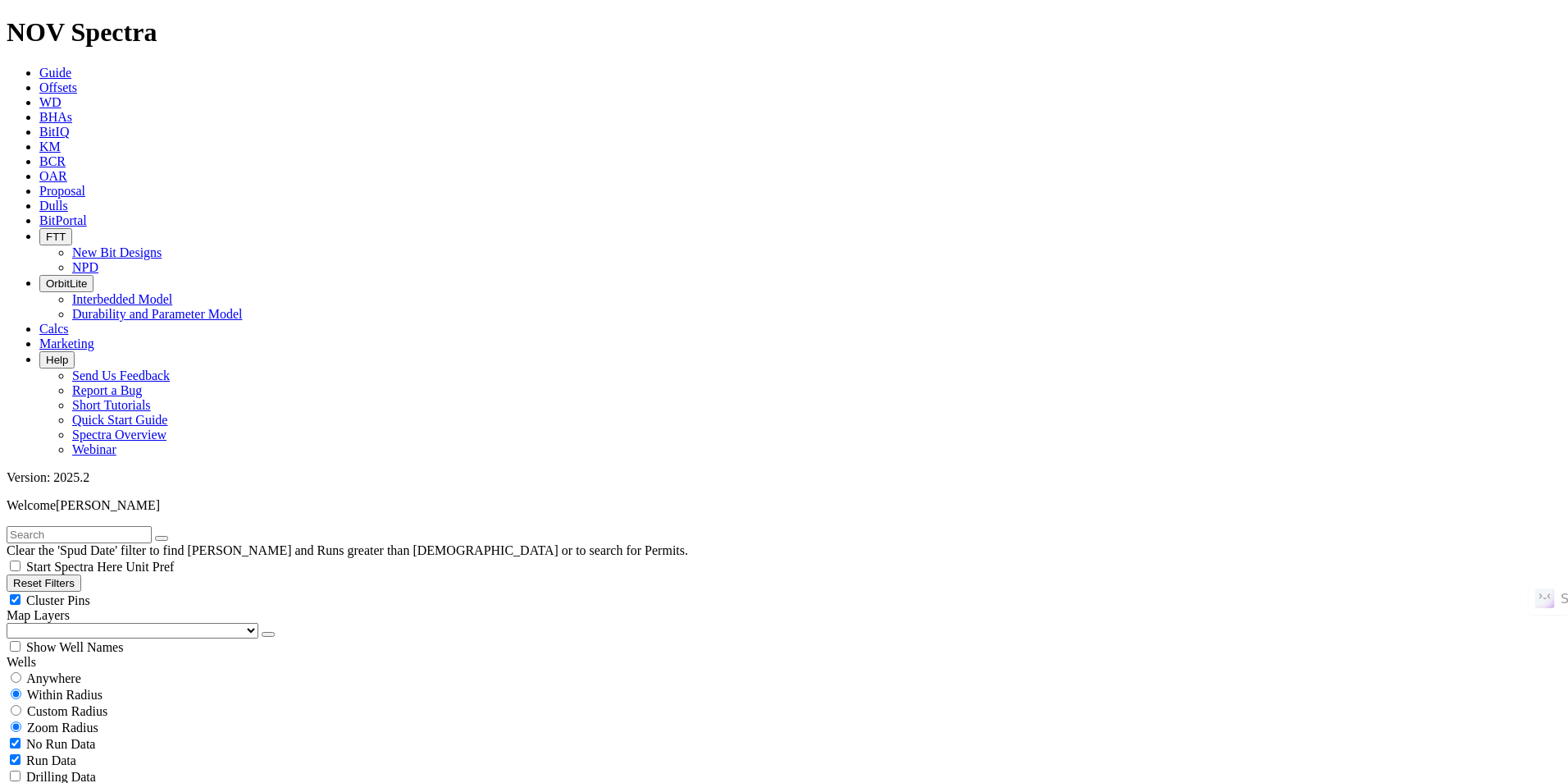
checkbox input "false"
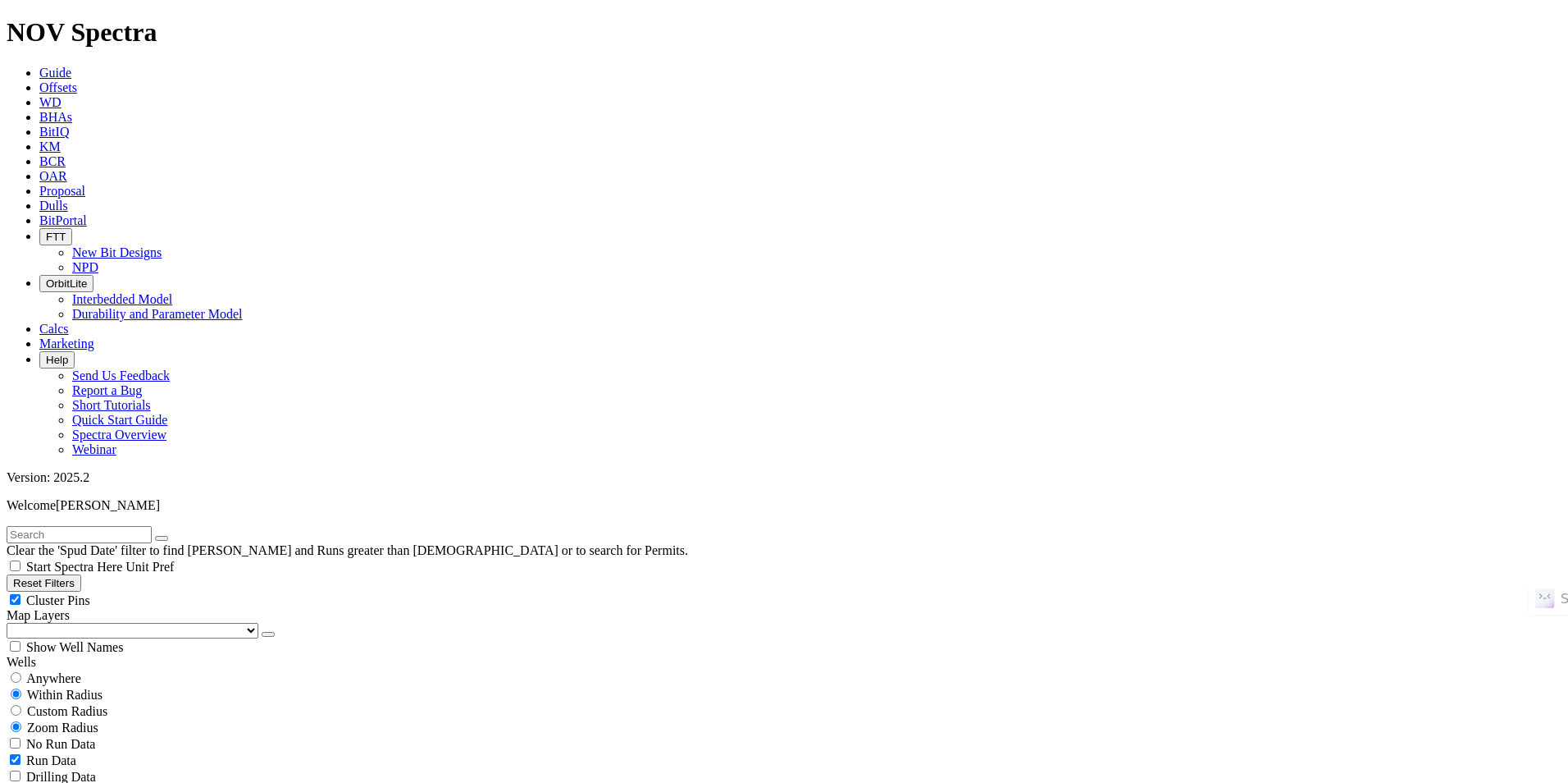
checkbox input "false"
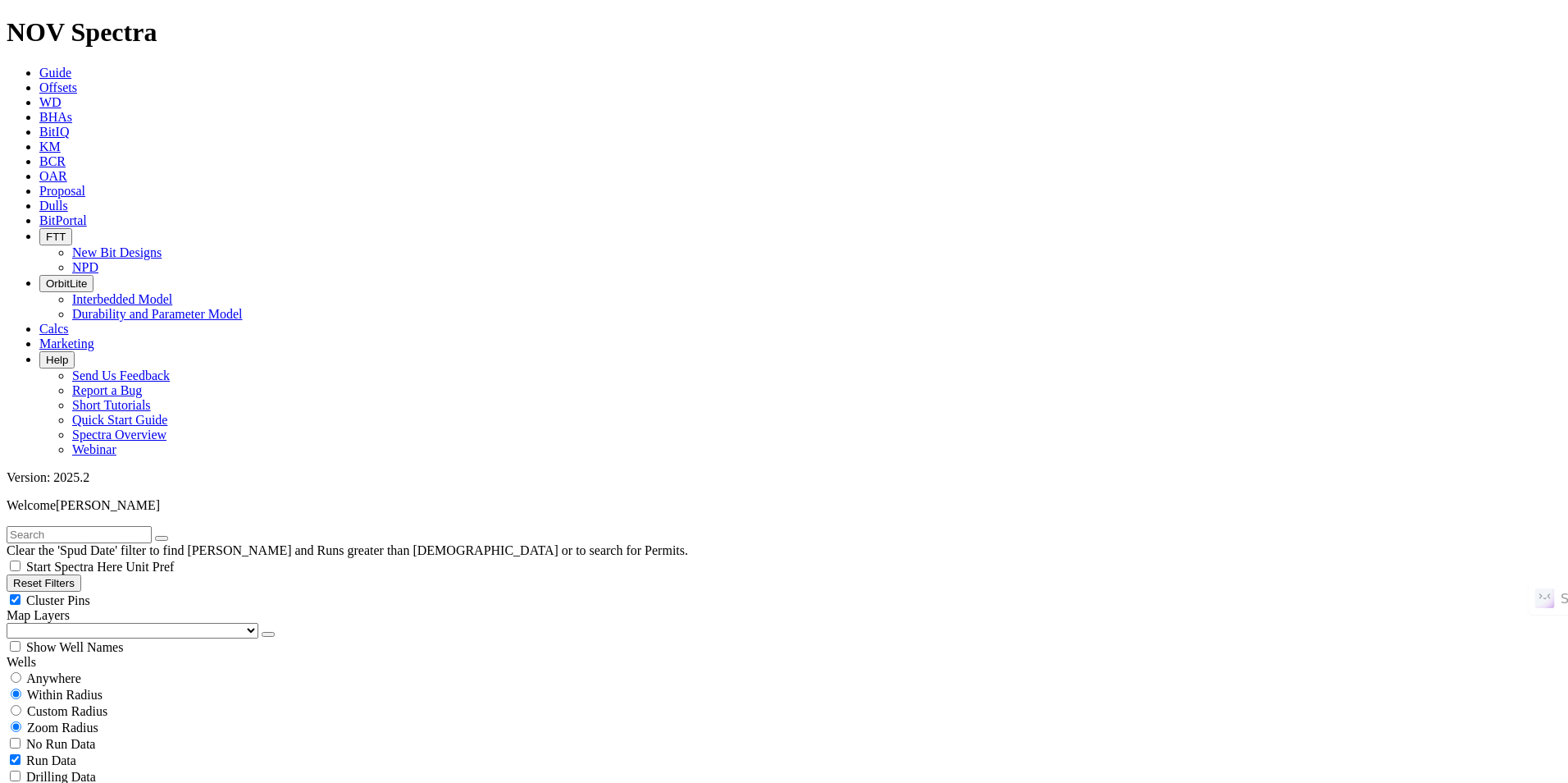
checkbox input "false"
click at [152, 526] on input "text" at bounding box center [79, 535] width 145 height 17
paste input "BOB FED #3671-11-2-4W NH"
type input "BOB FED #3671-11-2-4W NH"
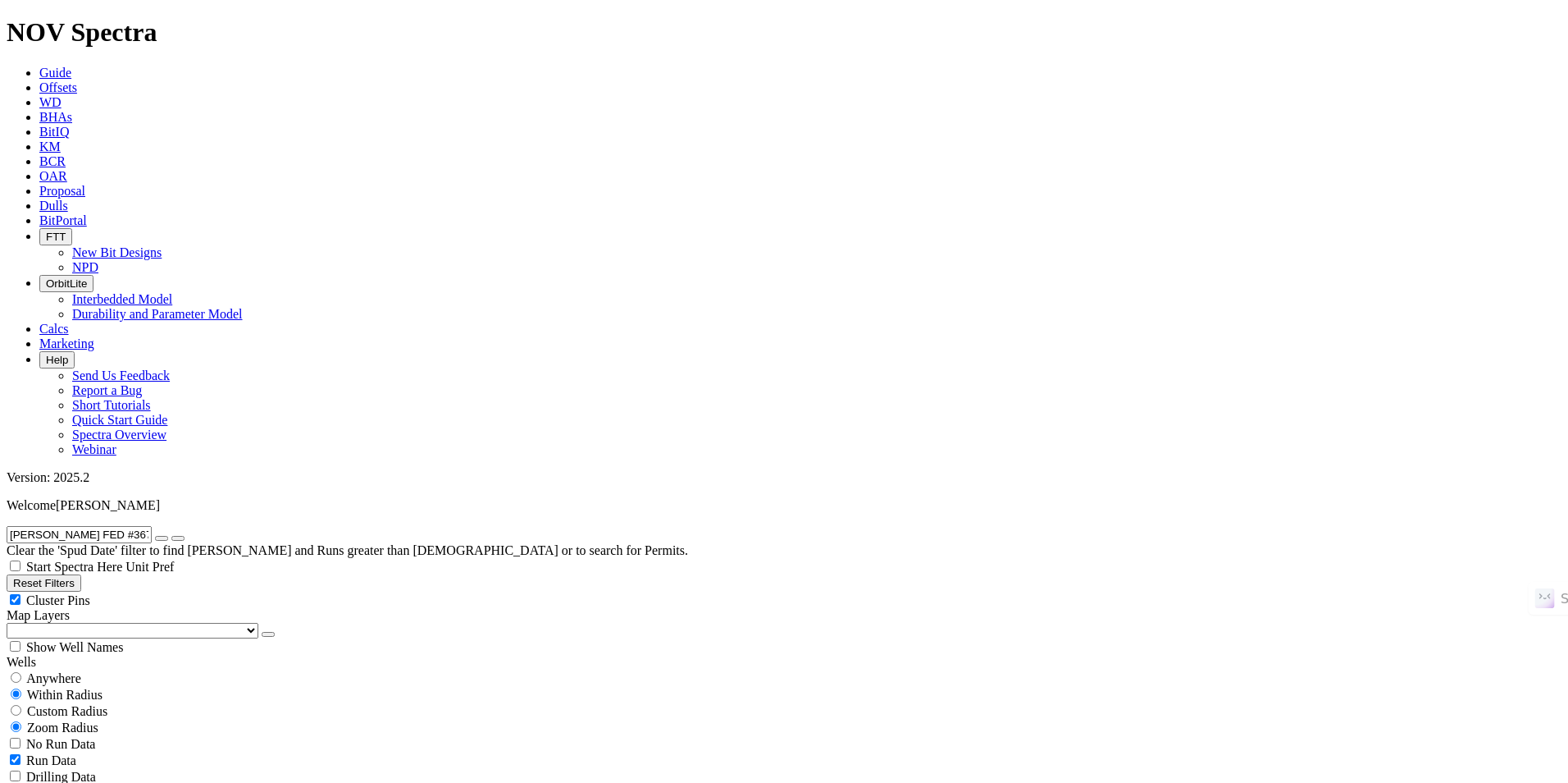
click at [171, 536] on button "submit" at bounding box center [178, 538] width 13 height 5
drag, startPoint x: 203, startPoint y: 74, endPoint x: 187, endPoint y: 73, distance: 16.0
click at [168, 536] on button "button" at bounding box center [162, 538] width 13 height 5
click at [152, 526] on input "text" at bounding box center [79, 535] width 145 height 17
paste input "CHUCK SMITH MDP1 8 17 FED COM 024H"
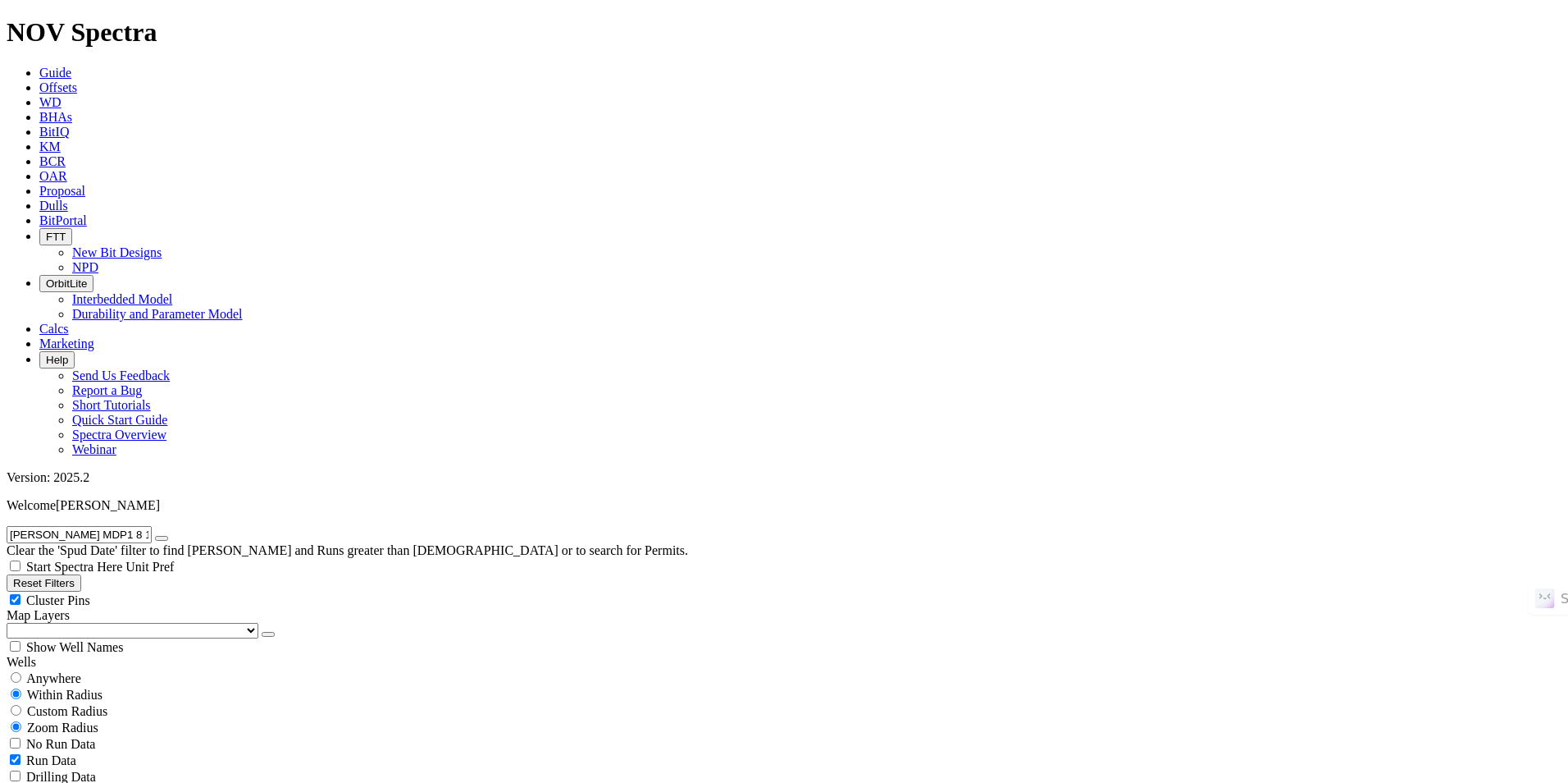
scroll to position [0, 38]
type input "CHUCK SMITH MDP1 8 17 FED COM 024H"
click at [162, 538] on icon "button" at bounding box center [162, 538] width 0 height 0
click at [94, 670] on div "Anywhere" at bounding box center [784, 677] width 1555 height 16
radio input "true"
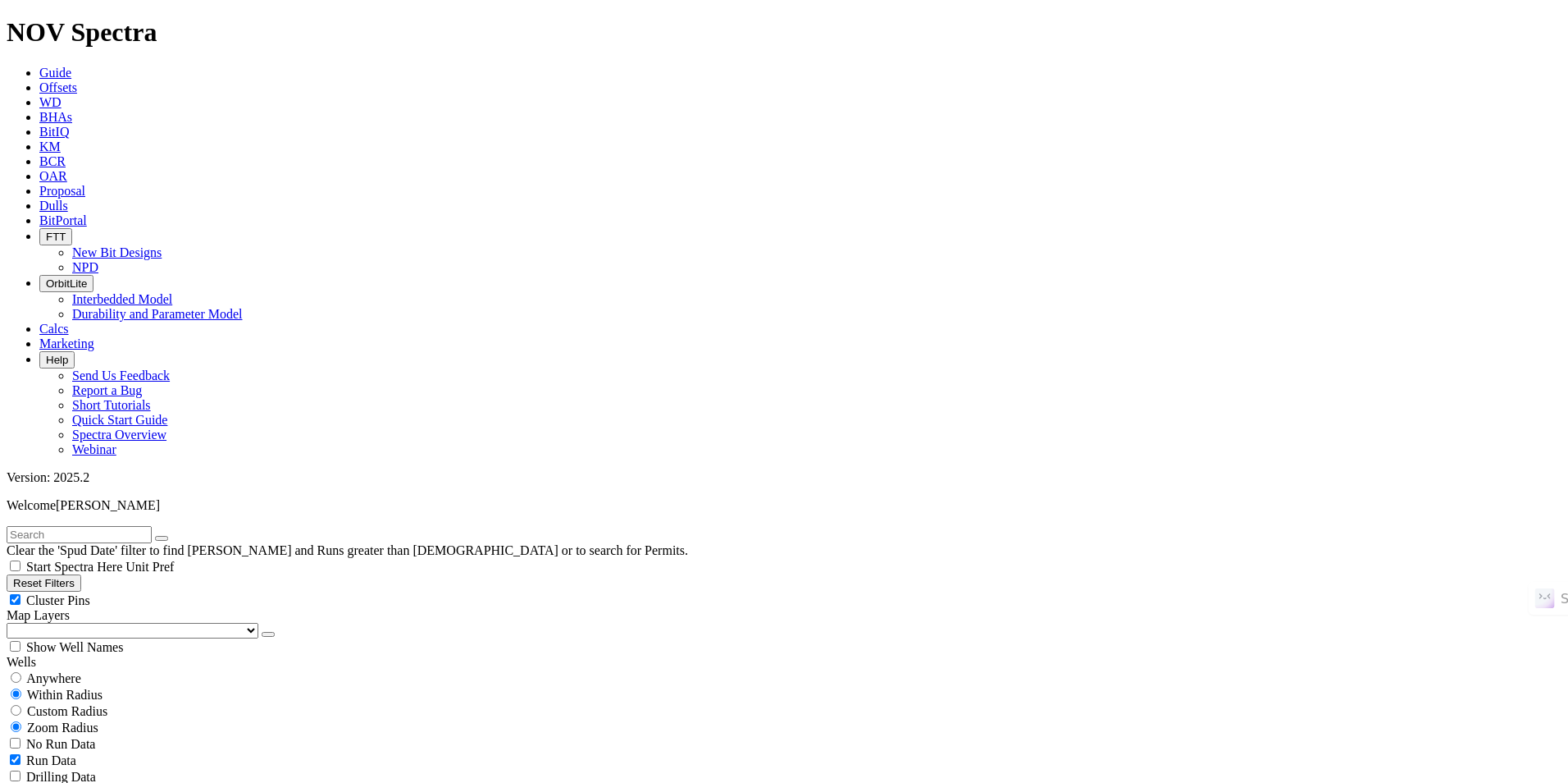
radio input "false"
click at [80, 704] on span "No Run Data" at bounding box center [61, 711] width 68 height 14
checkbox input "true"
click at [81, 575] on button "Reset Filters" at bounding box center [44, 583] width 74 height 17
radio input "false"
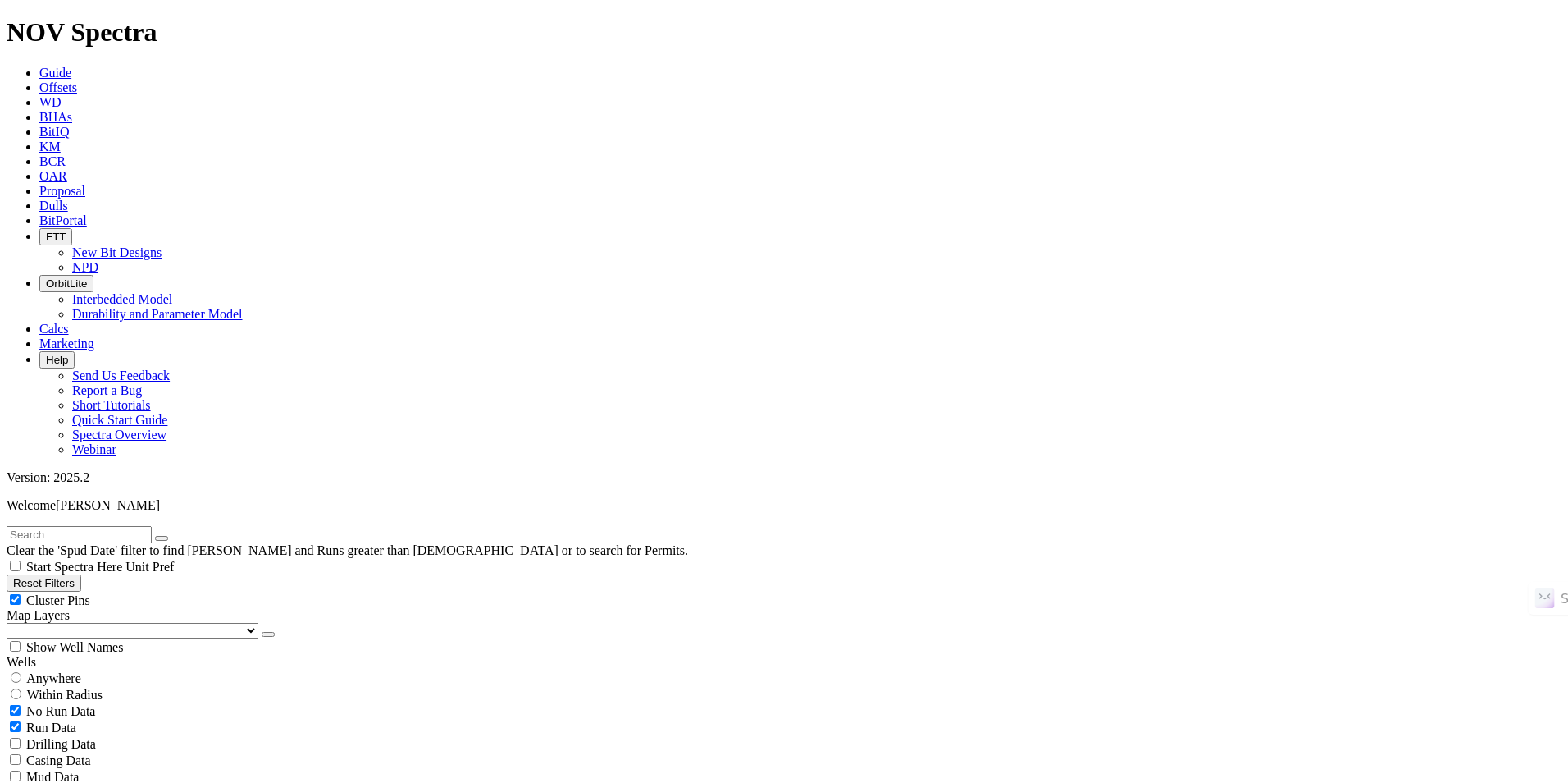
radio input "true"
type input "9/18/23"
type input "9/18/25"
click at [81, 575] on button "Reset Filters" at bounding box center [44, 583] width 74 height 17
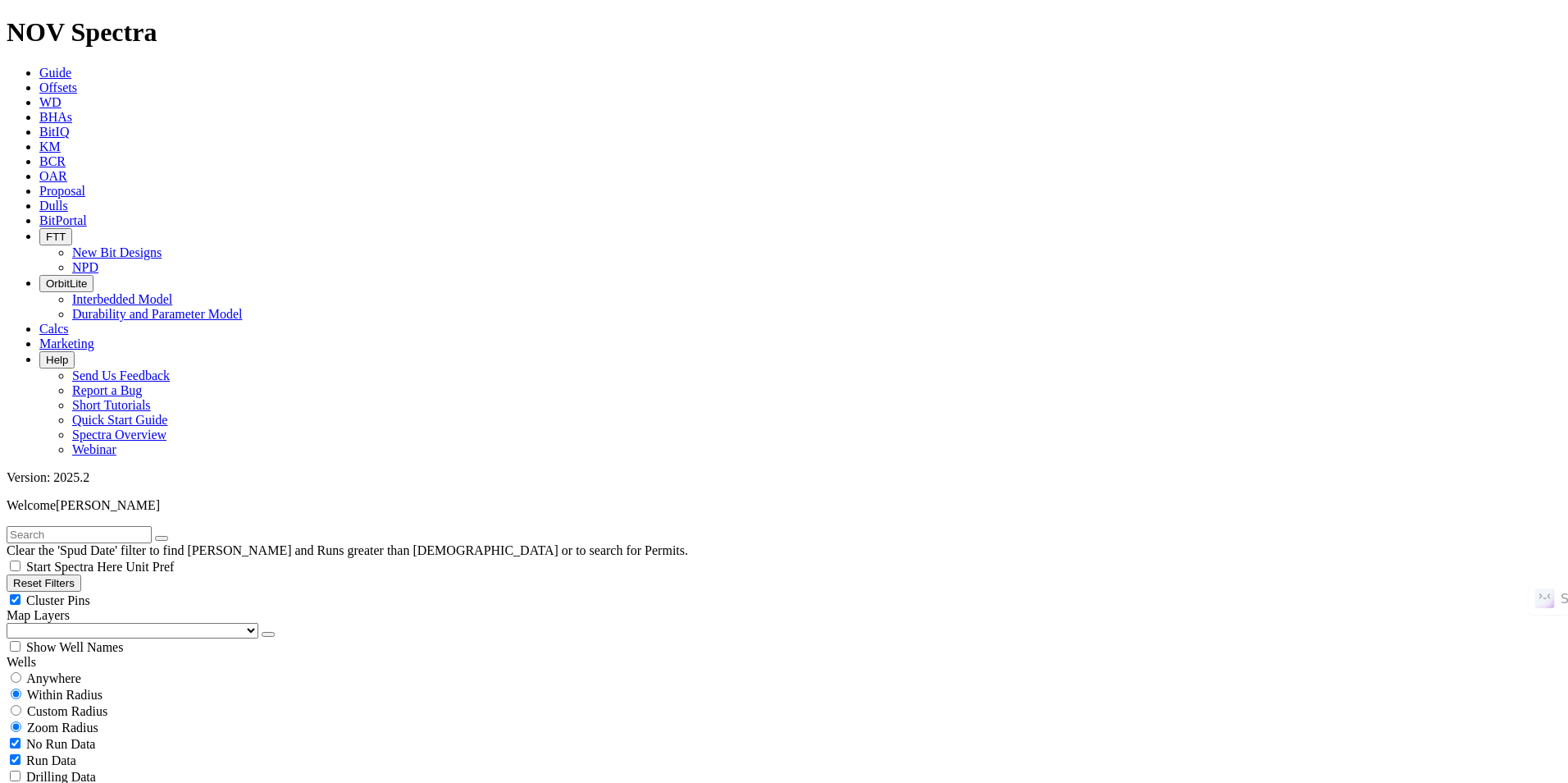
click at [93, 670] on div "Anywhere" at bounding box center [784, 677] width 1555 height 16
radio input "true"
radio input "false"
click at [152, 526] on input "text" at bounding box center [79, 535] width 145 height 17
paste input "COPPERHEAD 53-14 W402HB"
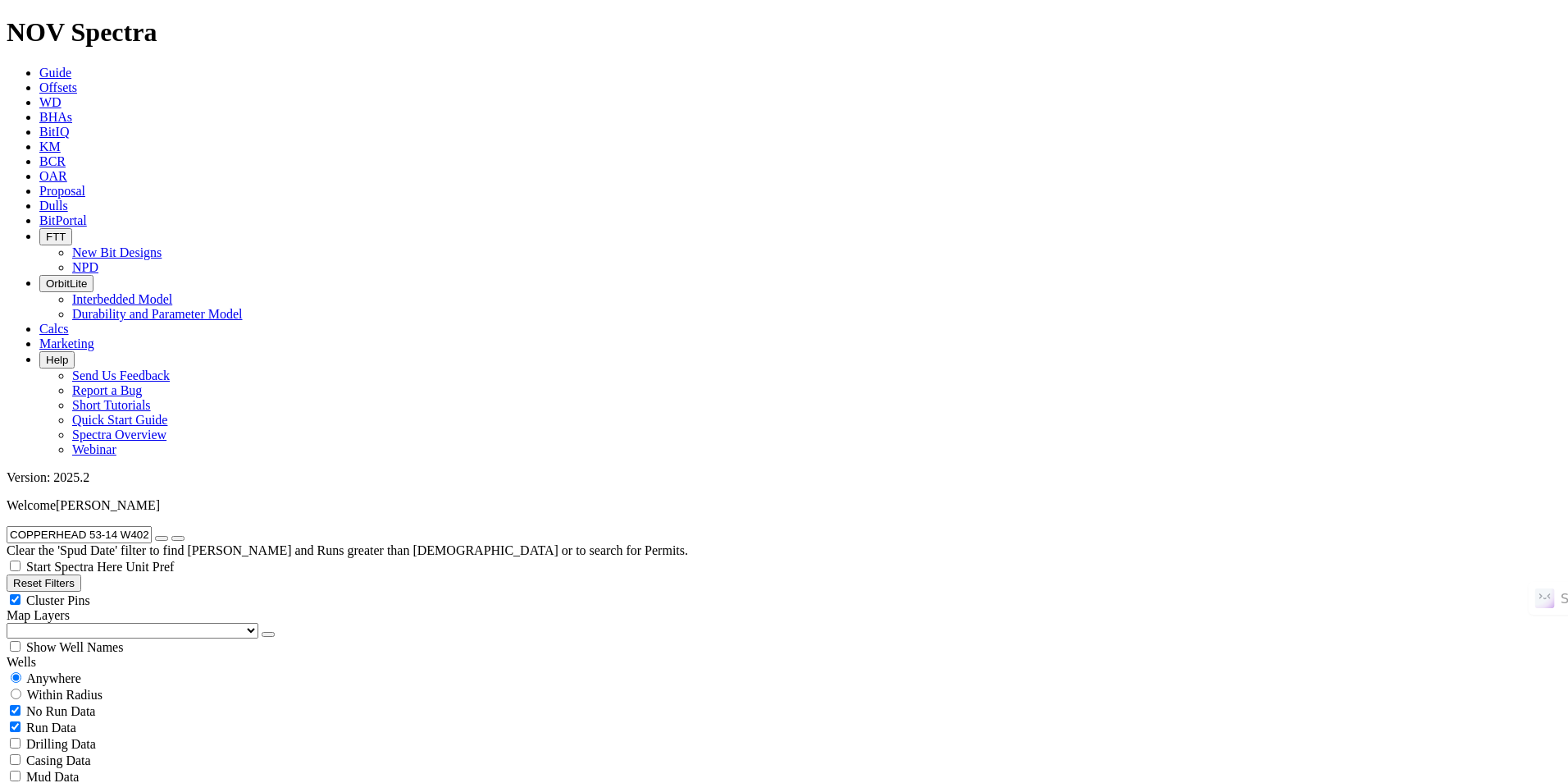
type input "COPPERHEAD 53-14 W402HB"
click at [178, 538] on icon "submit" at bounding box center [178, 538] width 0 height 0
click at [81, 575] on button "Reset Filters" at bounding box center [44, 583] width 74 height 17
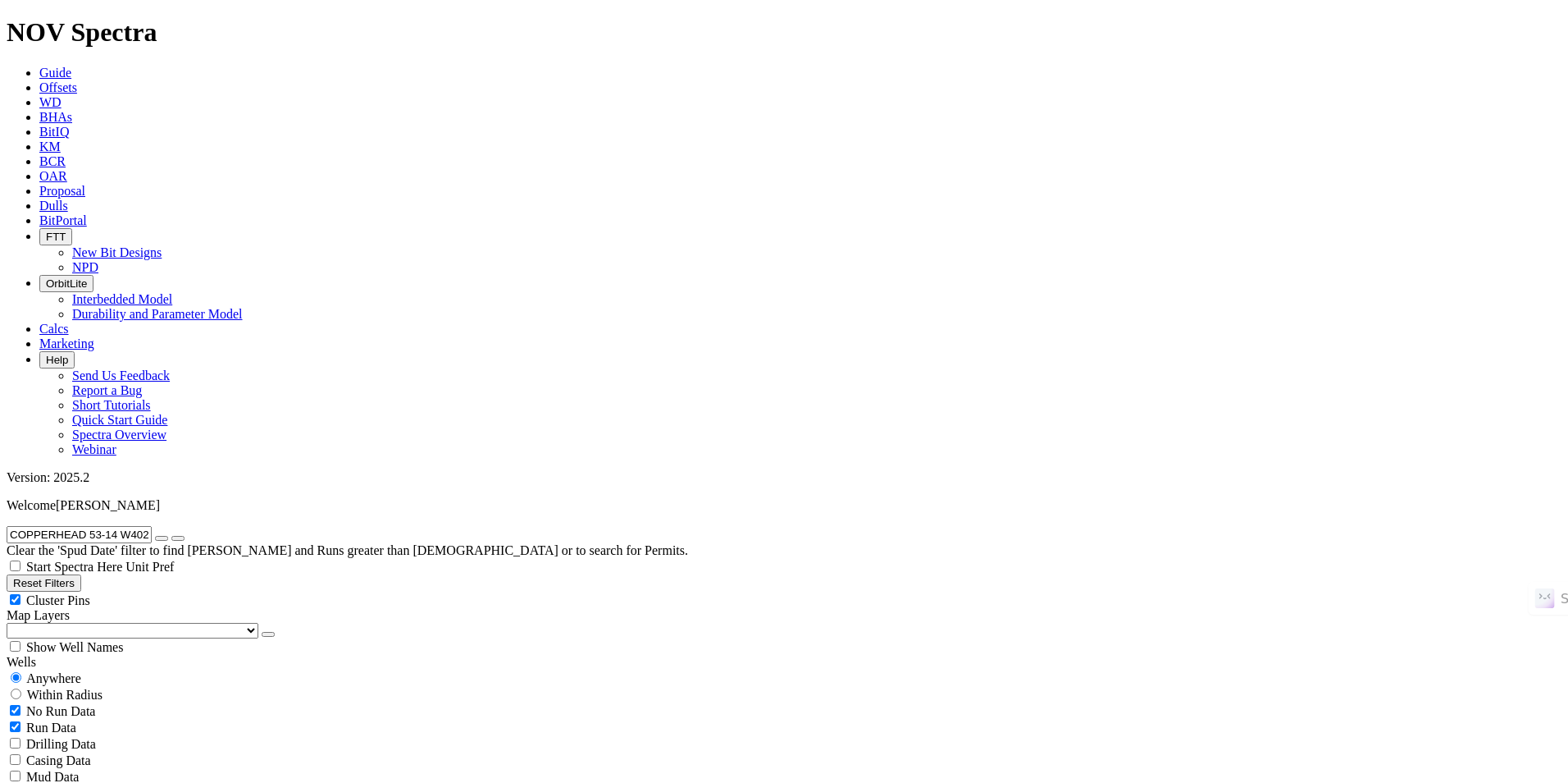
radio input "false"
radio input "true"
type input "9/18/23"
type input "9/18/25"
click at [105, 670] on div "Anywhere" at bounding box center [784, 677] width 1555 height 16
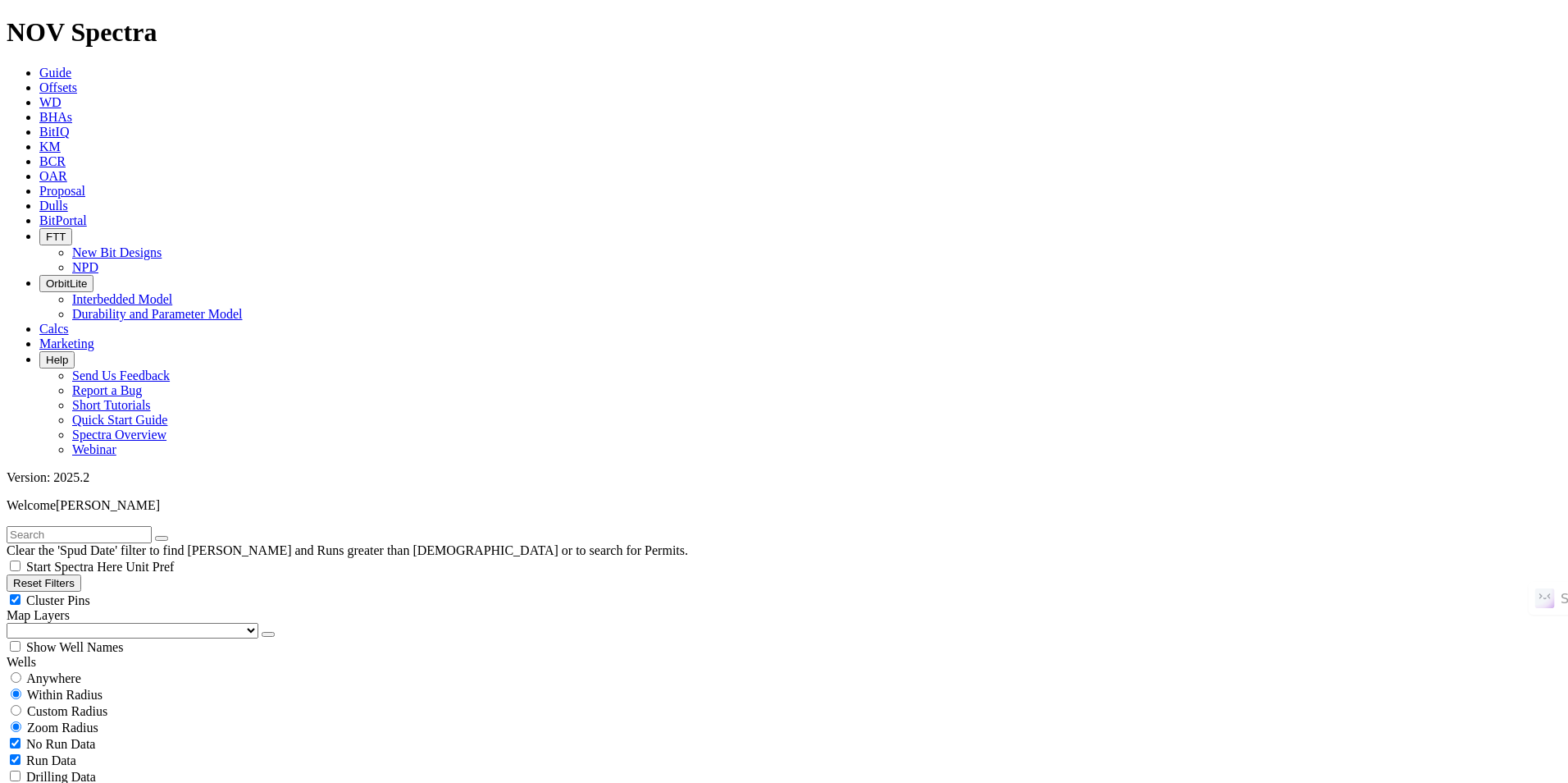
radio input "true"
radio input "false"
click at [139, 526] on input "text" at bounding box center [79, 535] width 145 height 17
paste input "GALVAN RANCH B922H"
type input "GALVAN RANCH B922H"
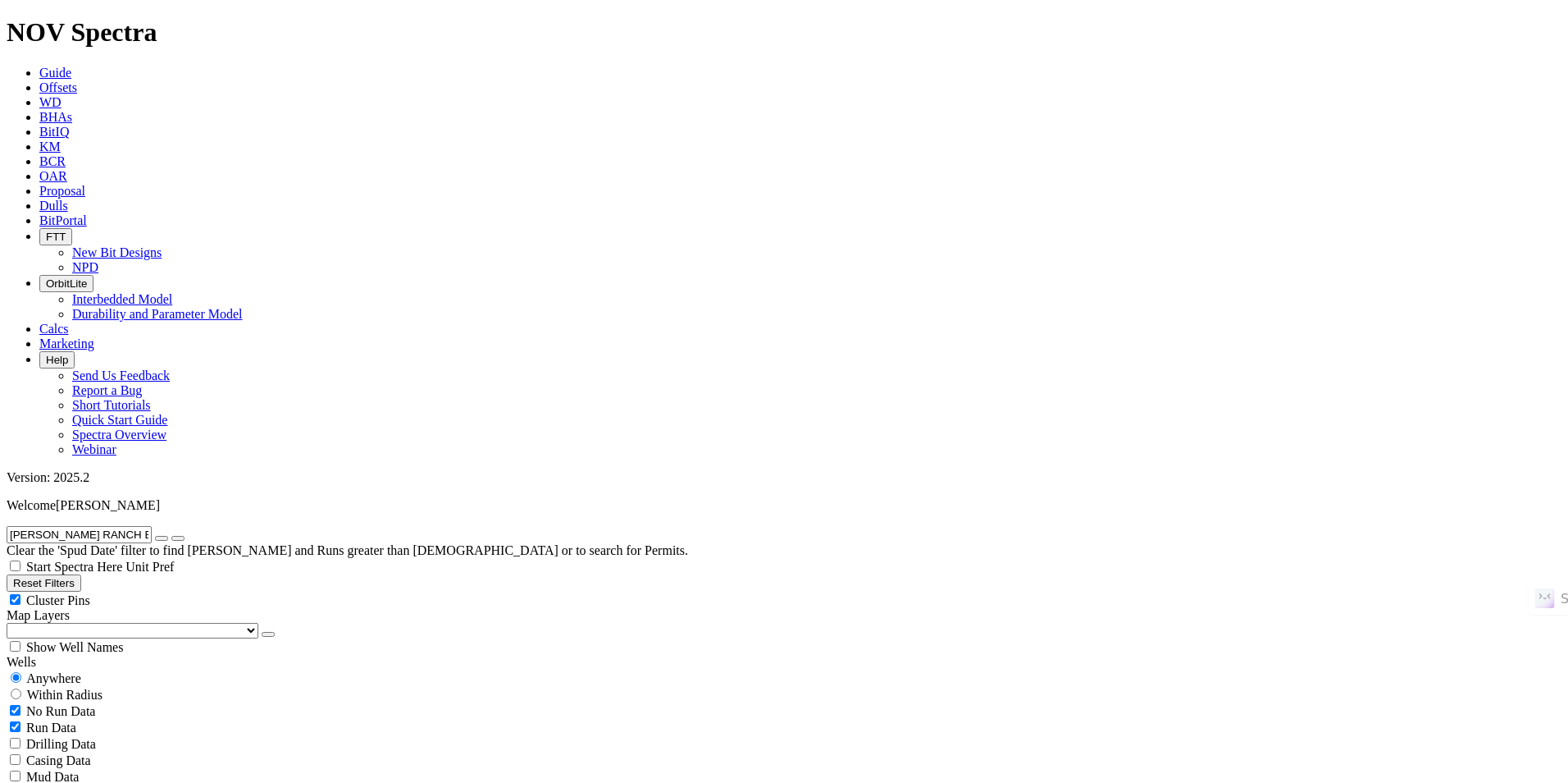
click at [184, 536] on button "submit" at bounding box center [178, 538] width 13 height 5
click at [162, 538] on icon "button" at bounding box center [162, 538] width 0 height 0
radio input "false"
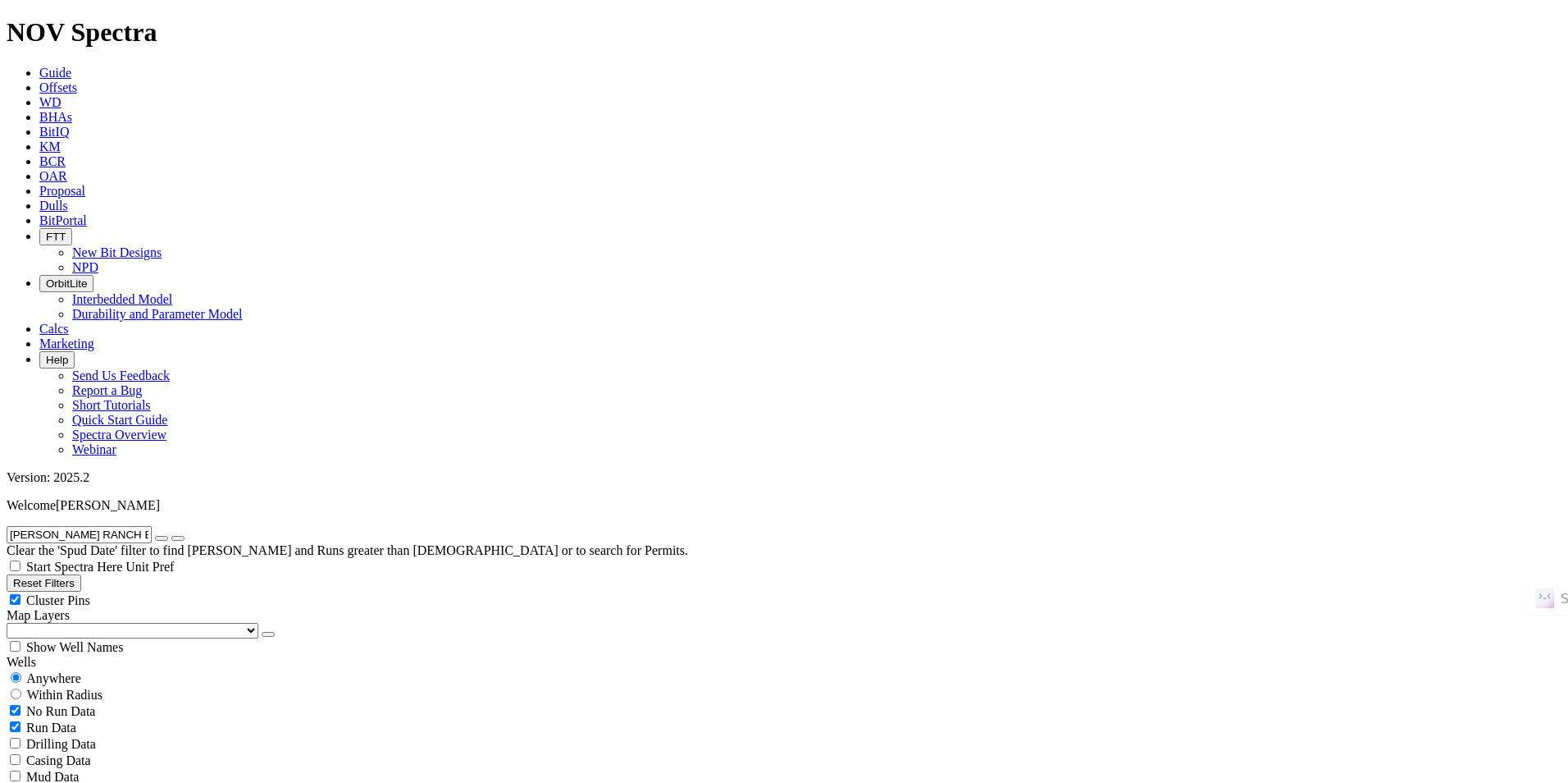
radio input "true"
click at [152, 526] on input "text" at bounding box center [79, 535] width 145 height 17
paste input "HEADS CC 9-4 FEDERAL COM 043H"
type input "HEADS CC 9-4 FEDERAL COM 043H"
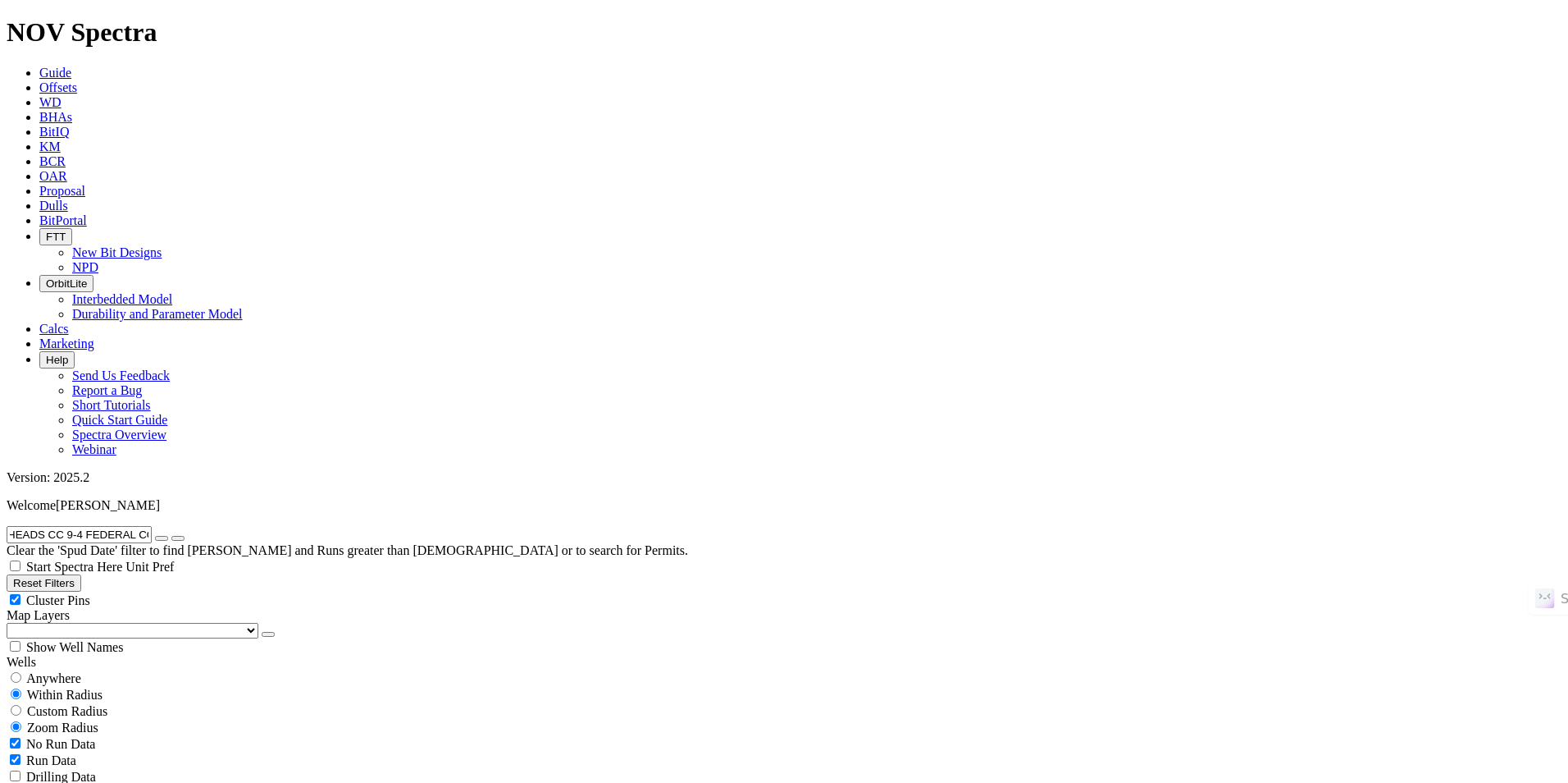
click at [81, 671] on span "Anywhere" at bounding box center [54, 677] width 55 height 14
radio input "true"
radio input "false"
click at [184, 536] on button "submit" at bounding box center [178, 538] width 13 height 5
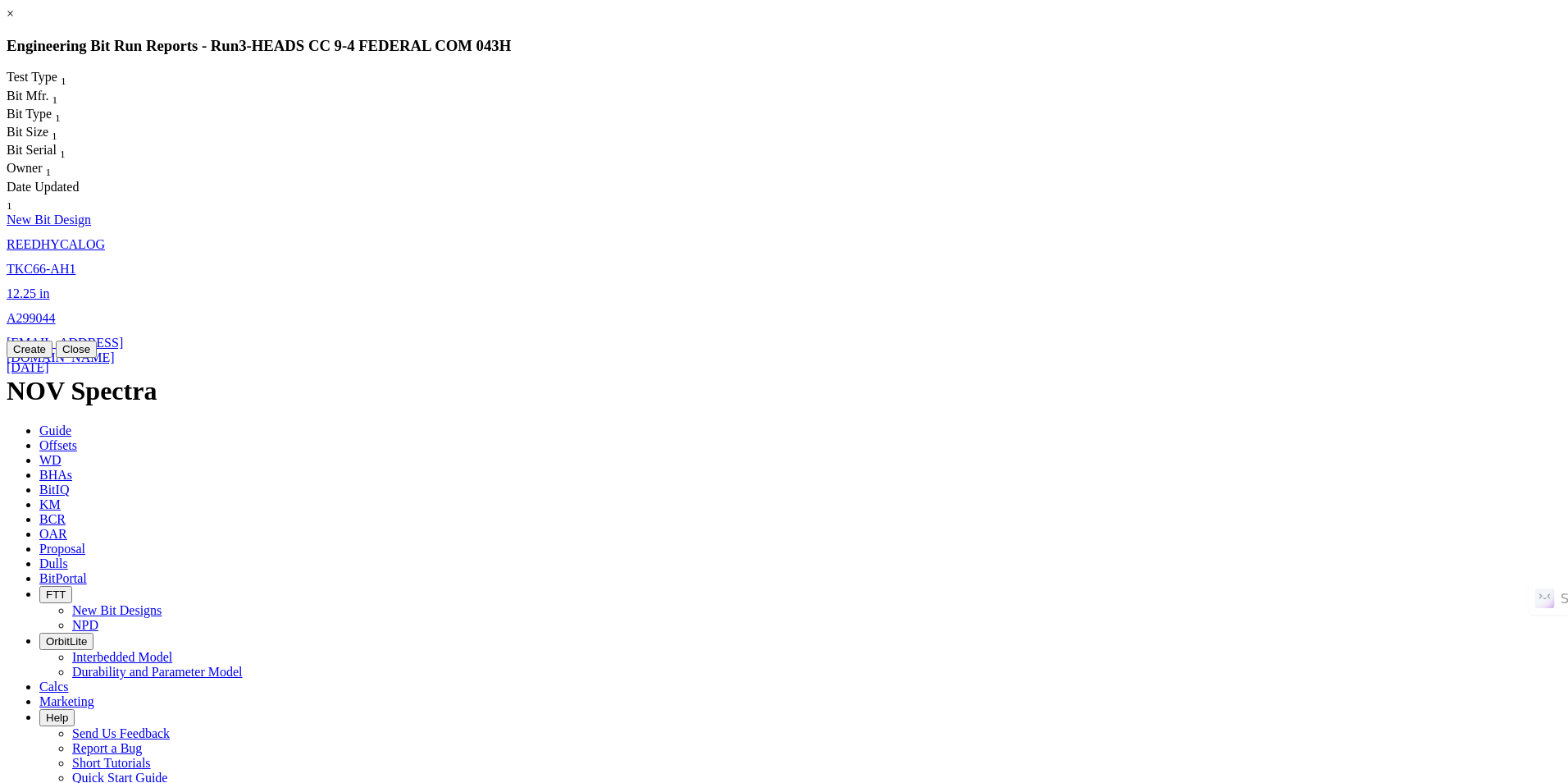
click at [49, 361] on span "2-Jun-2023" at bounding box center [28, 367] width 43 height 14
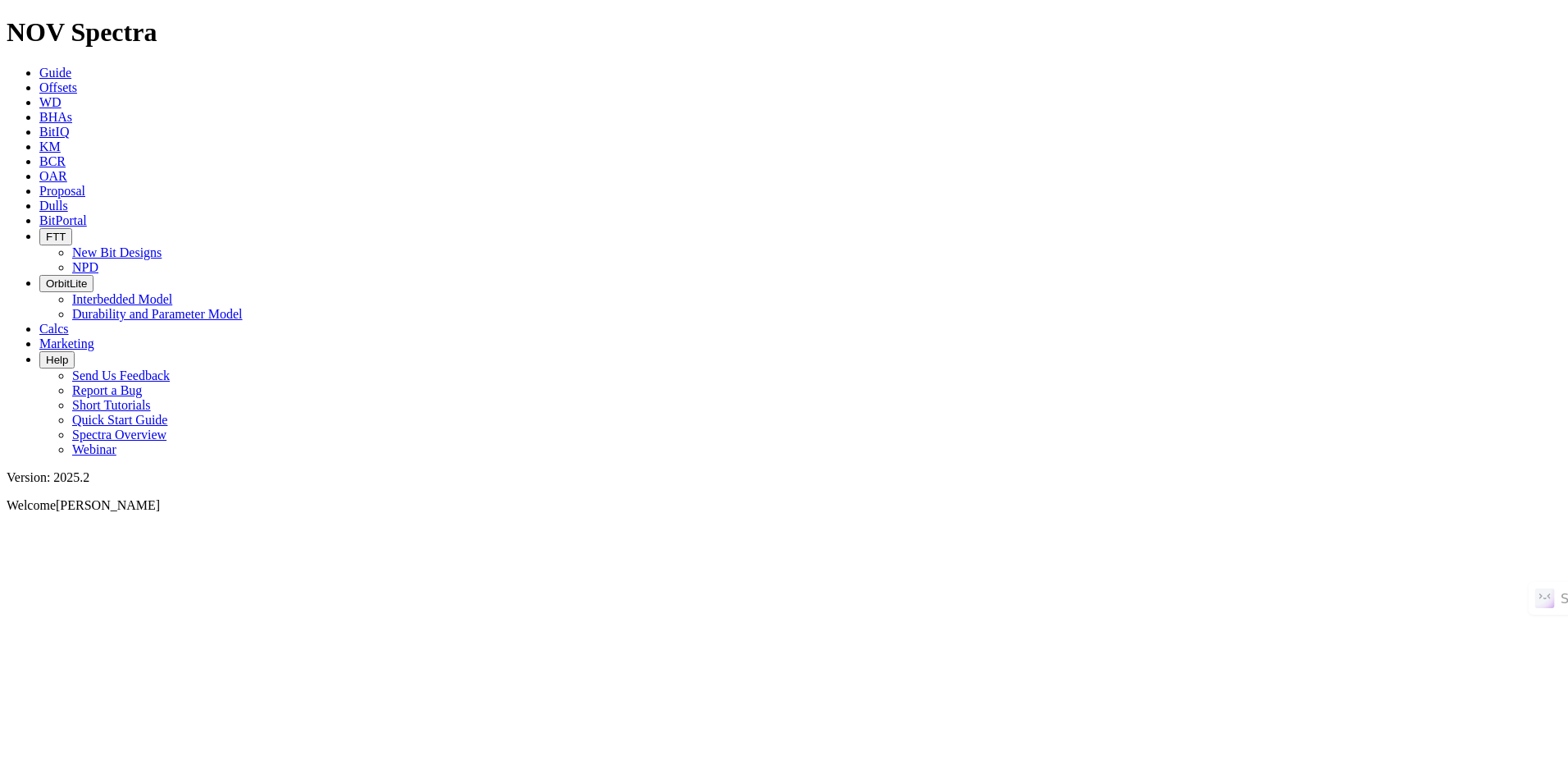
select select "New Bit Design"
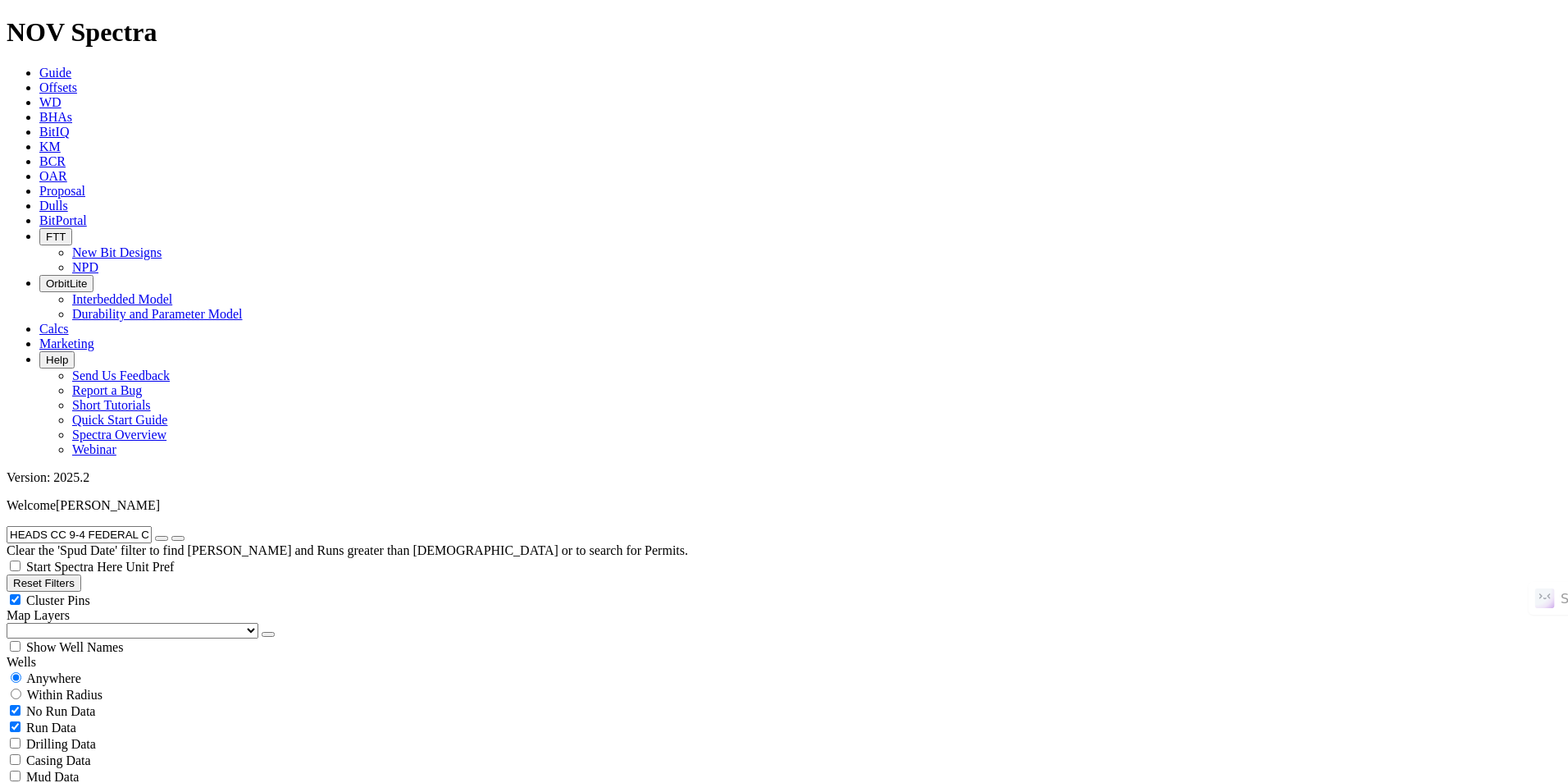
click at [178, 538] on icon "submit" at bounding box center [178, 538] width 0 height 0
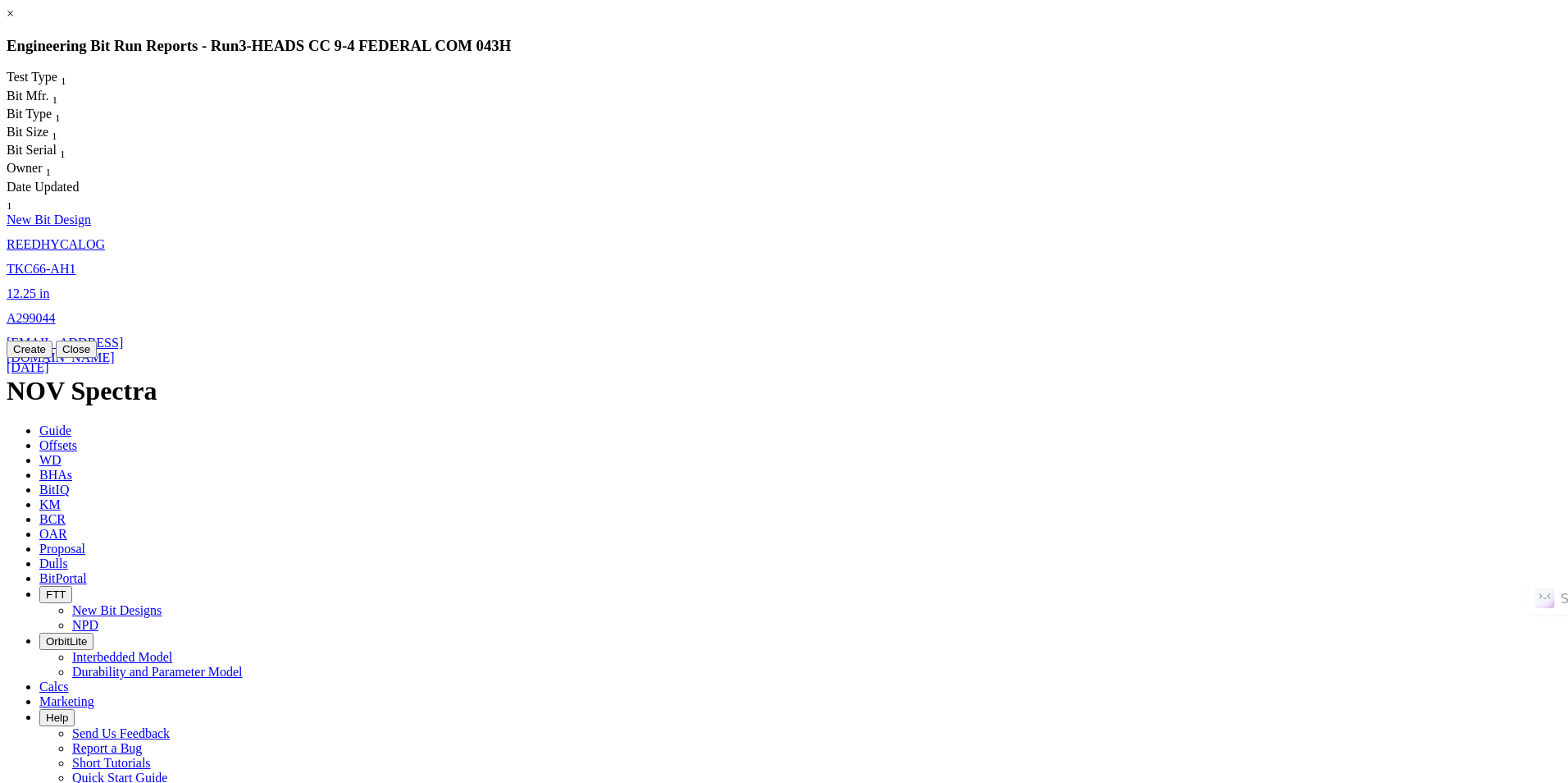
drag, startPoint x: 1104, startPoint y: 51, endPoint x: 1116, endPoint y: 74, distance: 25.9
click at [14, 21] on link "×" at bounding box center [10, 13] width 8 height 14
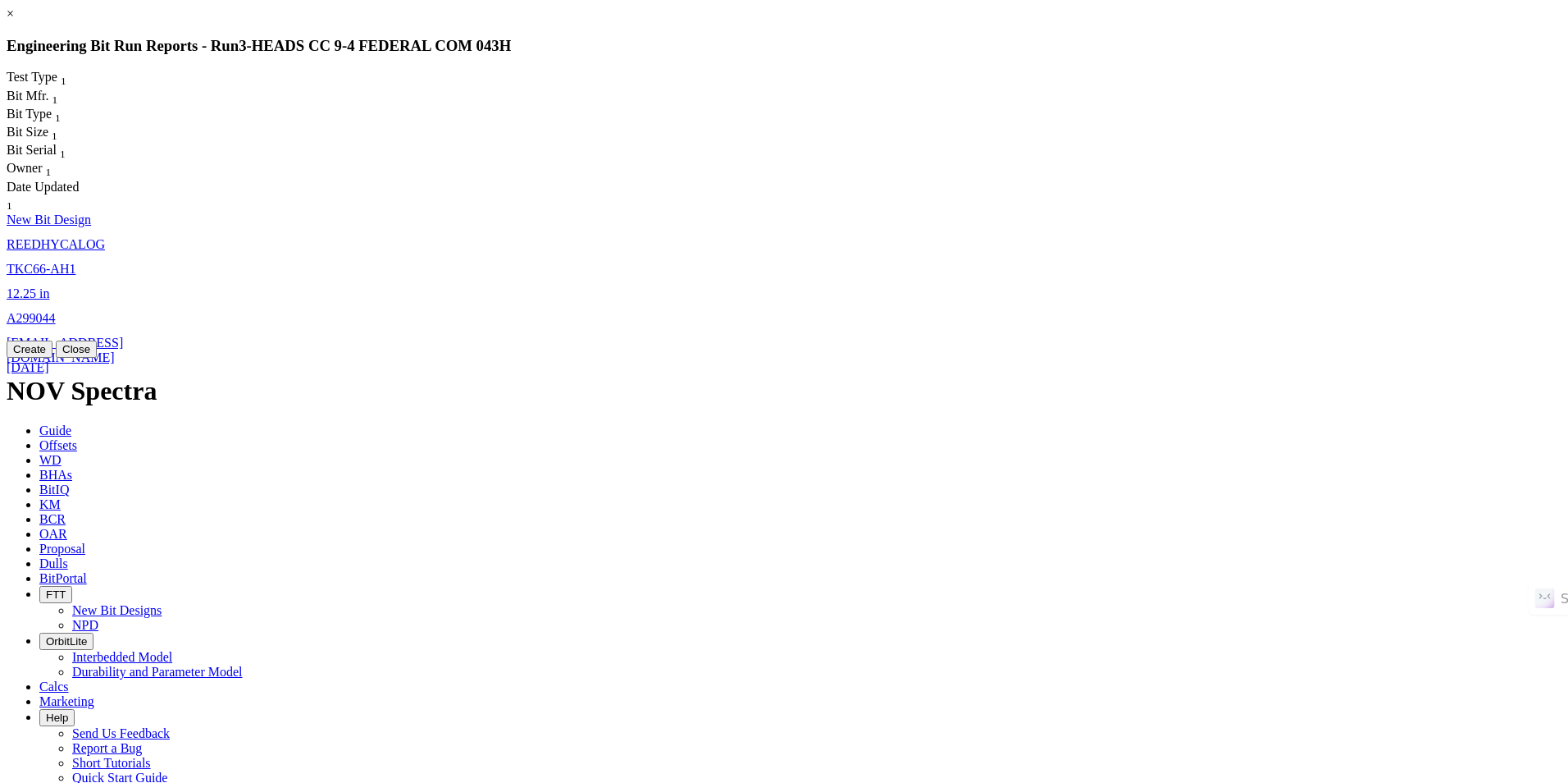
click at [49, 286] on link "12.25 in" at bounding box center [28, 293] width 43 height 14
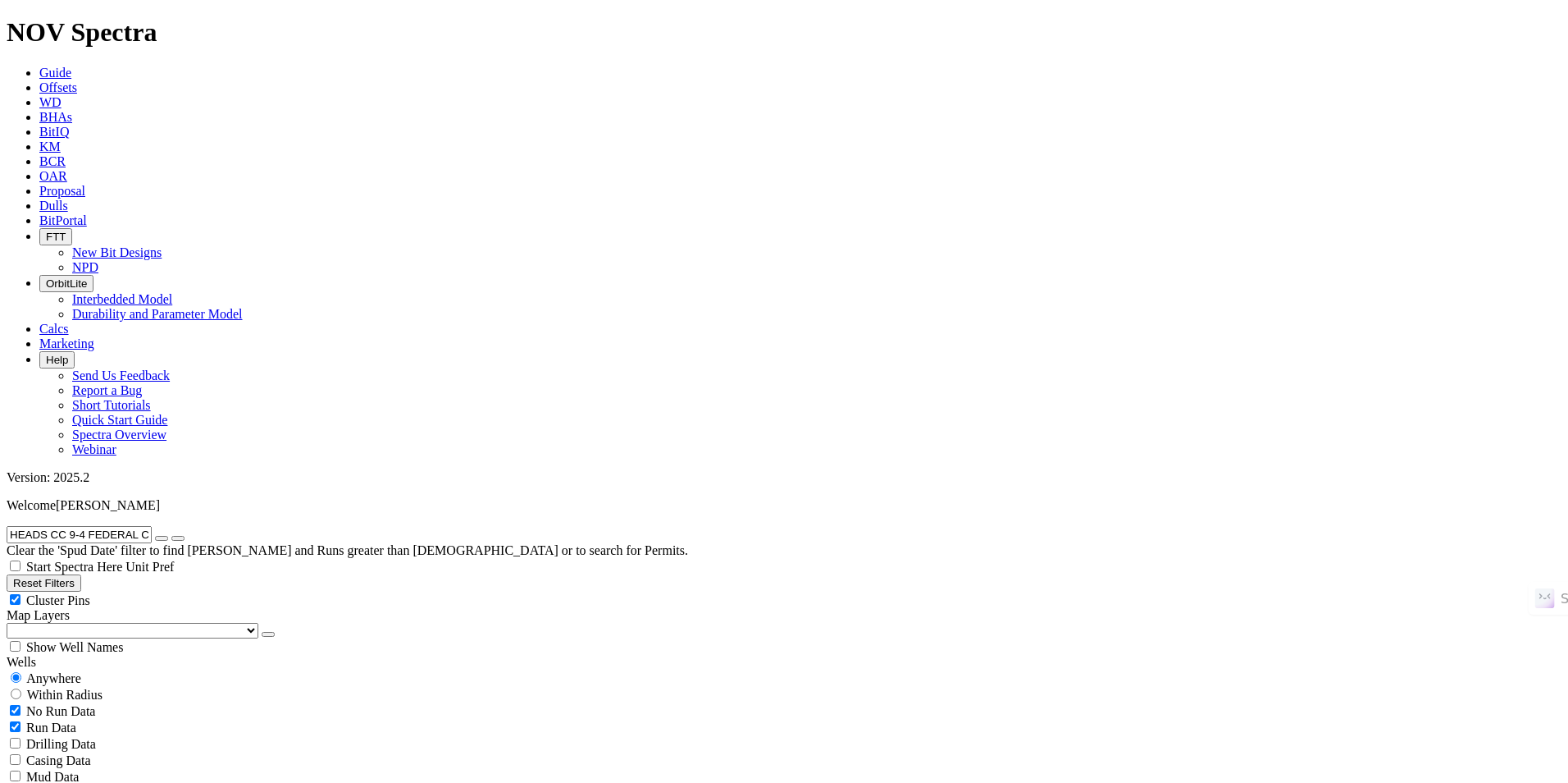
select select "New Bit Design"
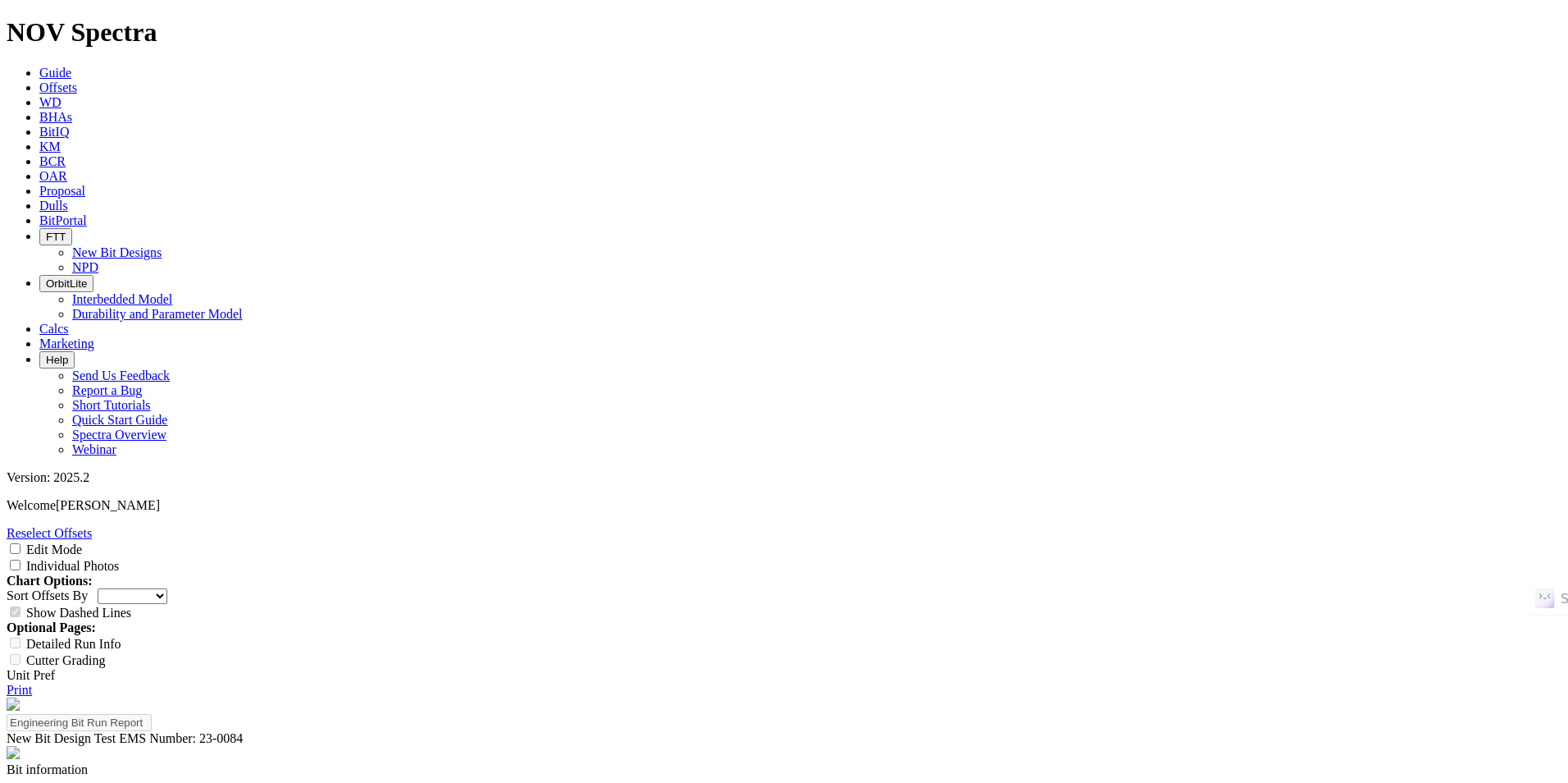
scroll to position [82, 0]
click at [32, 682] on link "Print" at bounding box center [19, 689] width 26 height 14
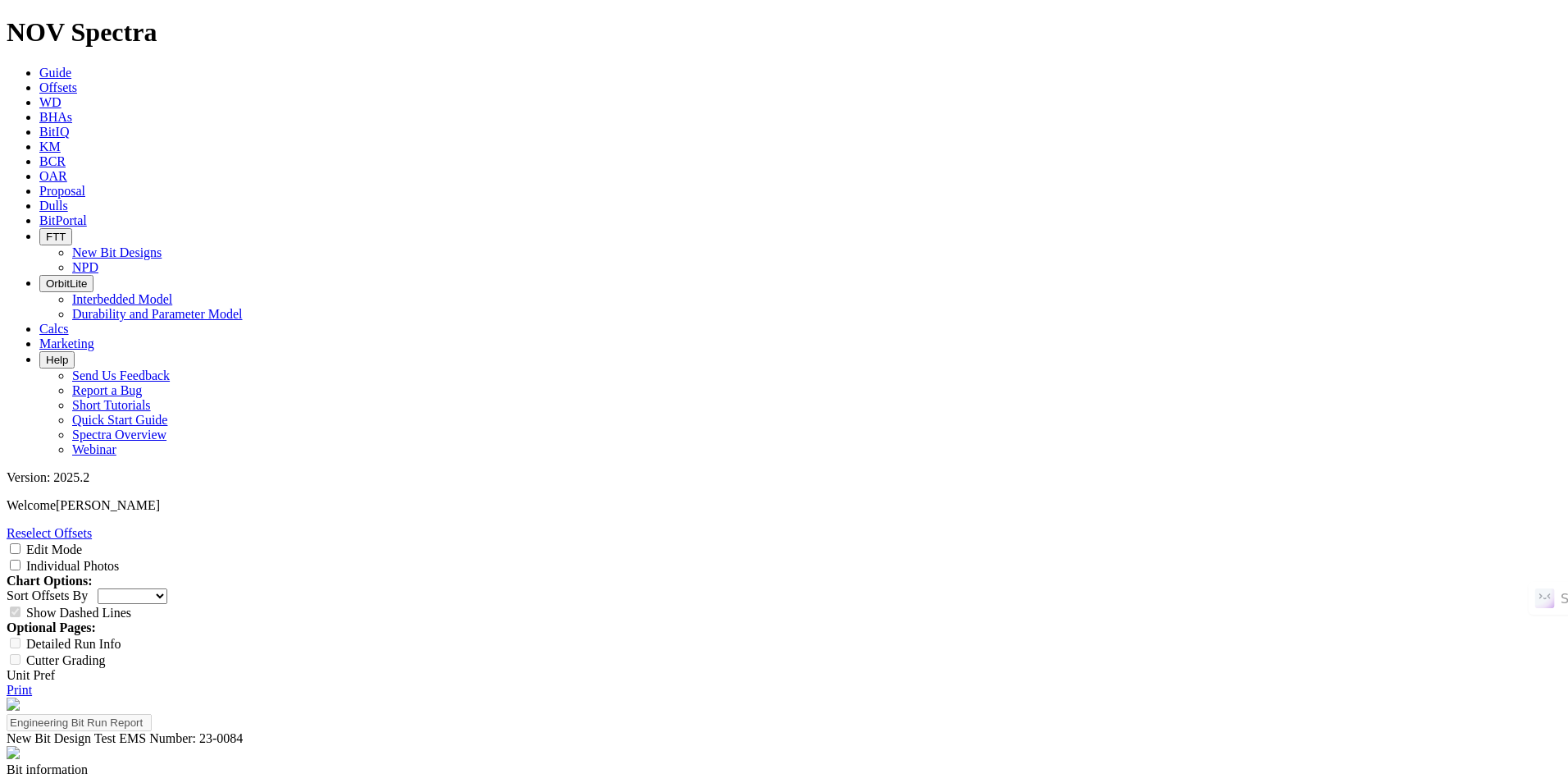
scroll to position [2006, 0]
click at [1531, 682] on div "Print" at bounding box center [784, 690] width 1555 height 15
click at [32, 682] on link "Print" at bounding box center [19, 689] width 26 height 14
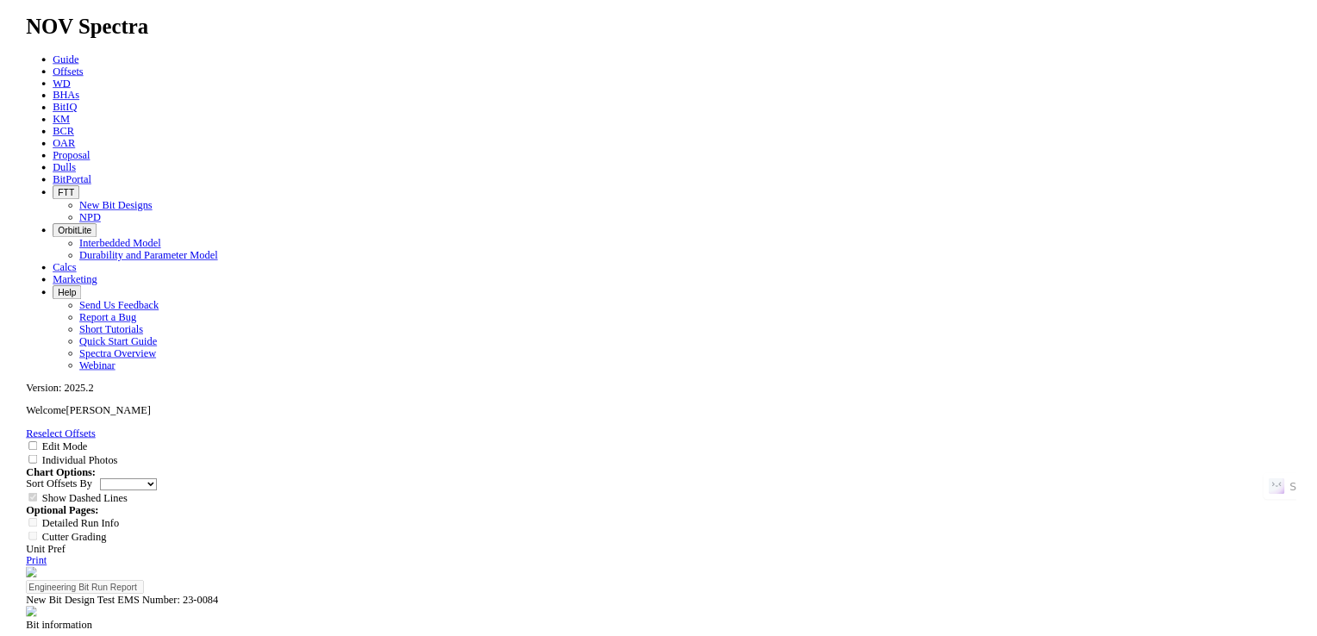
scroll to position [2242, 0]
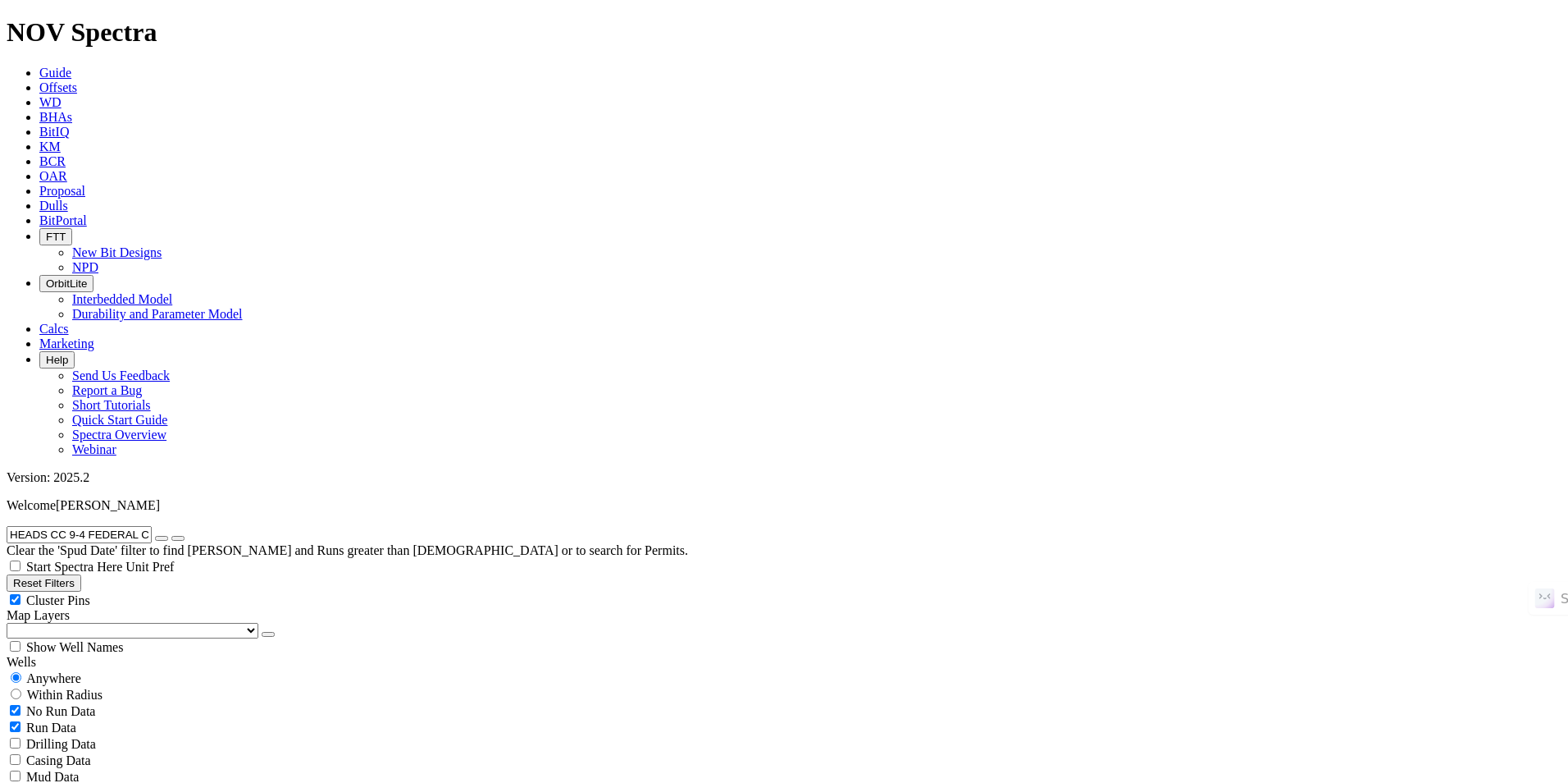
click at [162, 538] on icon "button" at bounding box center [162, 538] width 0 height 0
radio input "false"
radio input "true"
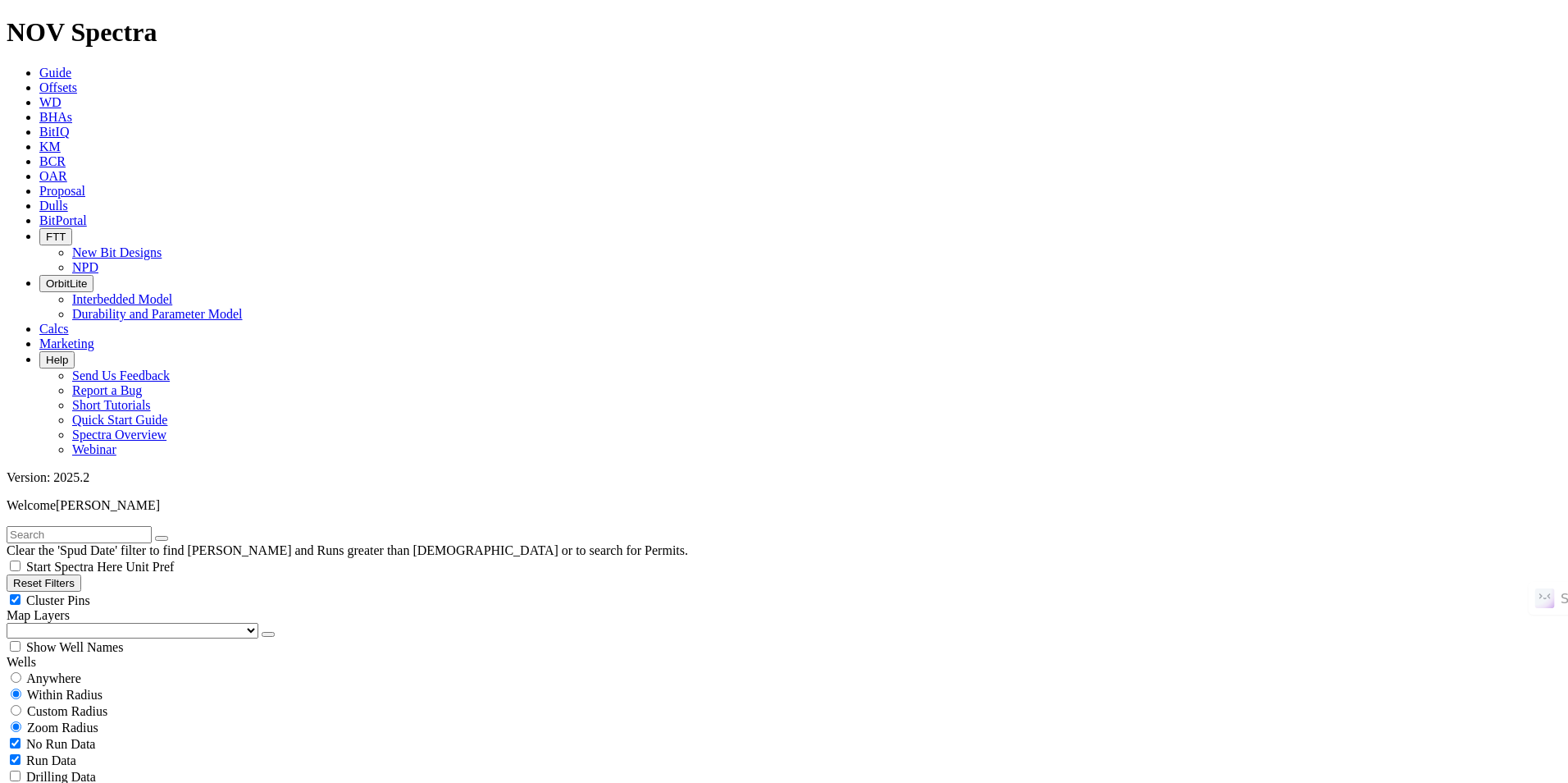
click at [81, 575] on button "Reset Filters" at bounding box center [44, 583] width 74 height 17
type input "9/18/23"
type input "9/18/25"
click at [112, 670] on div "Anywhere" at bounding box center [784, 677] width 1555 height 16
radio input "true"
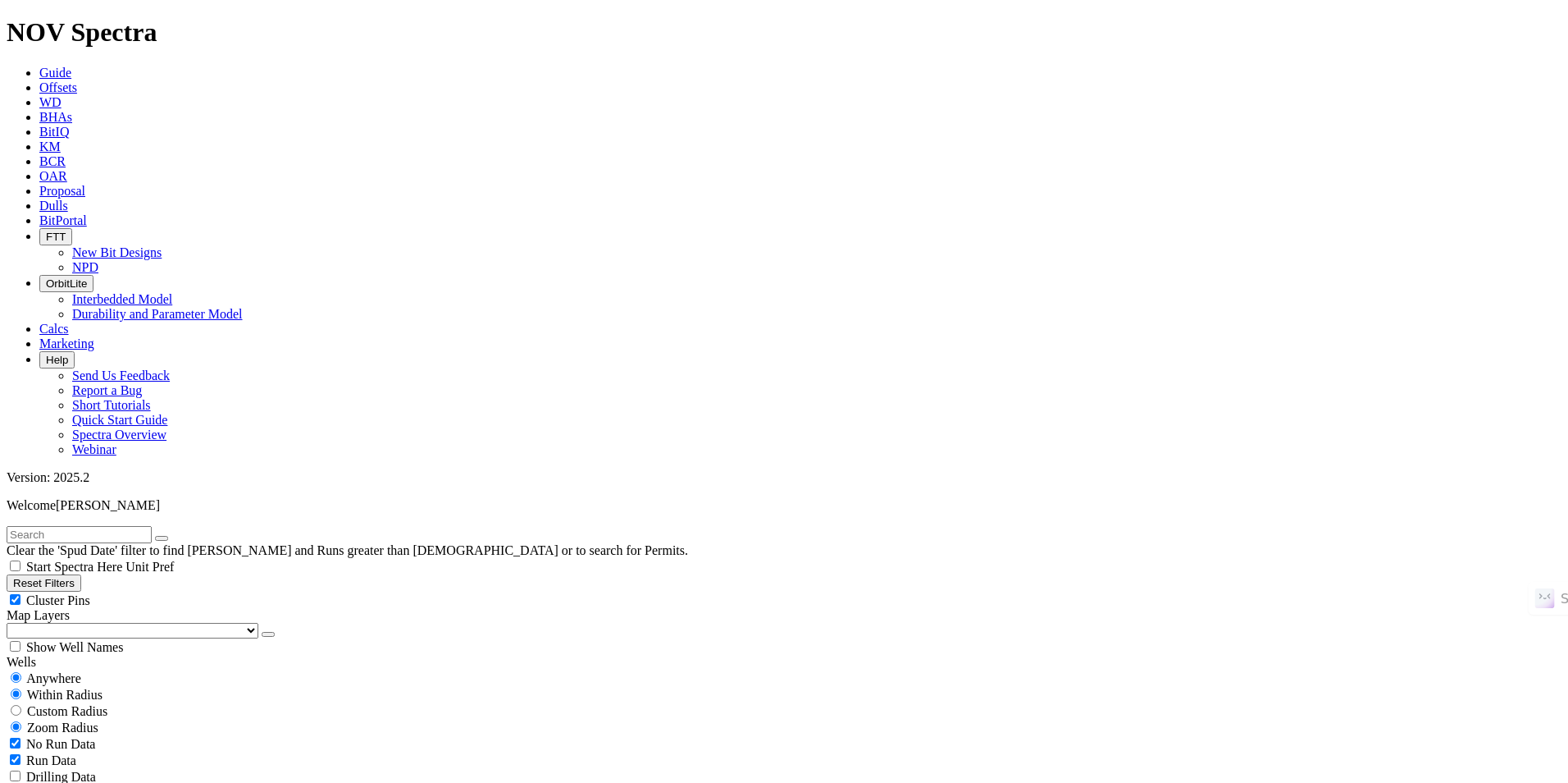
radio input "false"
click at [118, 526] on input "text" at bounding box center [79, 535] width 145 height 17
paste input "4H KAI 16-4"
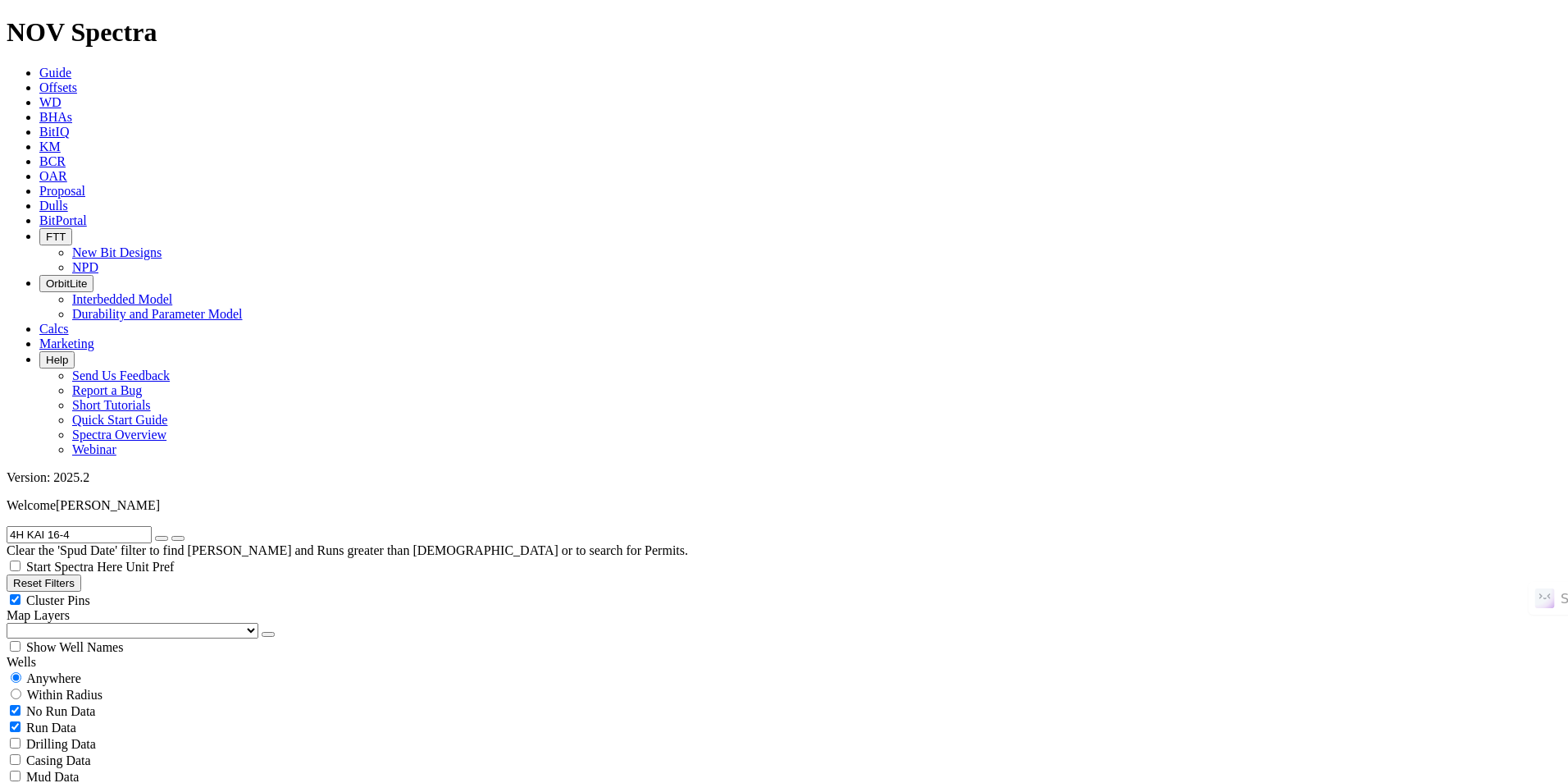
click at [171, 536] on button "submit" at bounding box center [178, 538] width 13 height 5
click at [91, 526] on input "4H KAI 16-4" at bounding box center [79, 535] width 145 height 17
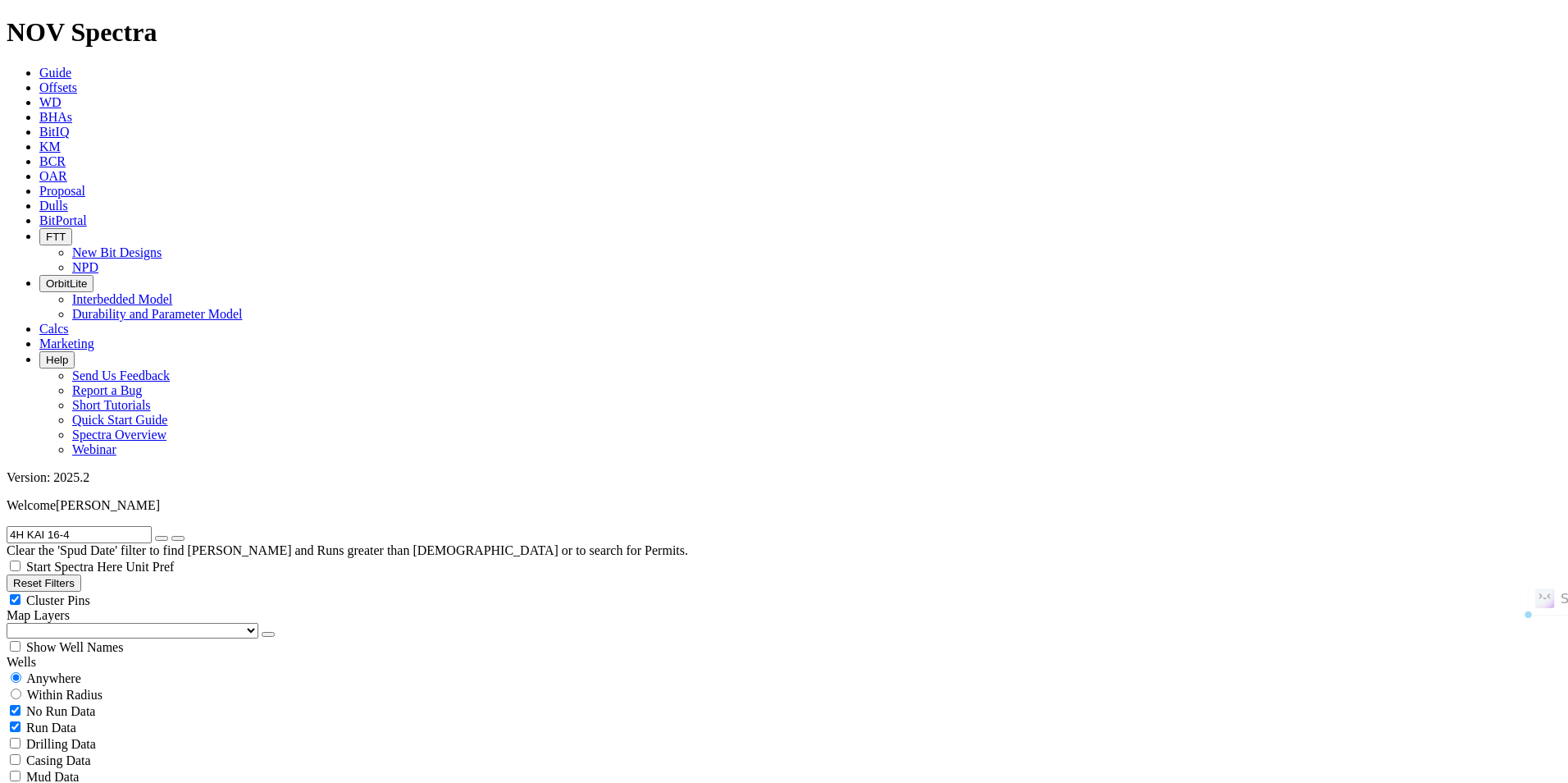
paste input "MC 14-11 NARWHAL 34H"
type input "MC 14-11 NARWHAL 34H"
click at [171, 536] on button "submit" at bounding box center [178, 538] width 13 height 5
radio input "false"
radio input "true"
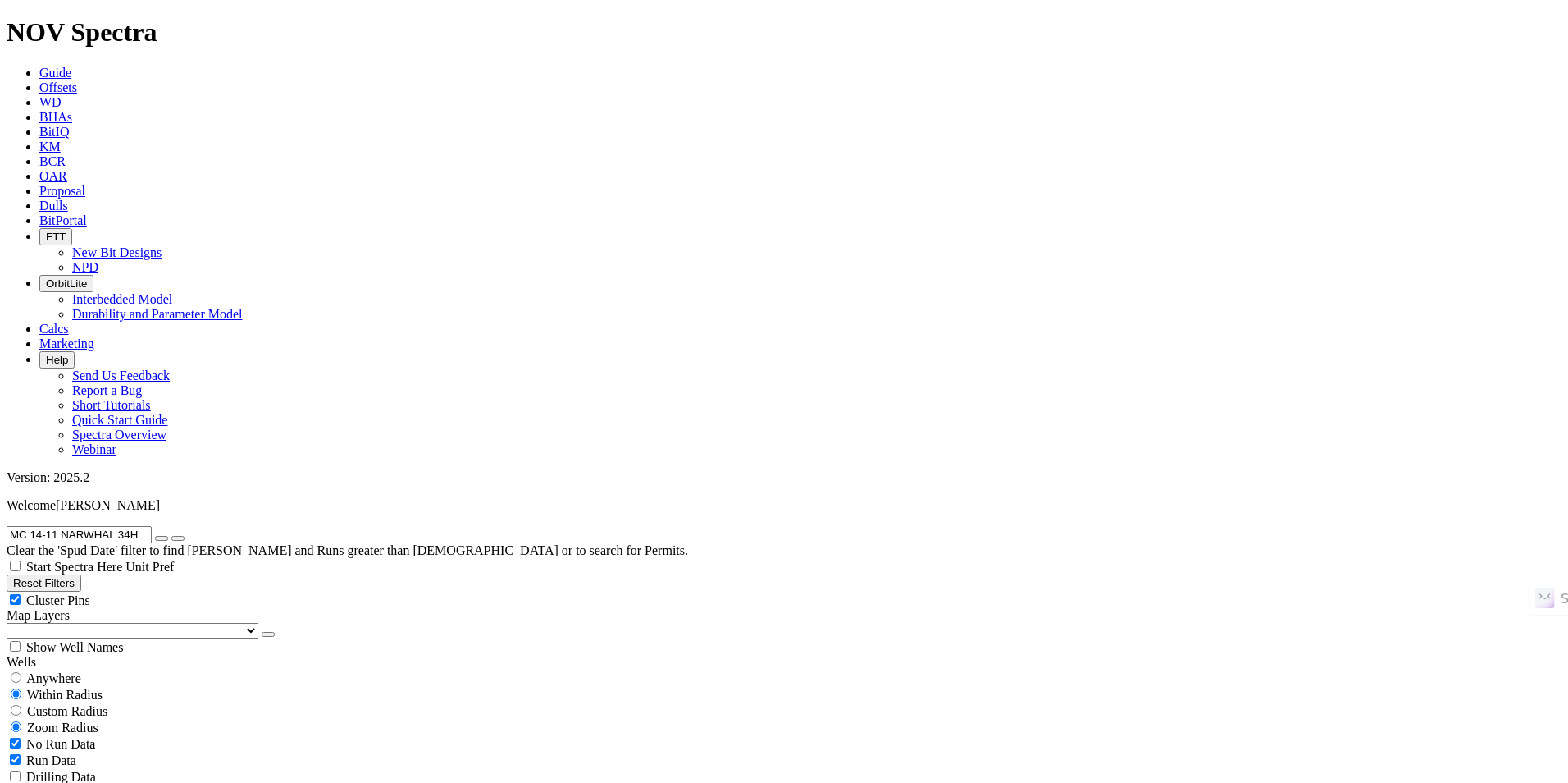
click at [162, 538] on icon "button" at bounding box center [162, 538] width 0 height 0
click at [145, 526] on input "text" at bounding box center [79, 535] width 145 height 17
paste input "UZ696"
type input "UZ696"
click at [184, 536] on button "submit" at bounding box center [178, 538] width 13 height 5
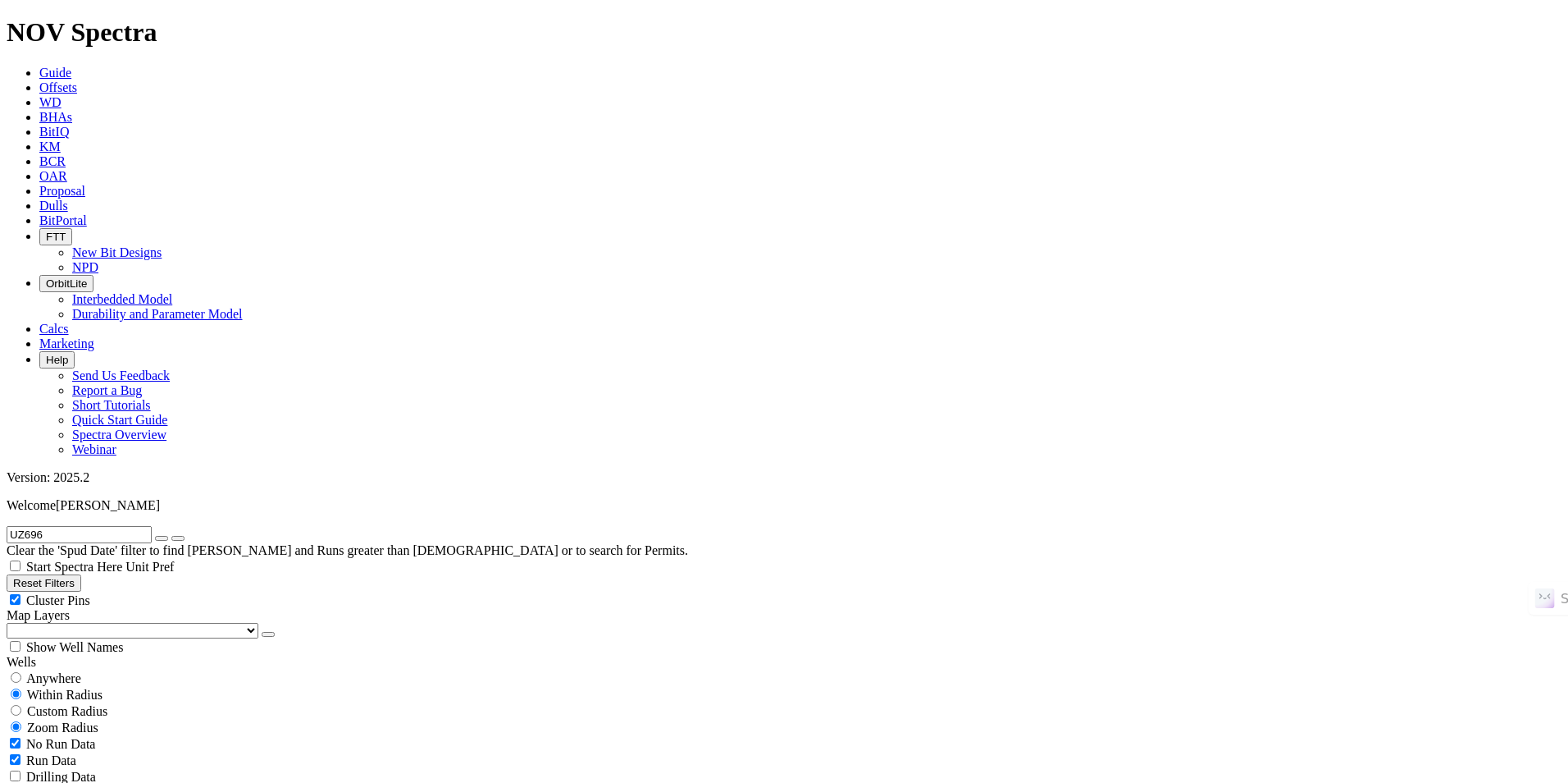
click at [162, 538] on icon "button" at bounding box center [162, 538] width 0 height 0
click at [105, 670] on div "Anywhere" at bounding box center [784, 677] width 1555 height 16
radio input "true"
radio input "false"
click at [139, 526] on input "text" at bounding box center [79, 535] width 145 height 17
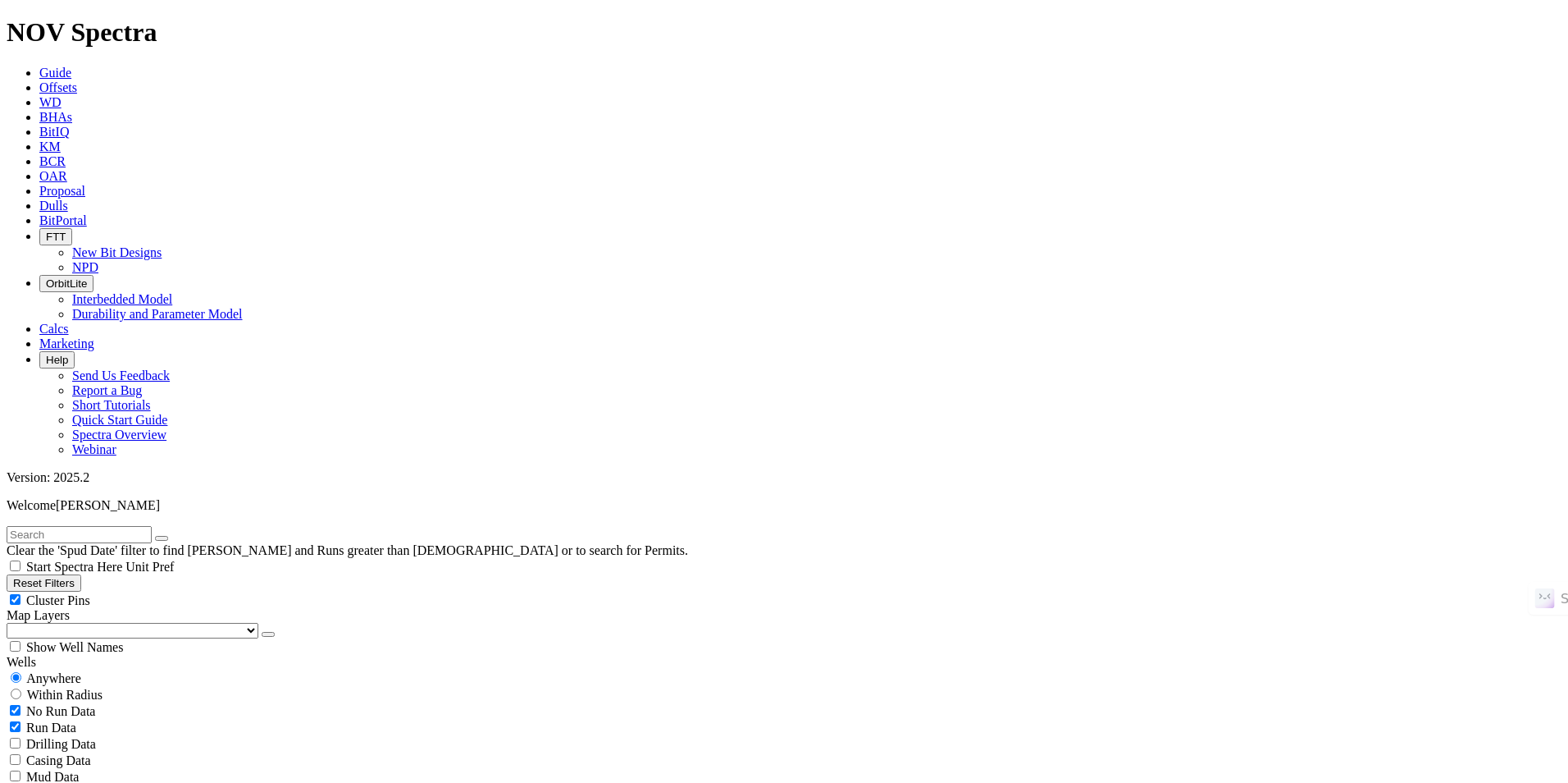
paste input "UZ696"
type input "UZ696"
click at [171, 536] on button "submit" at bounding box center [178, 538] width 13 height 5
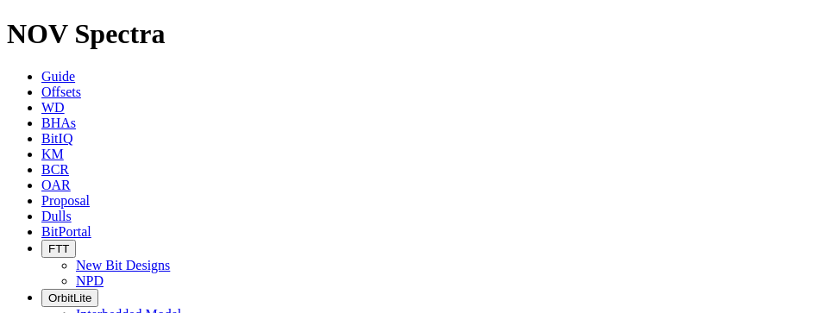
radio input "false"
radio input "true"
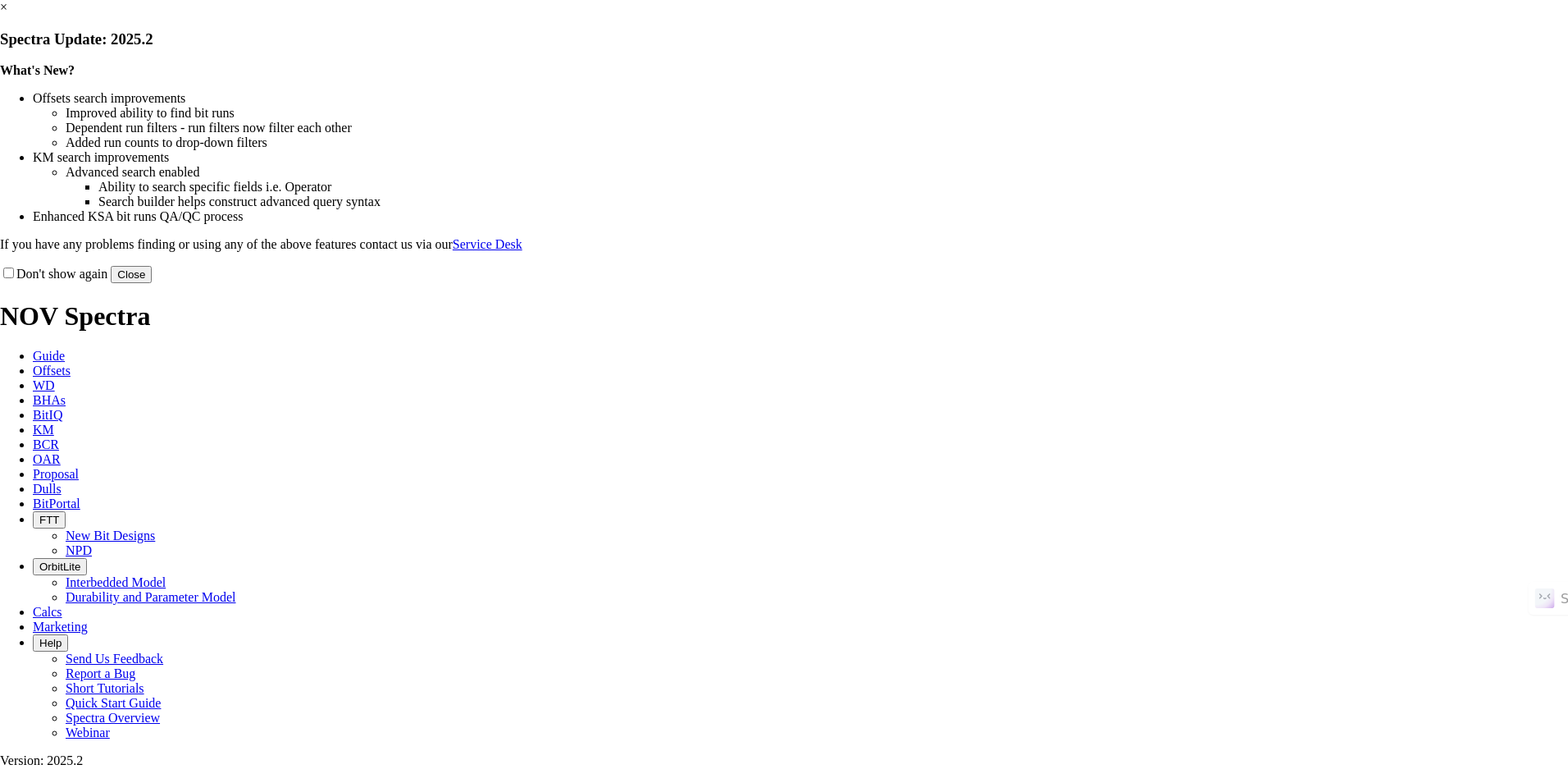
click at [152, 283] on button "Close" at bounding box center [130, 274] width 41 height 17
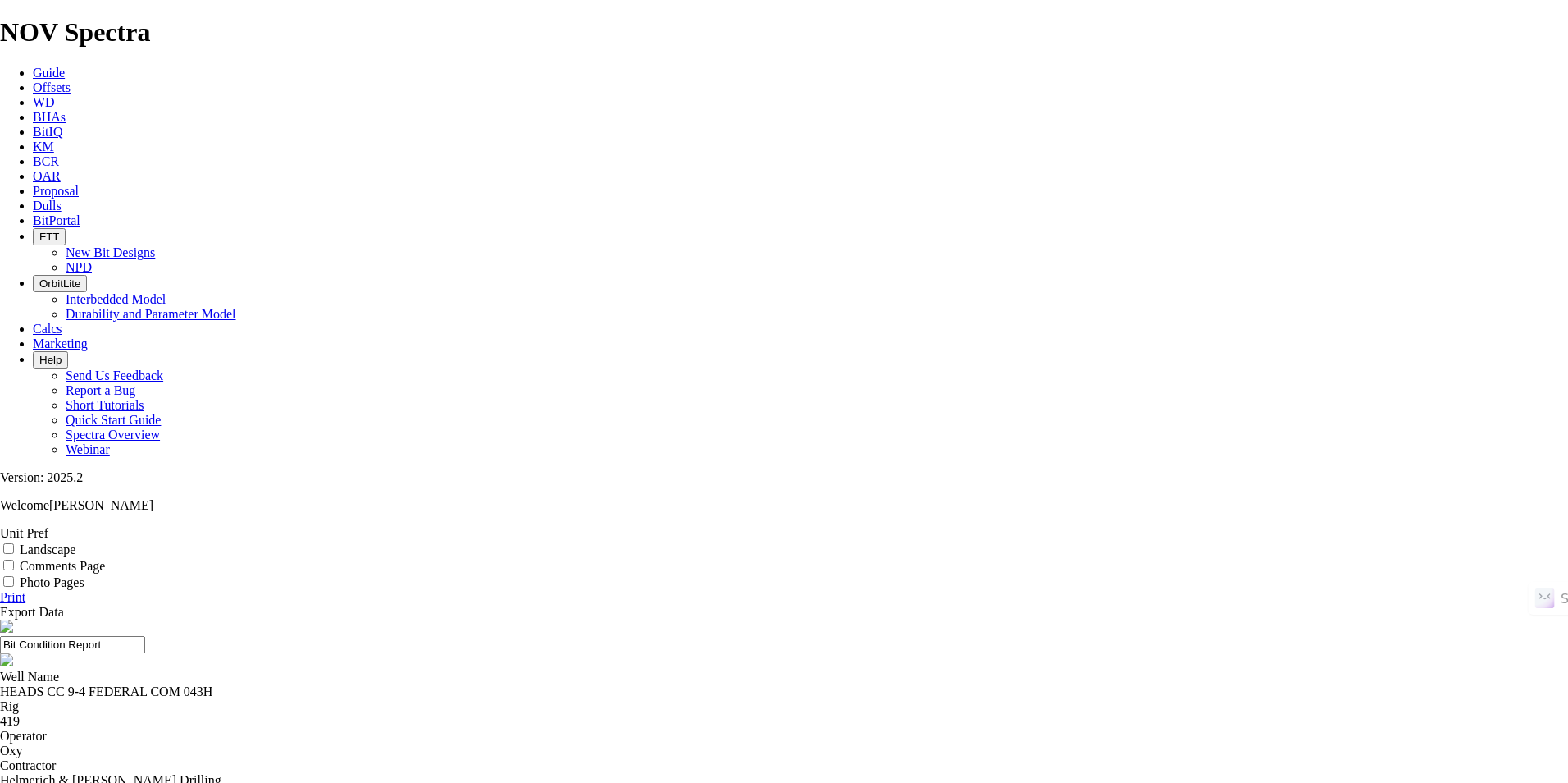
scroll to position [164, 0]
